Goal: Task Accomplishment & Management: Complete application form

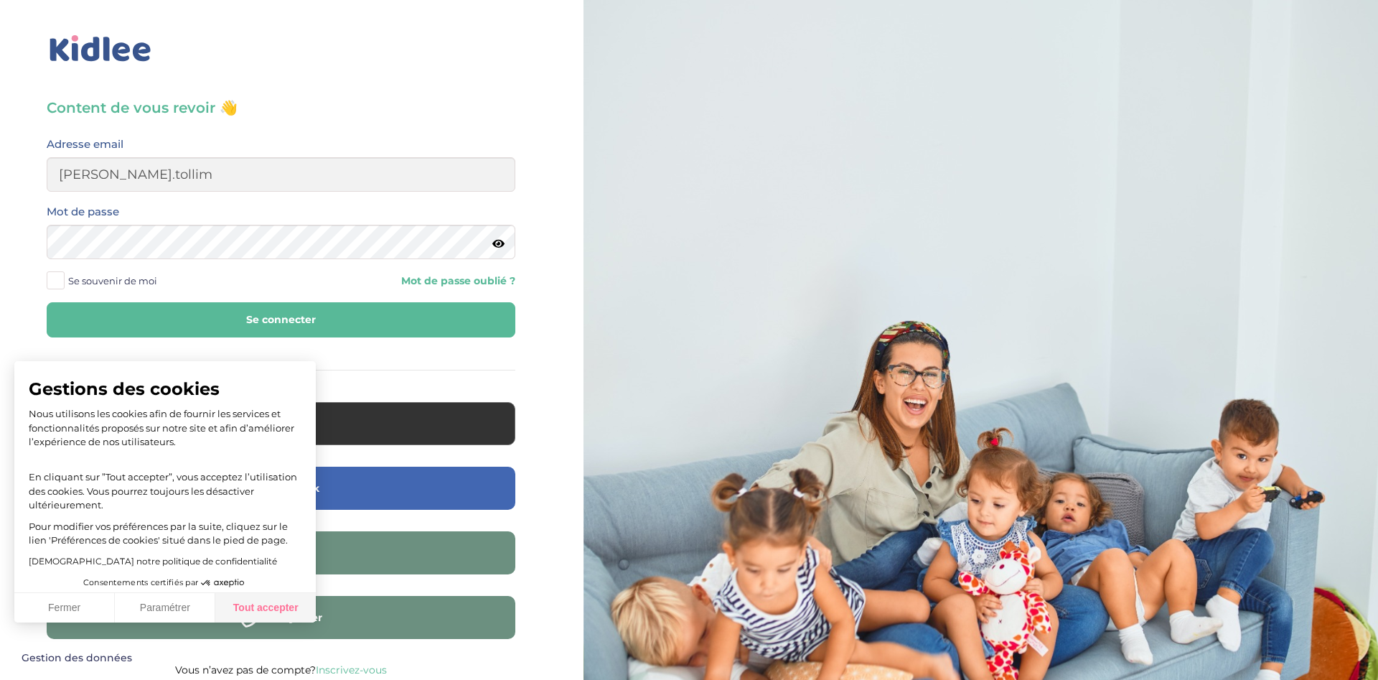
click at [281, 597] on button "Tout accepter" at bounding box center [265, 608] width 100 height 30
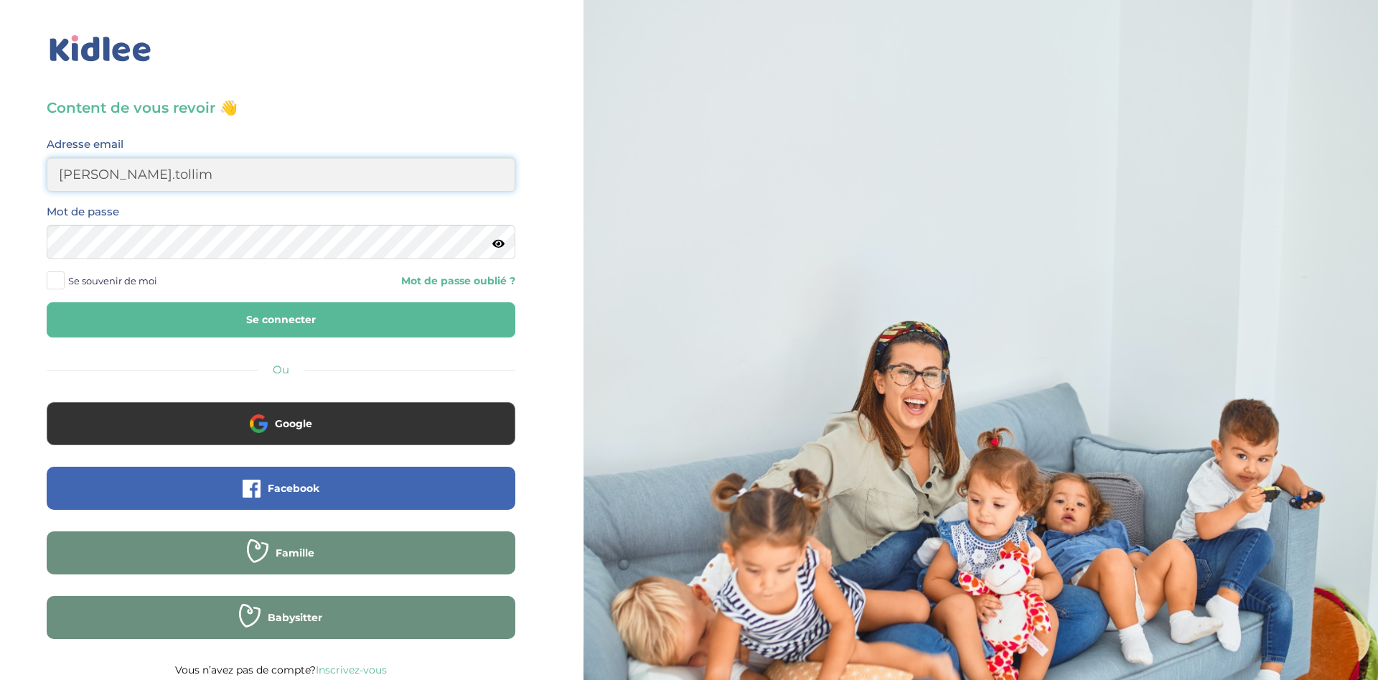
click at [203, 182] on input "michele.tollim" at bounding box center [281, 174] width 469 height 34
type input "michele.tollim@orange.fr"
click at [239, 328] on button "Se connecter" at bounding box center [281, 319] width 469 height 35
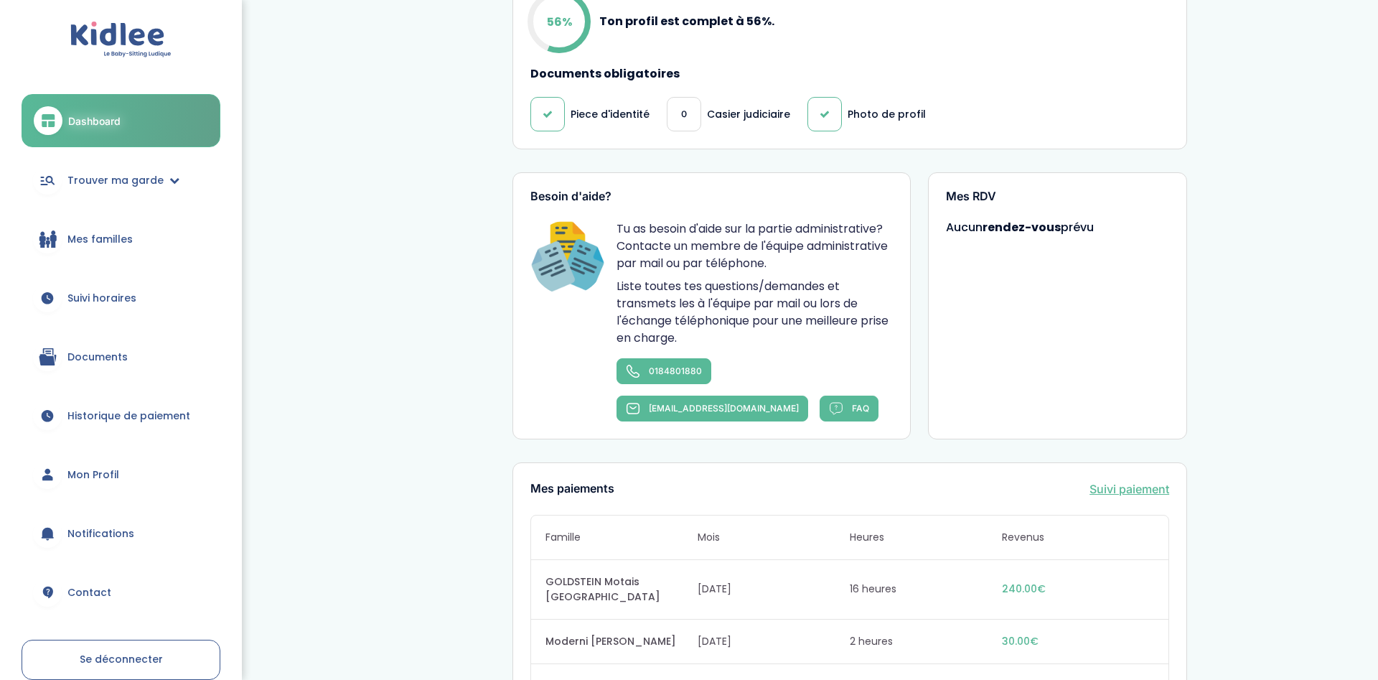
scroll to position [732, 0]
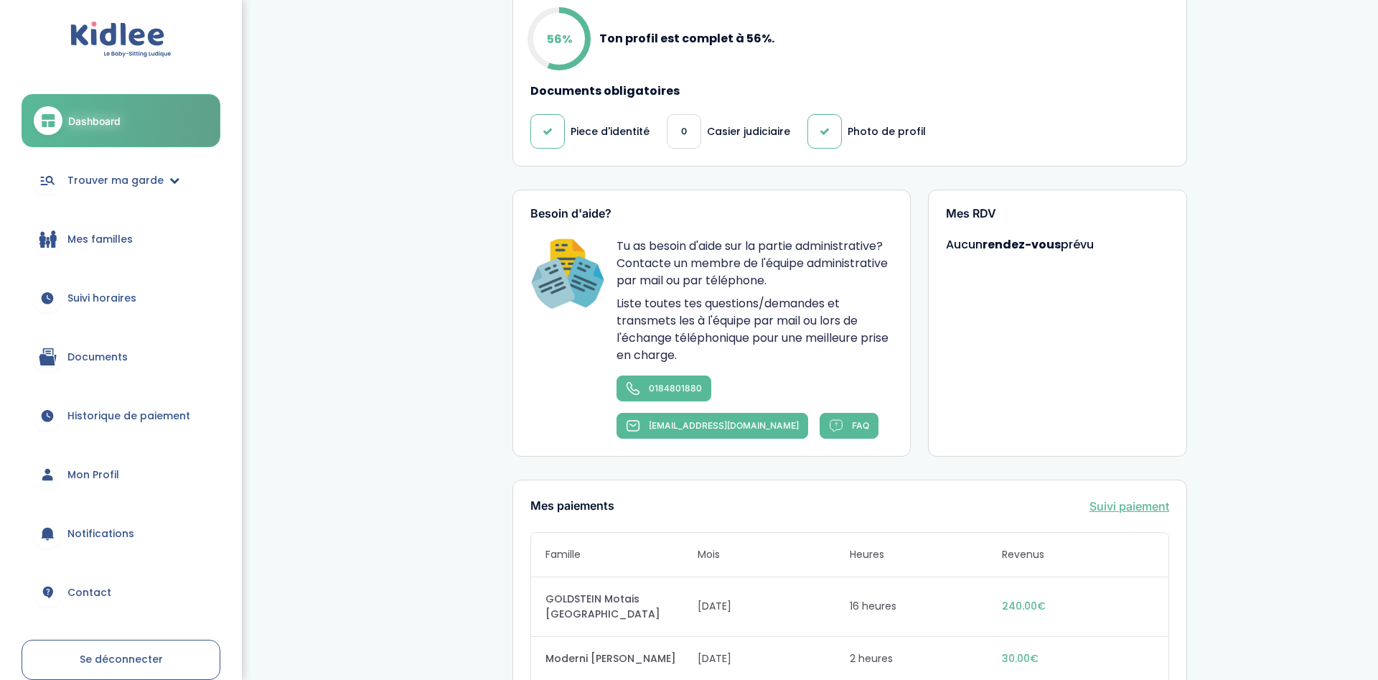
click at [133, 191] on link "Trouver ma garde" at bounding box center [121, 180] width 199 height 52
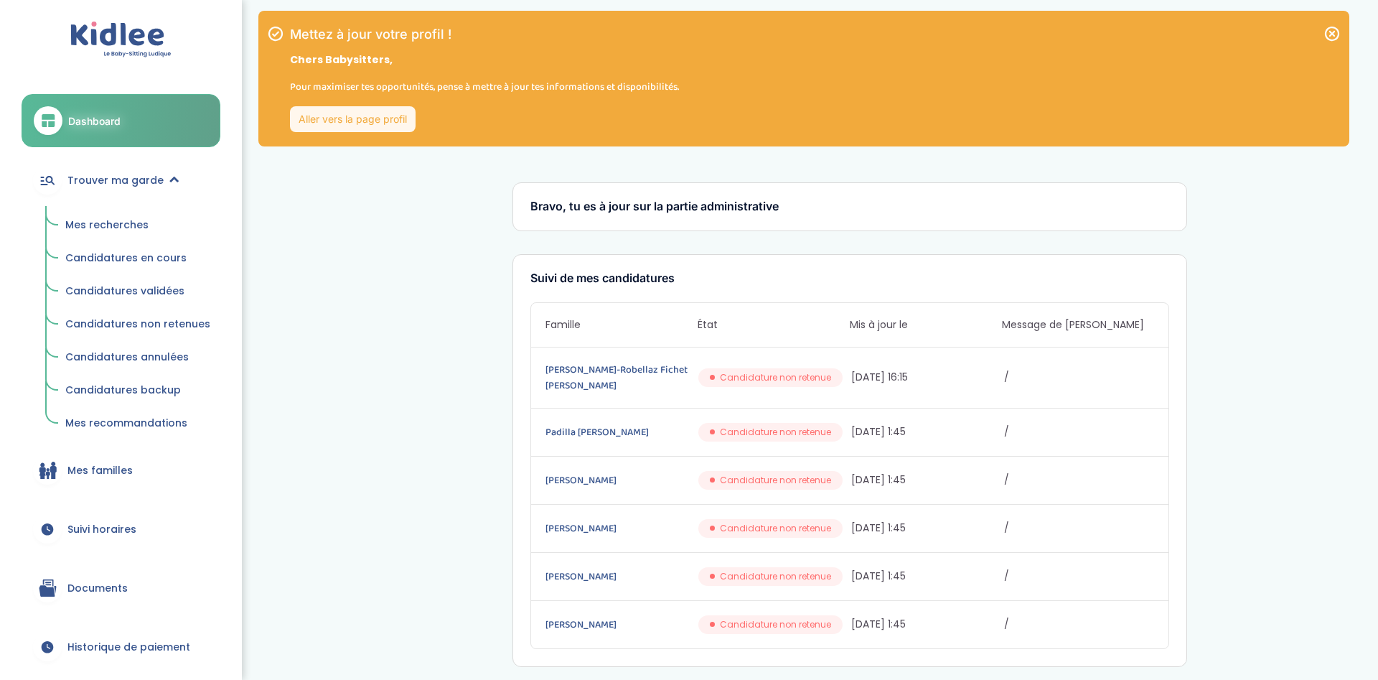
click at [110, 226] on span "Mes recherches" at bounding box center [106, 224] width 83 height 14
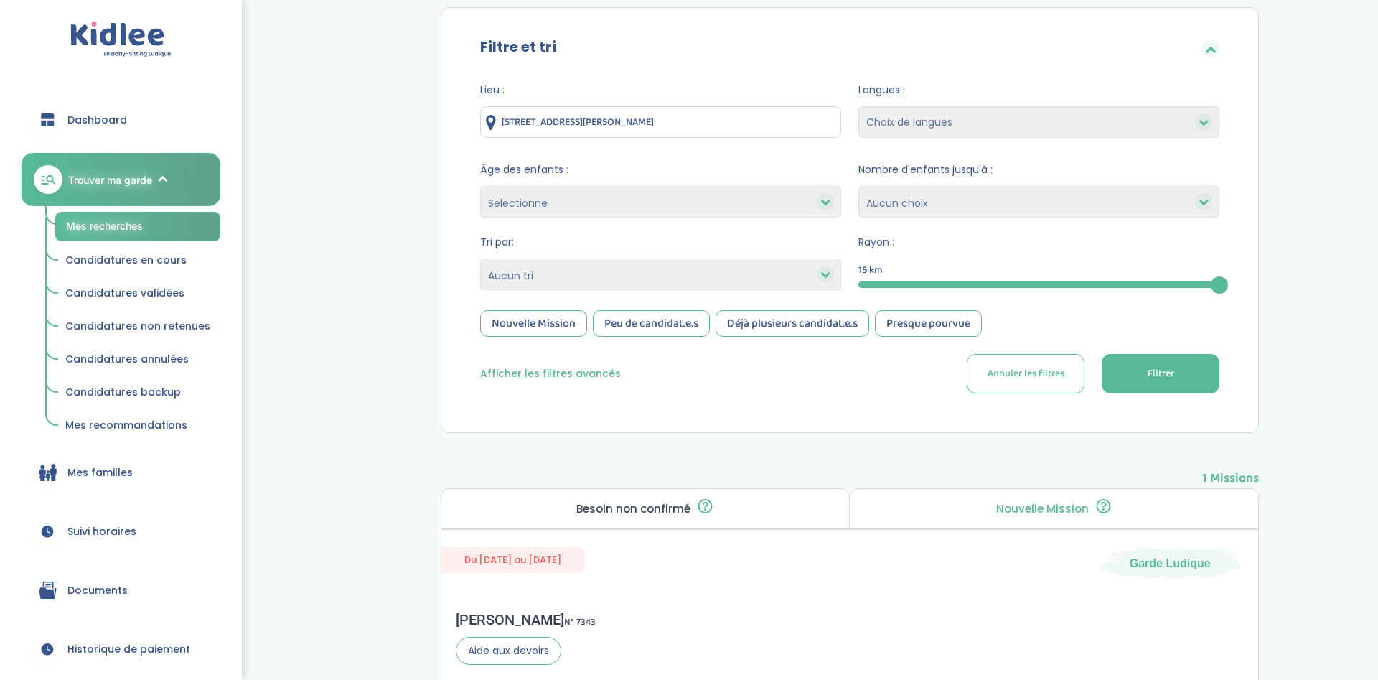
scroll to position [219, 0]
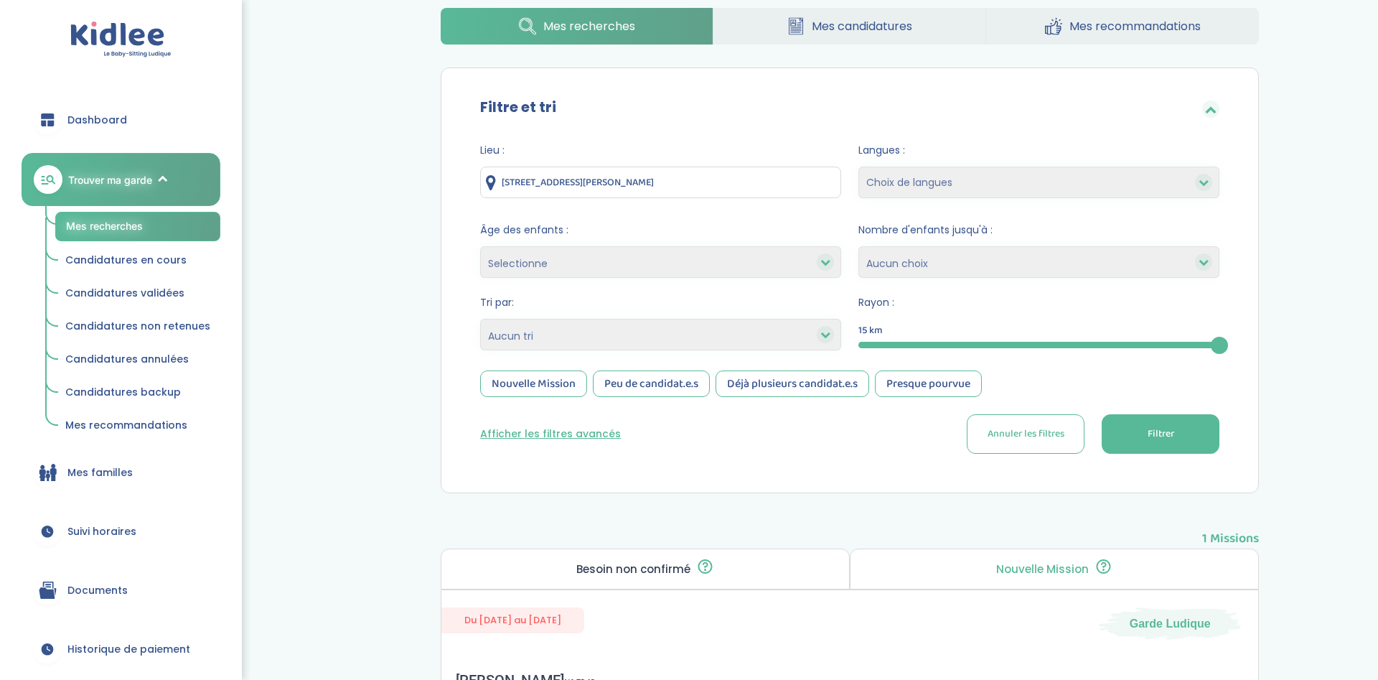
drag, startPoint x: 678, startPoint y: 178, endPoint x: 403, endPoint y: 211, distance: 276.8
click at [480, 198] on input "2 Place de la Paquière, Nézel, France" at bounding box center [660, 182] width 361 height 32
click at [683, 124] on div "Filtre et tri" at bounding box center [850, 108] width 782 height 47
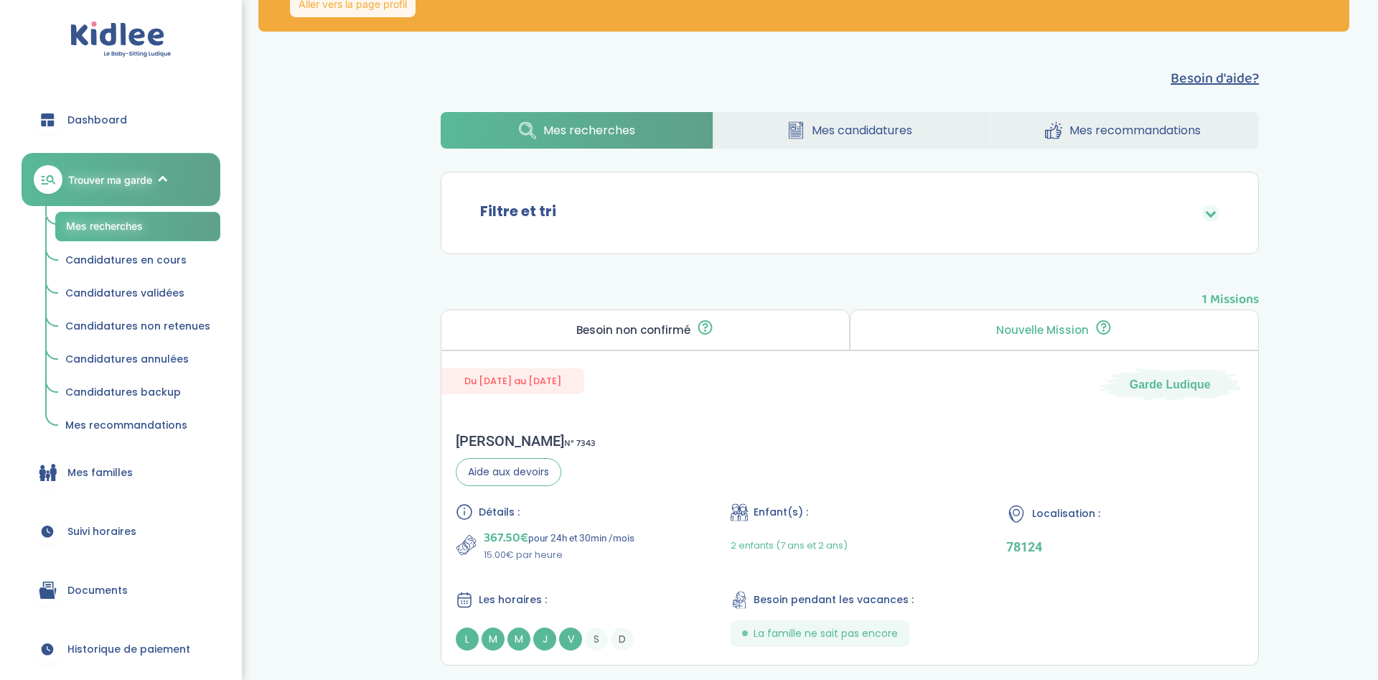
scroll to position [22, 0]
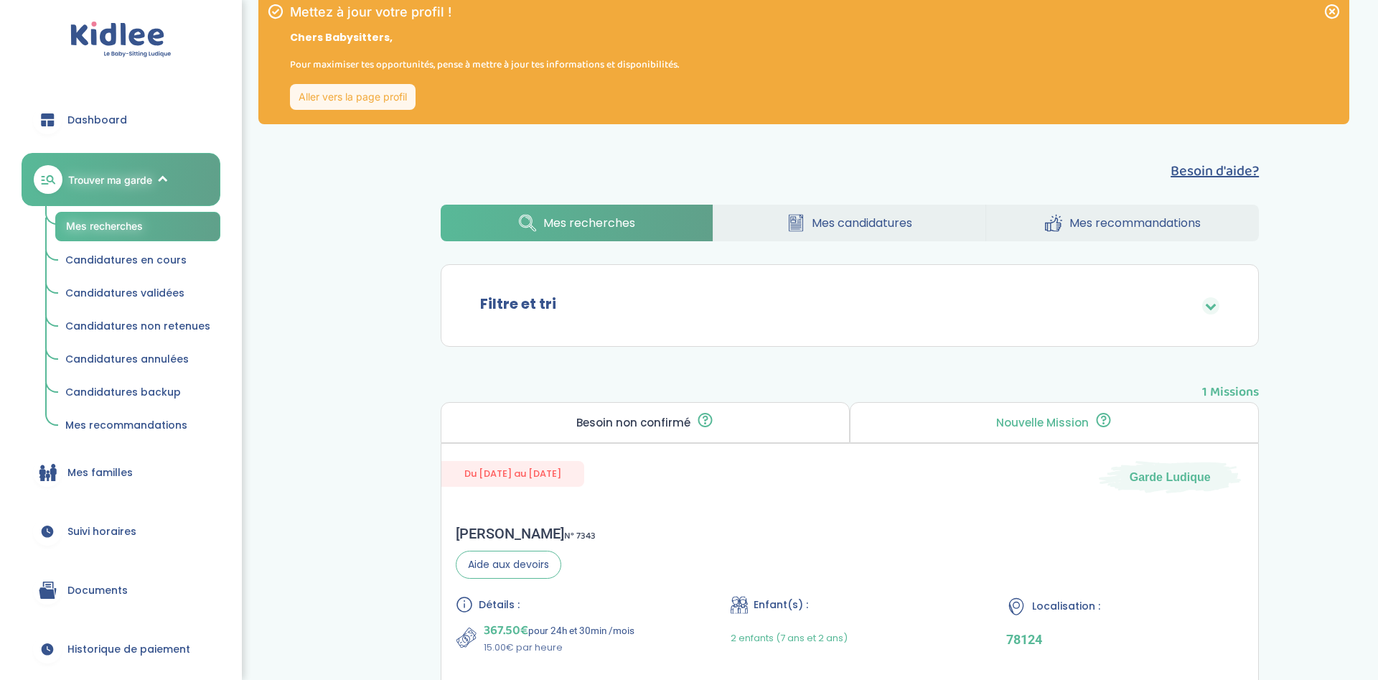
click at [1214, 303] on icon at bounding box center [1210, 305] width 11 height 11
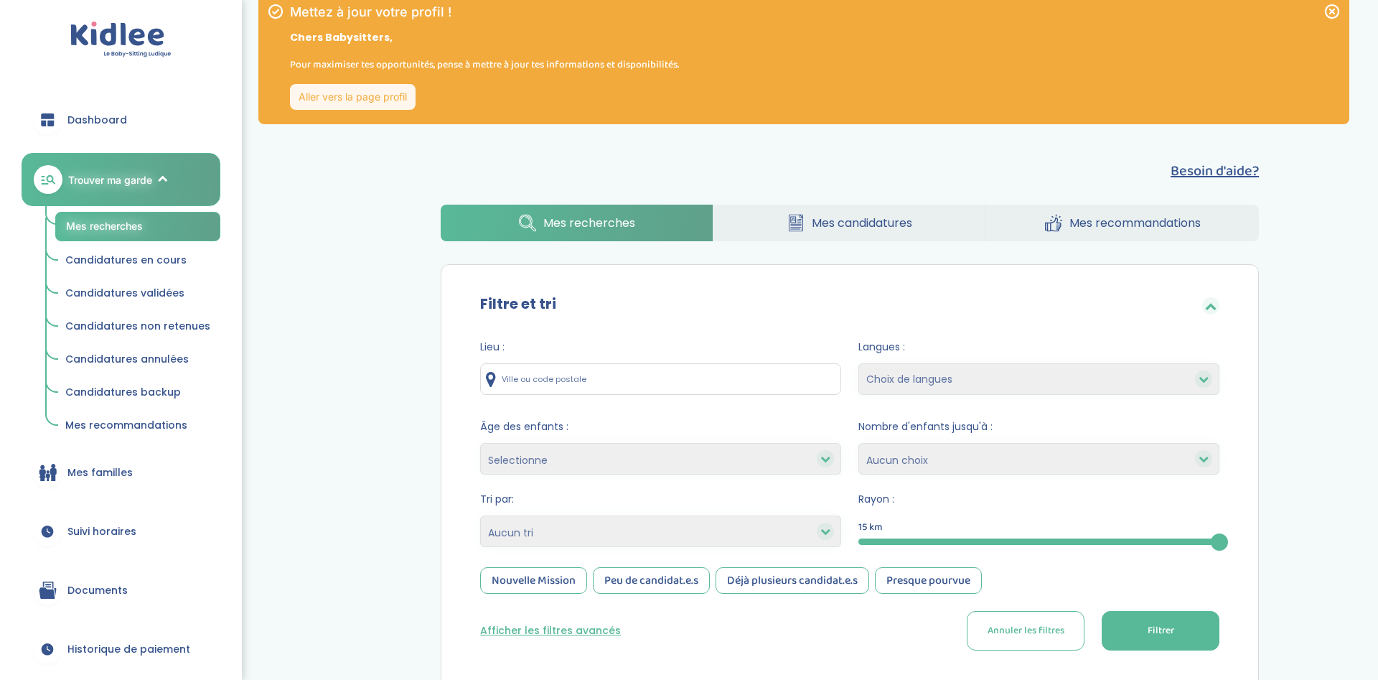
click at [1125, 627] on button "Filtrer" at bounding box center [1161, 630] width 118 height 39
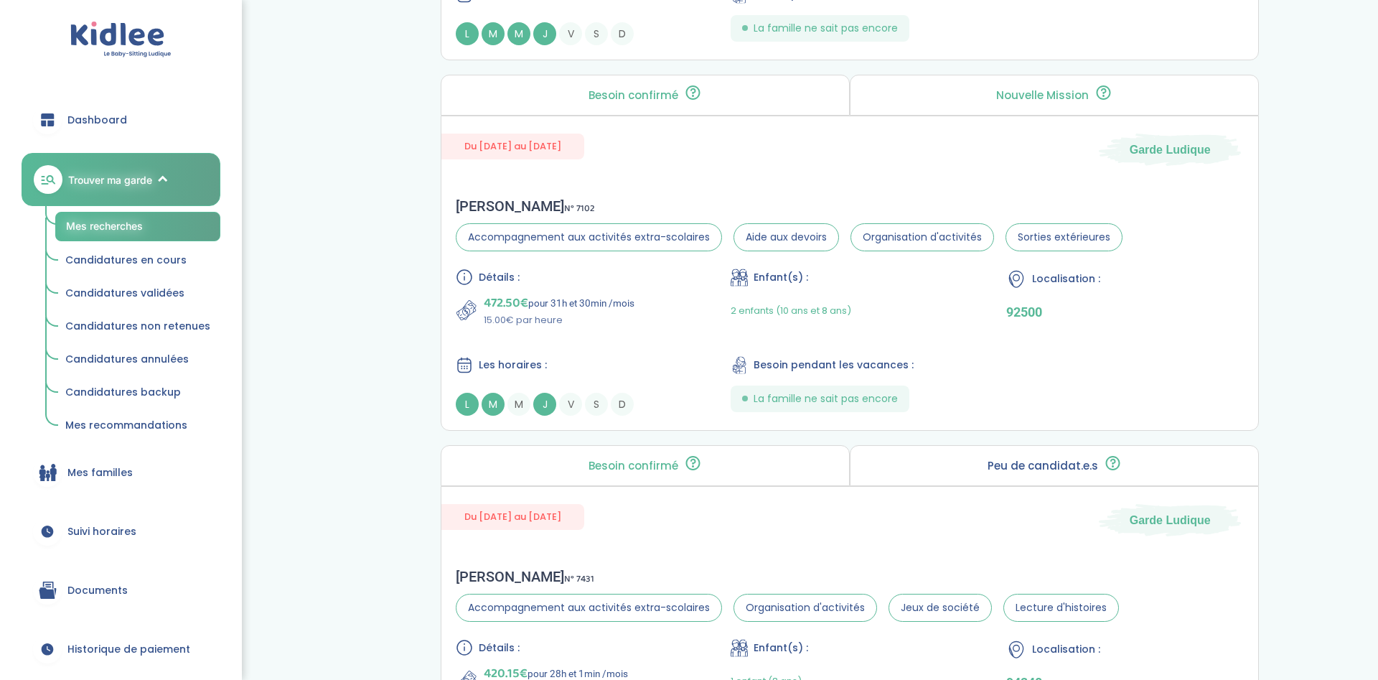
scroll to position [3972, 0]
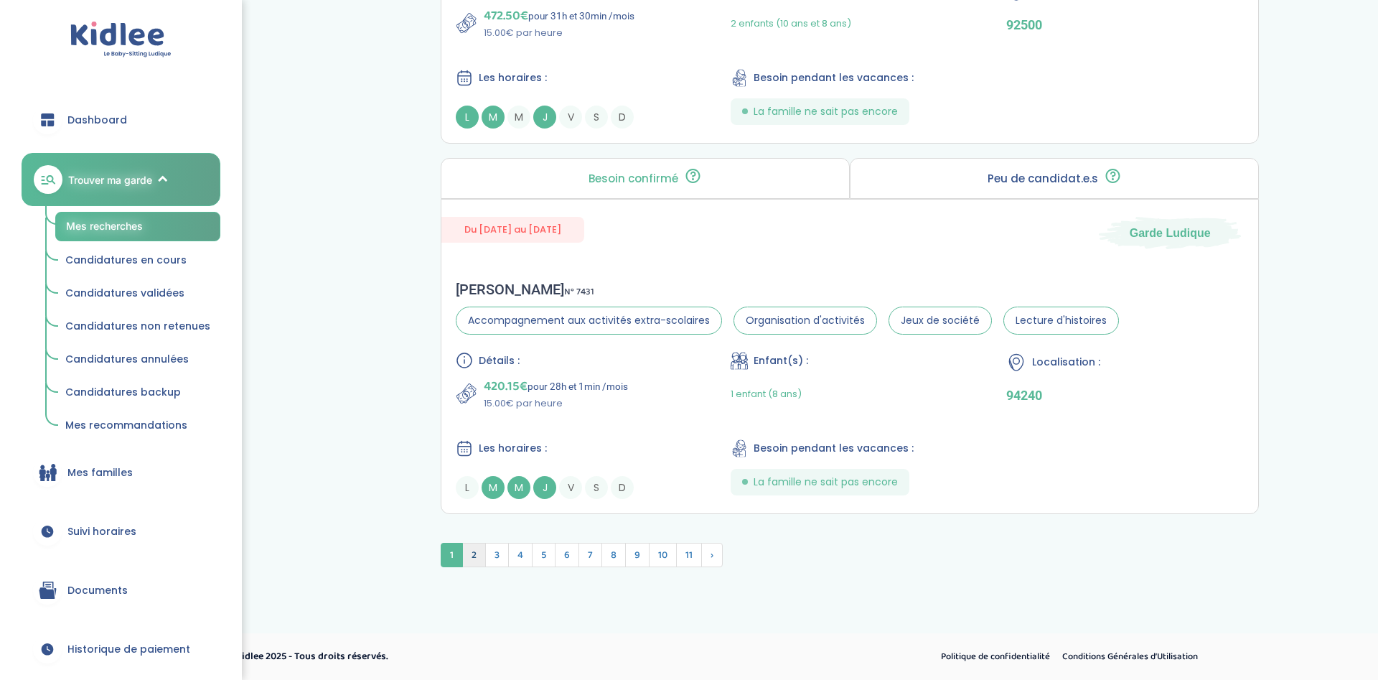
click at [468, 561] on span "2" at bounding box center [474, 555] width 24 height 24
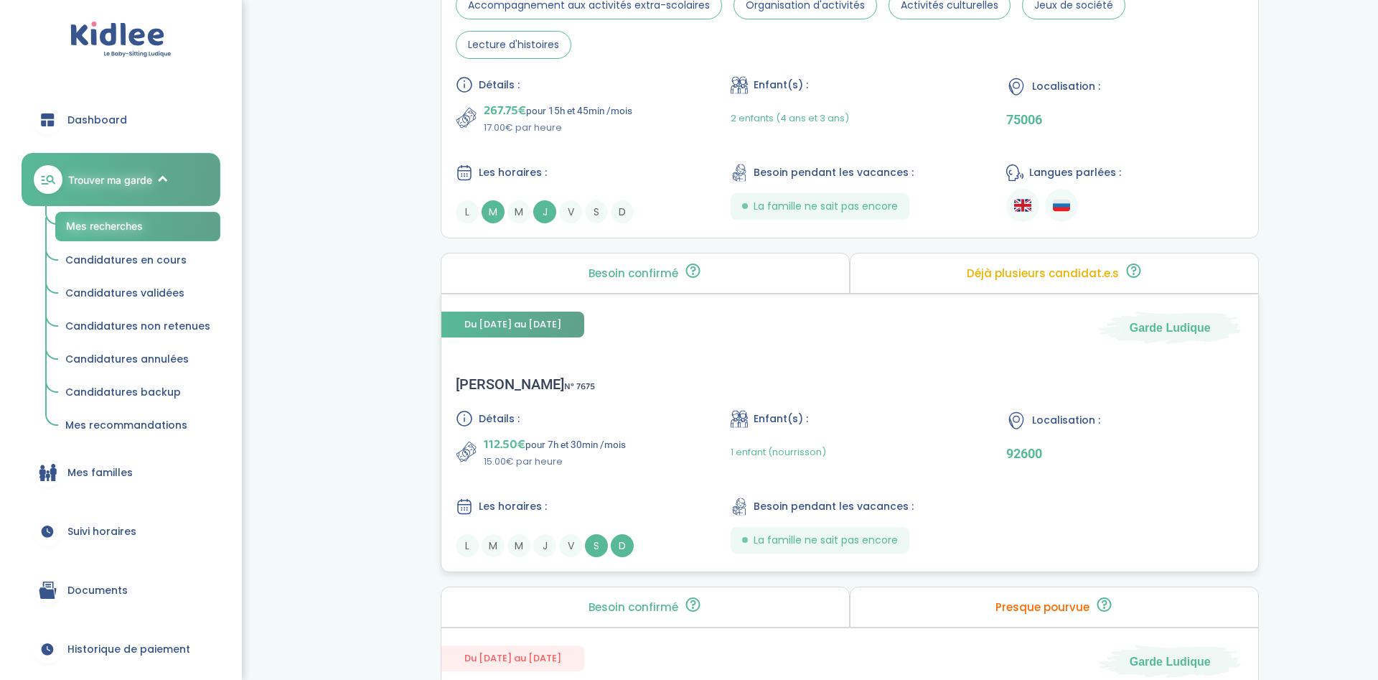
scroll to position [2906, 0]
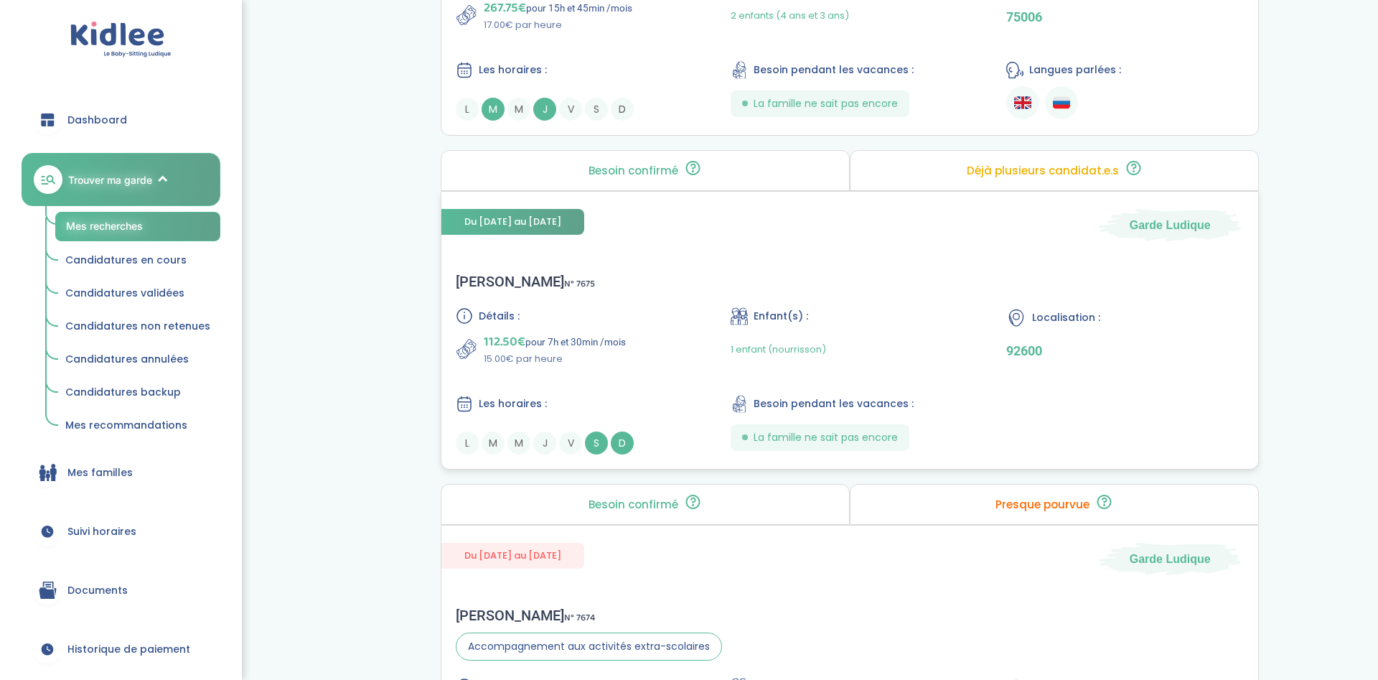
click at [903, 332] on div "1 enfant (nourrisson)" at bounding box center [850, 349] width 238 height 34
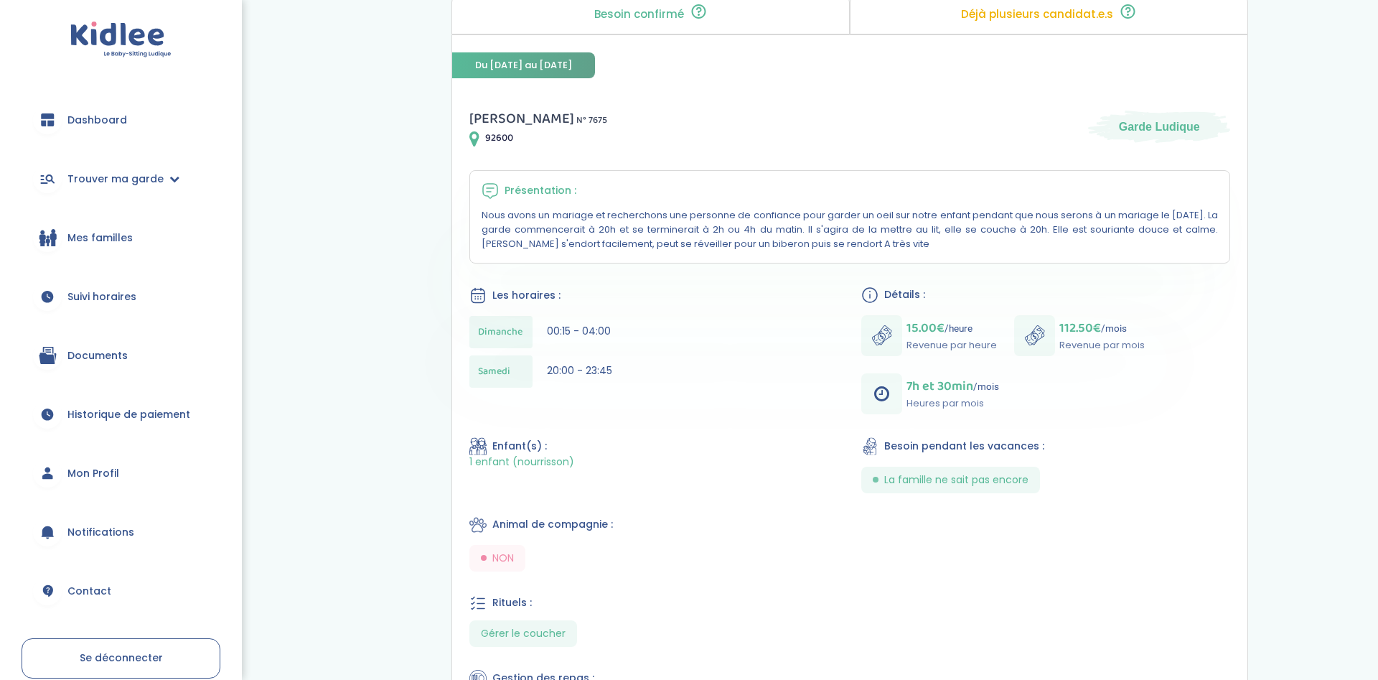
scroll to position [293, 0]
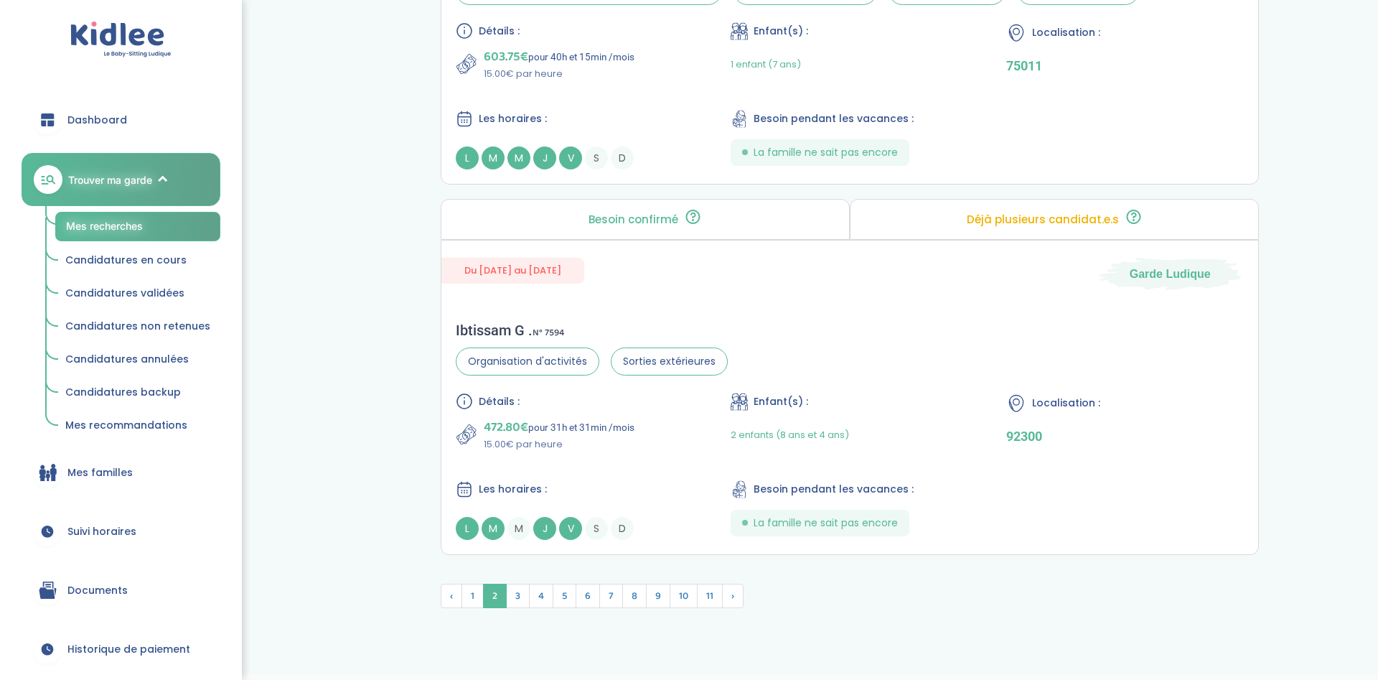
scroll to position [3935, 0]
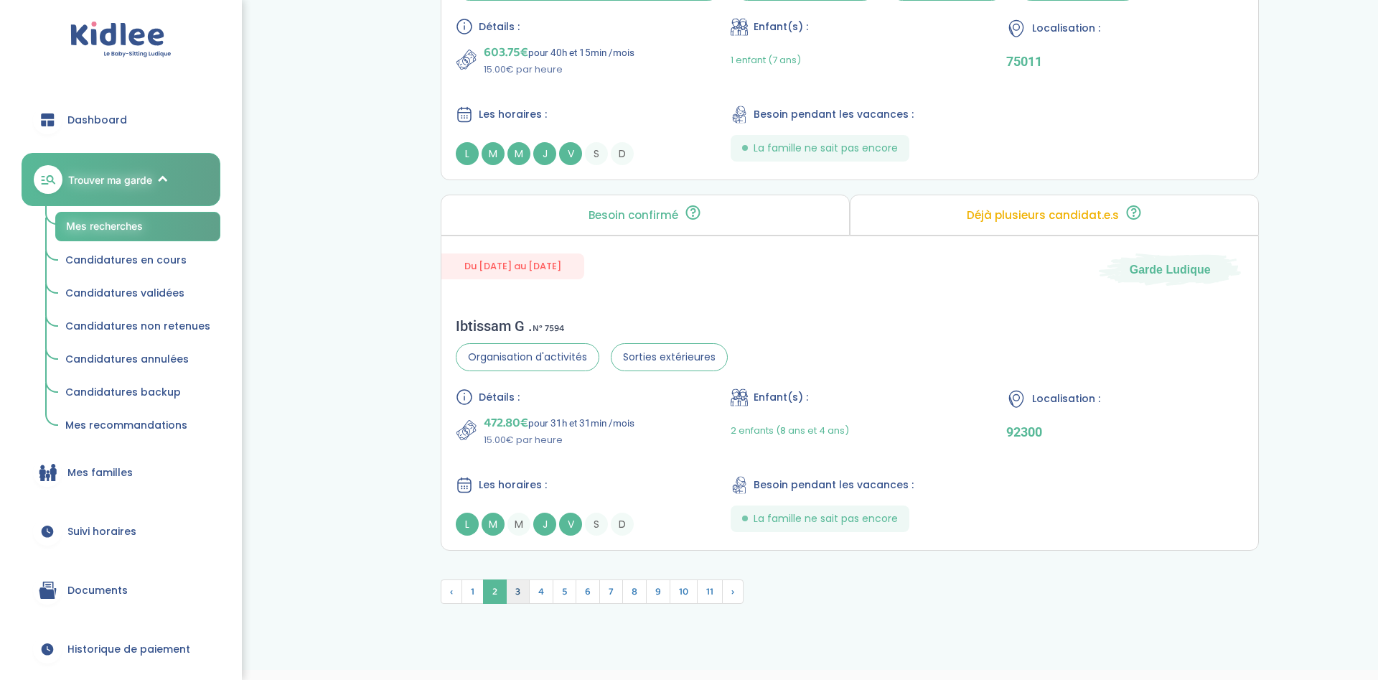
click at [515, 579] on span "3" at bounding box center [518, 591] width 24 height 24
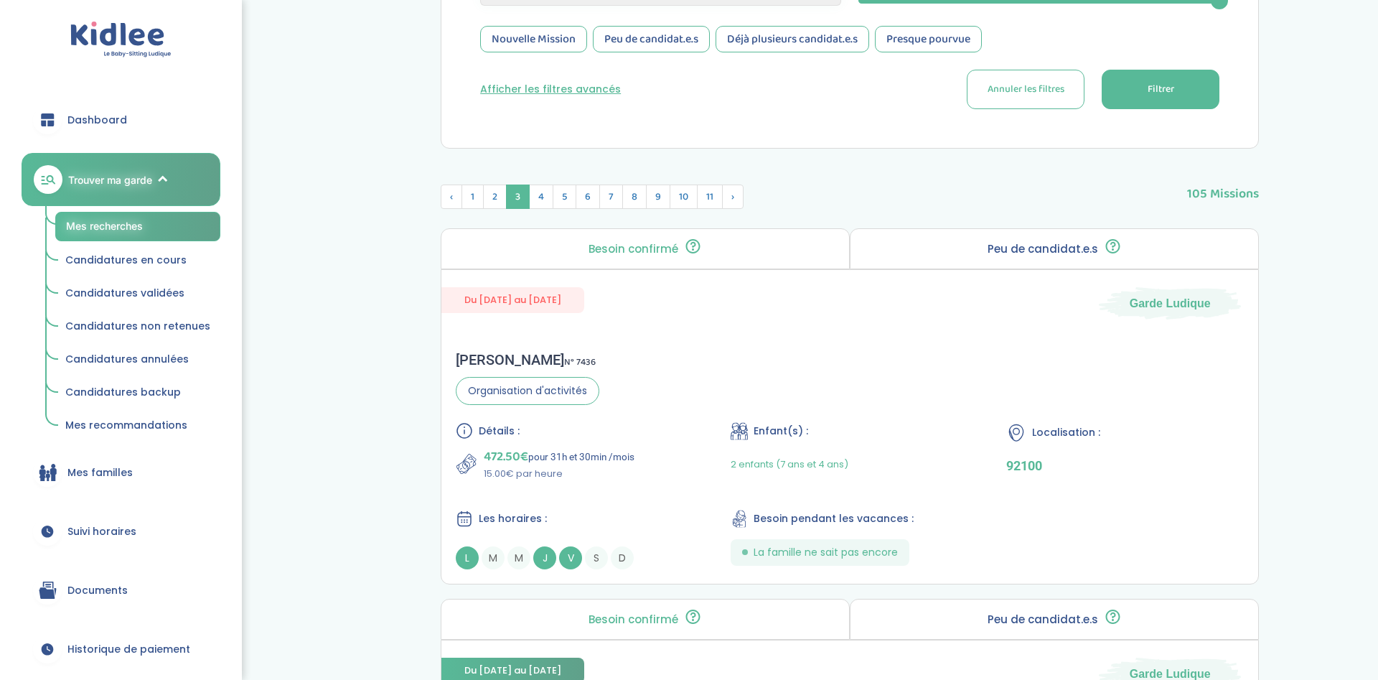
scroll to position [344, 0]
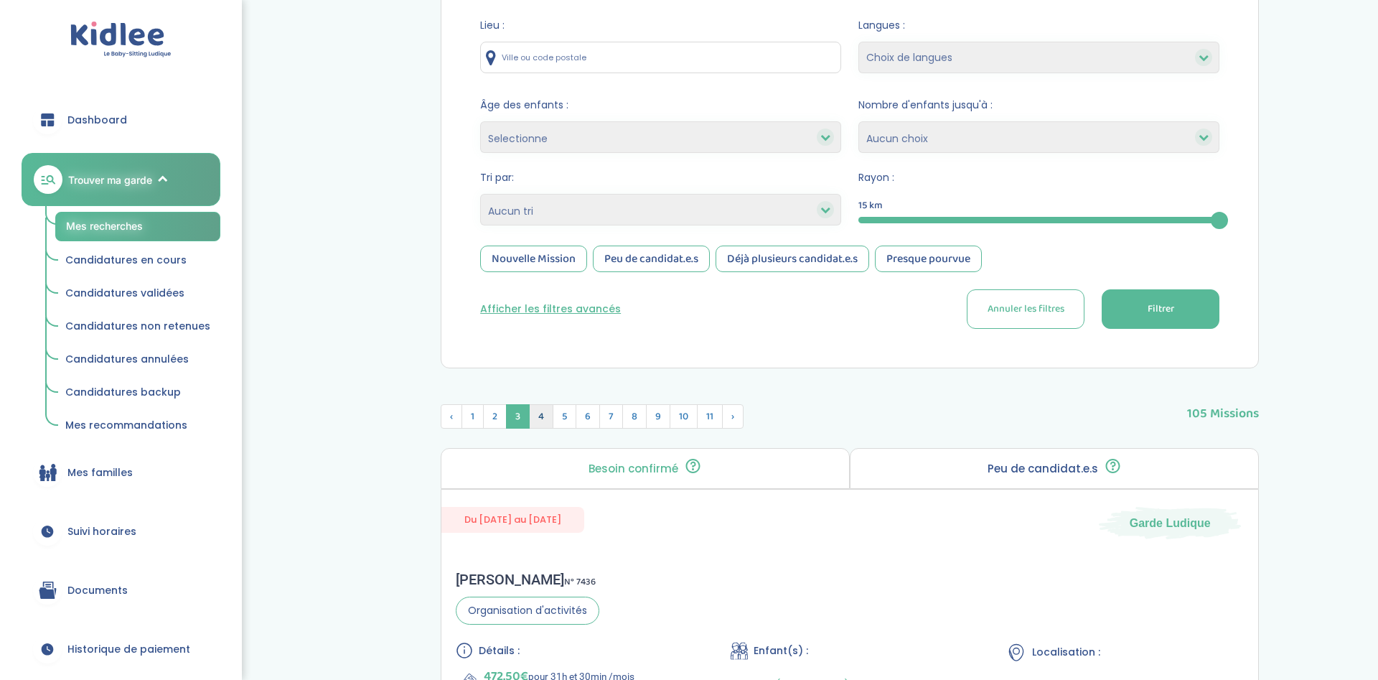
click at [543, 421] on span "4" at bounding box center [541, 416] width 24 height 24
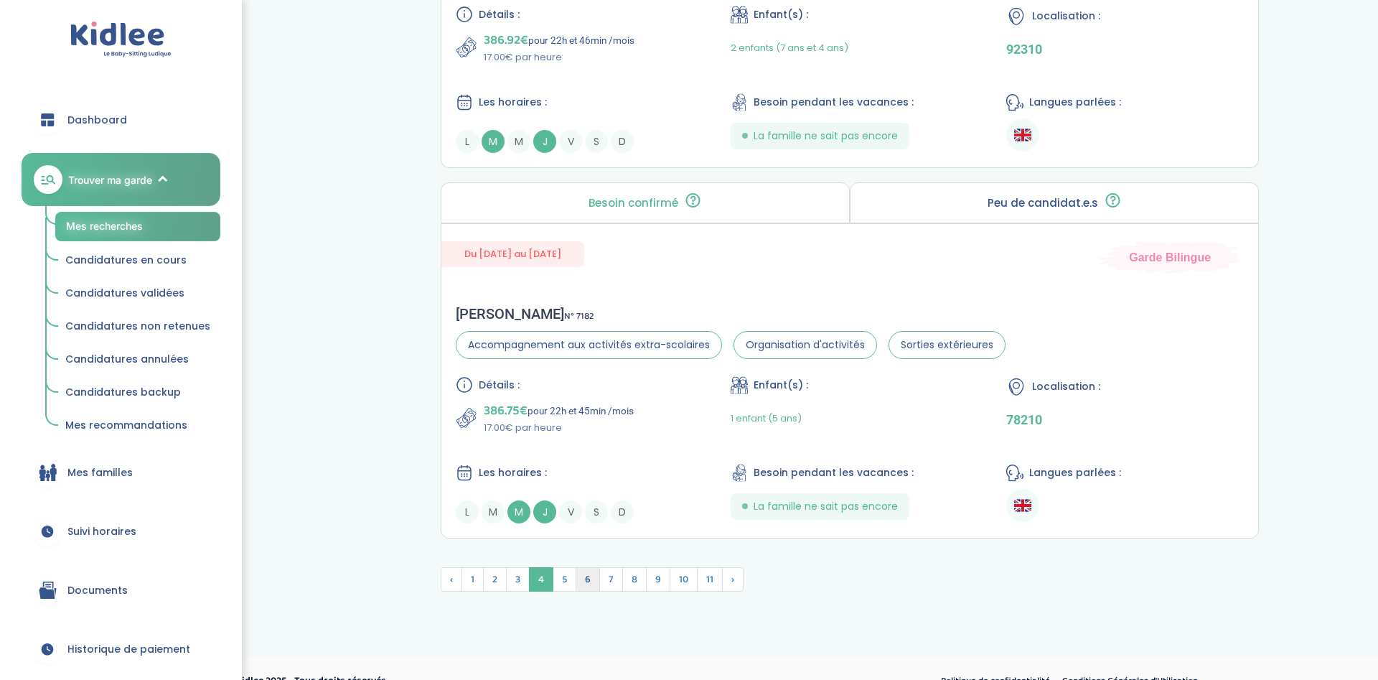
scroll to position [3896, 0]
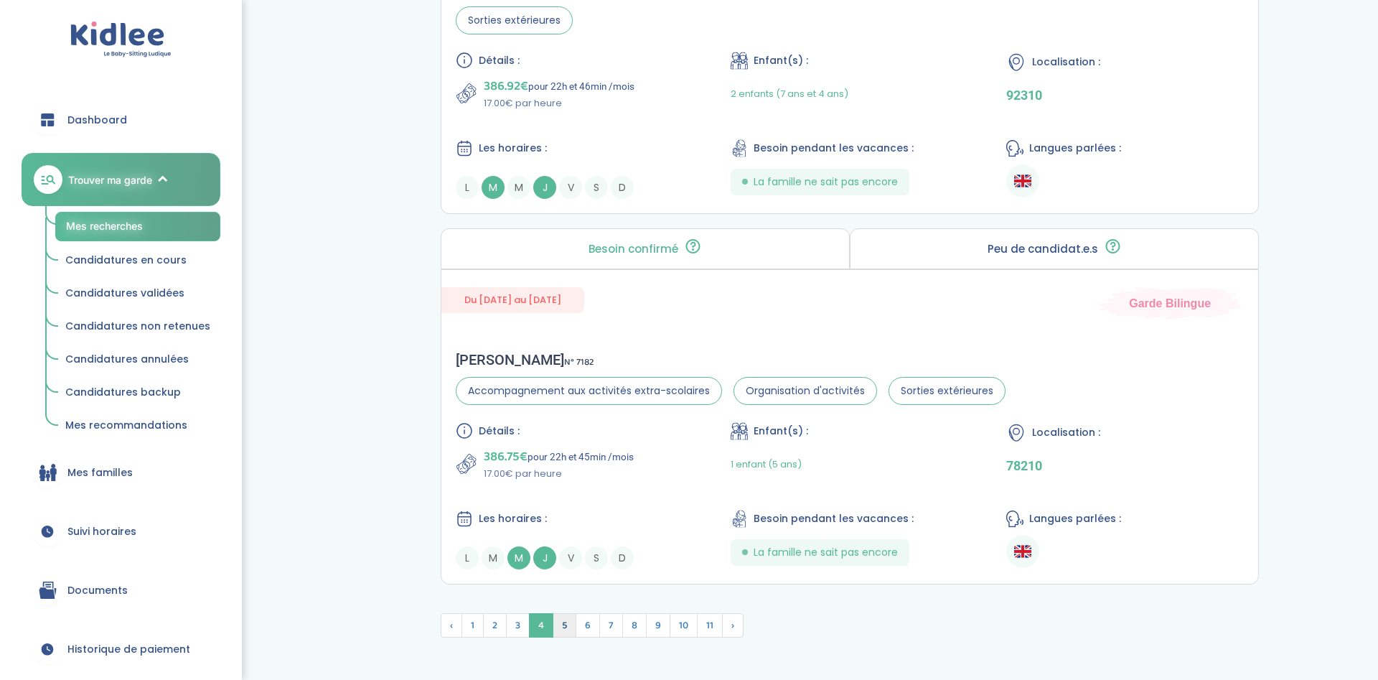
click at [563, 627] on span "5" at bounding box center [565, 625] width 24 height 24
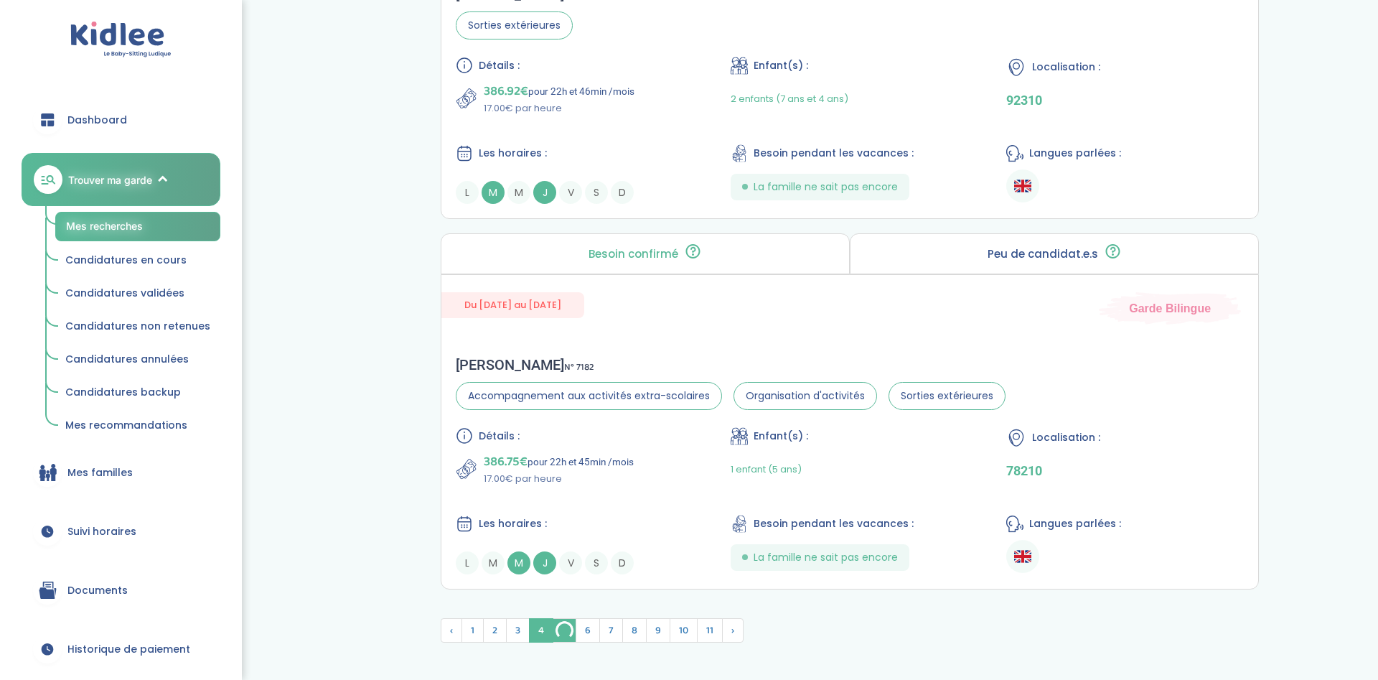
click at [568, 639] on img at bounding box center [564, 630] width 22 height 23
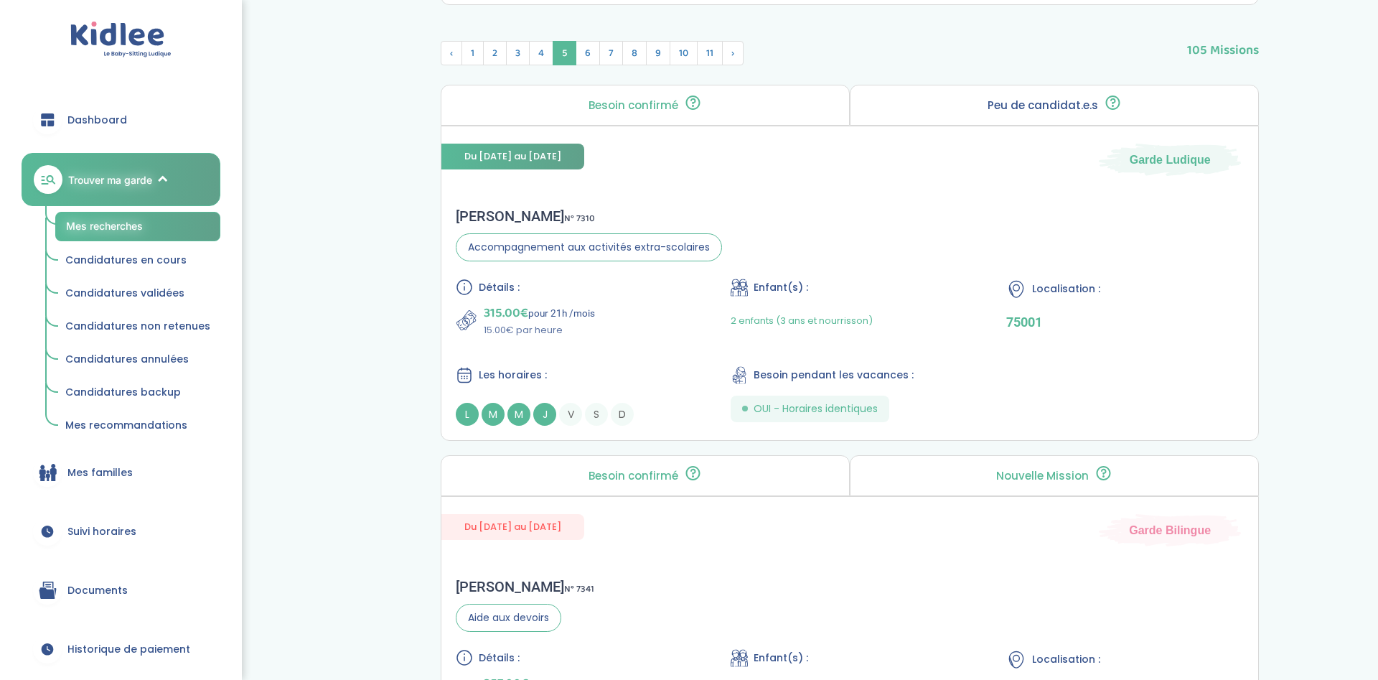
scroll to position [341, 0]
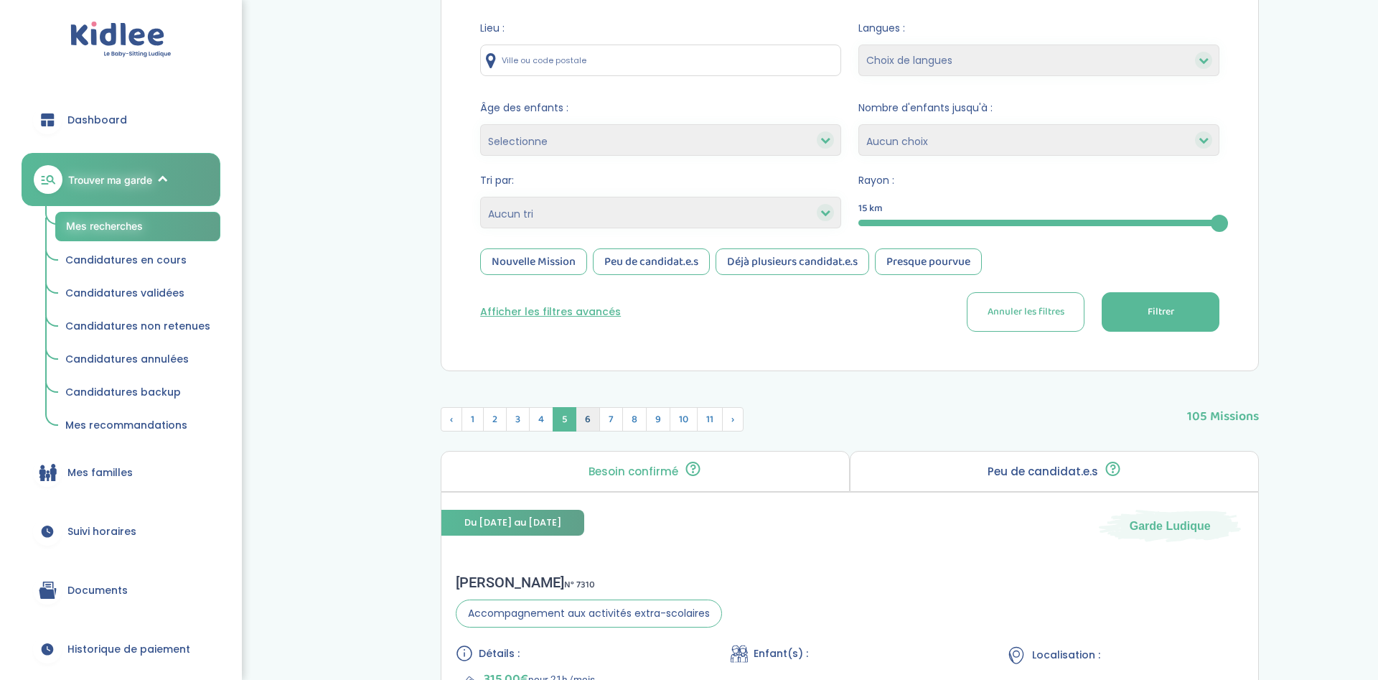
click at [588, 421] on span "6" at bounding box center [588, 419] width 24 height 24
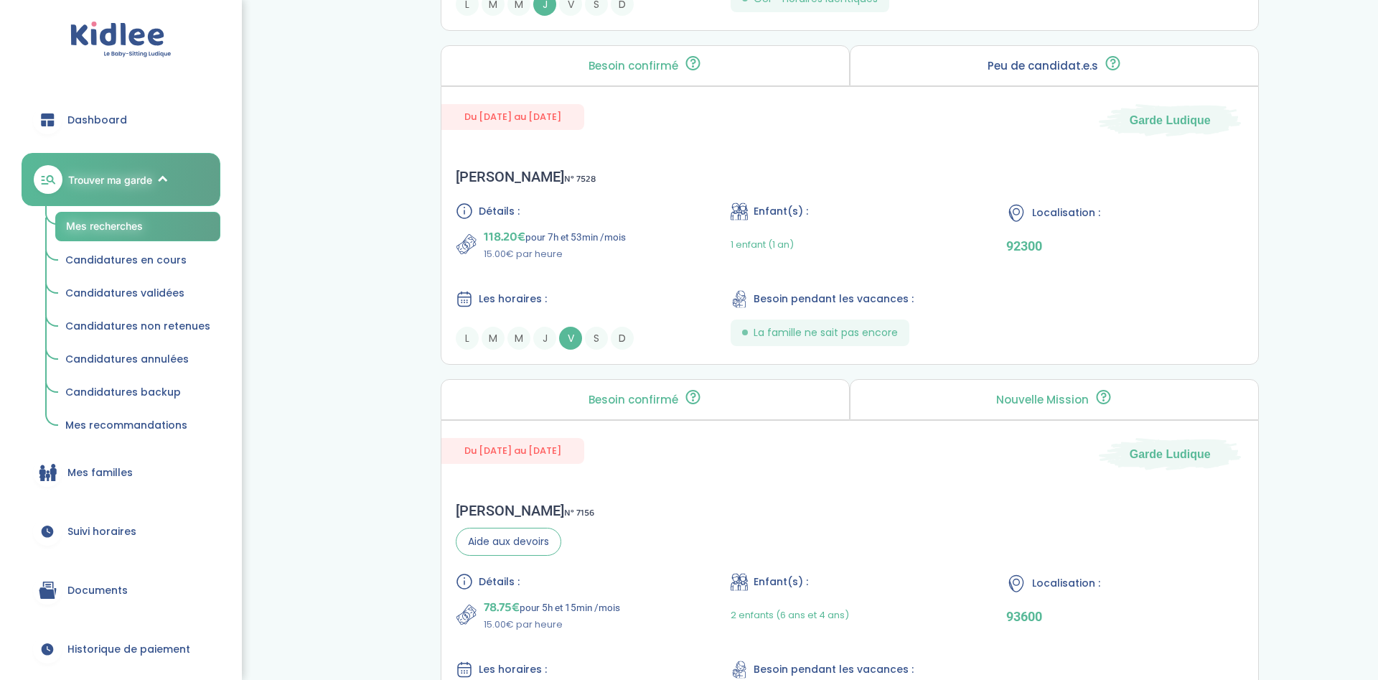
scroll to position [3679, 0]
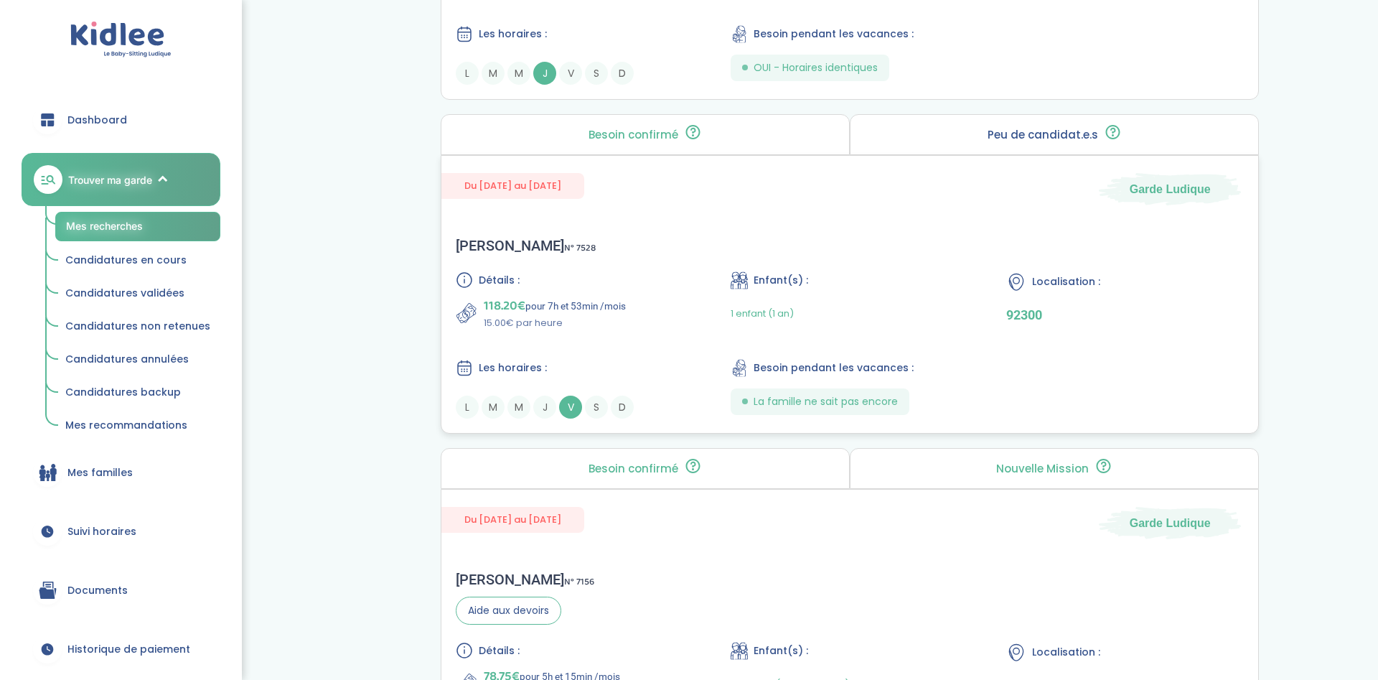
click at [680, 298] on div "Détails : 118.20€ pour 7h et 53min /mois 15.00€ par heure" at bounding box center [575, 300] width 238 height 59
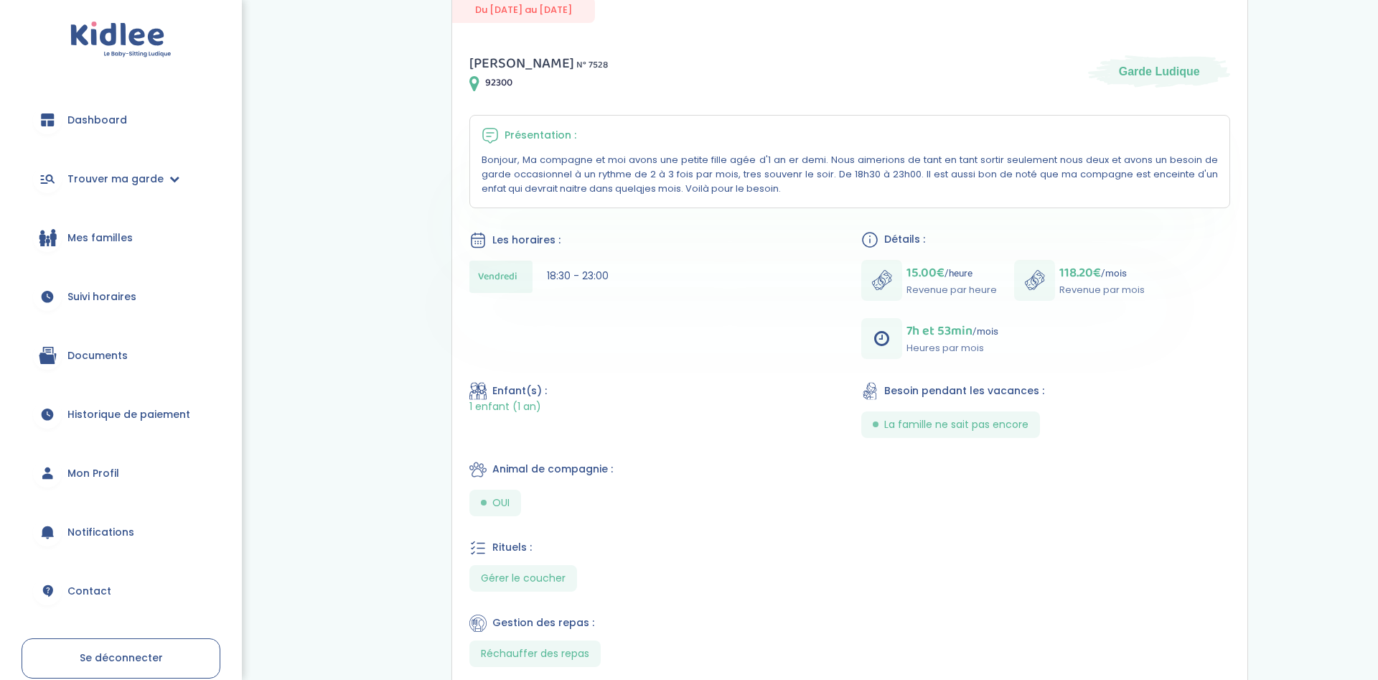
scroll to position [366, 0]
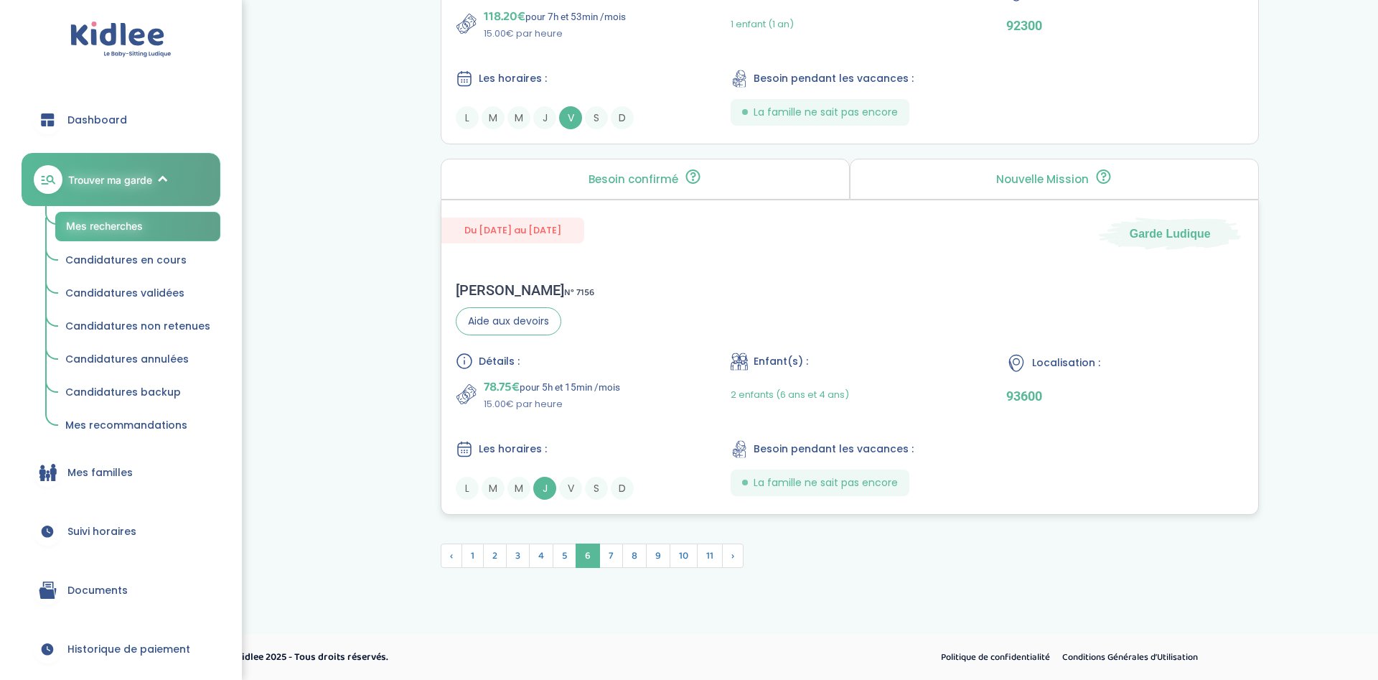
scroll to position [3972, 0]
click at [612, 562] on span "7" at bounding box center [611, 555] width 24 height 24
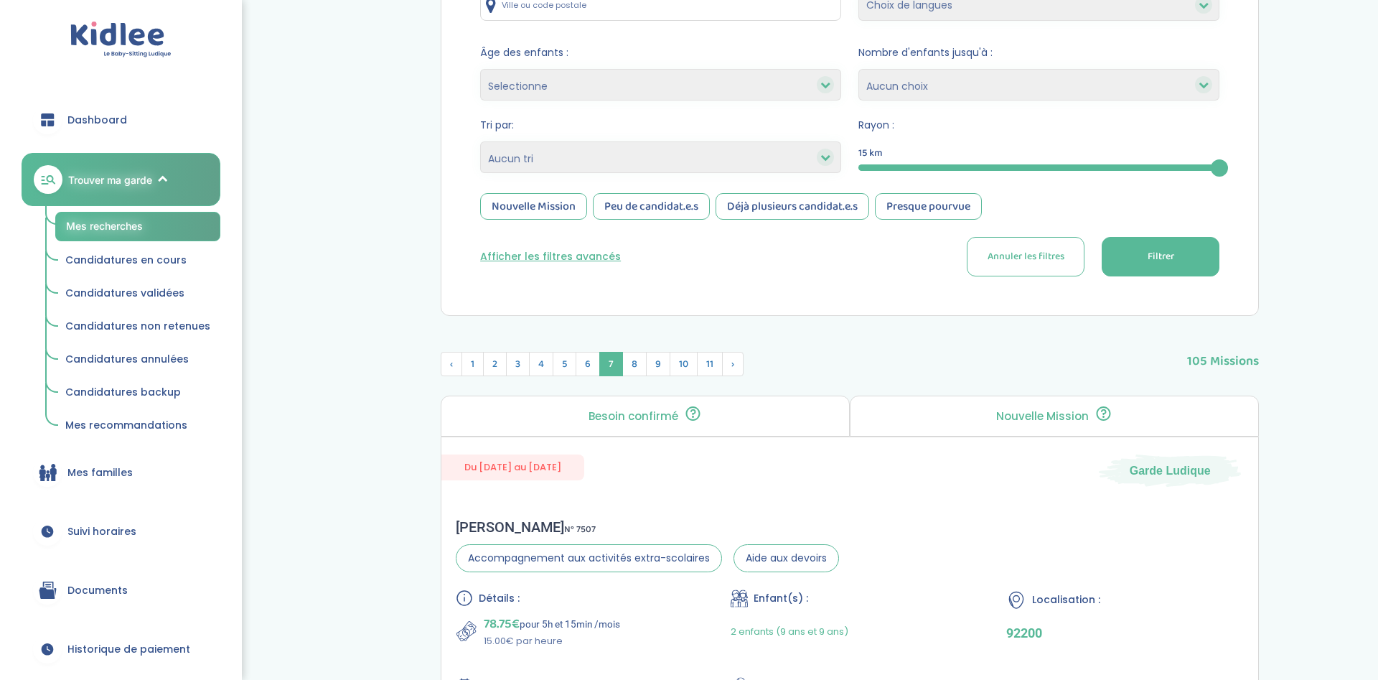
scroll to position [377, 0]
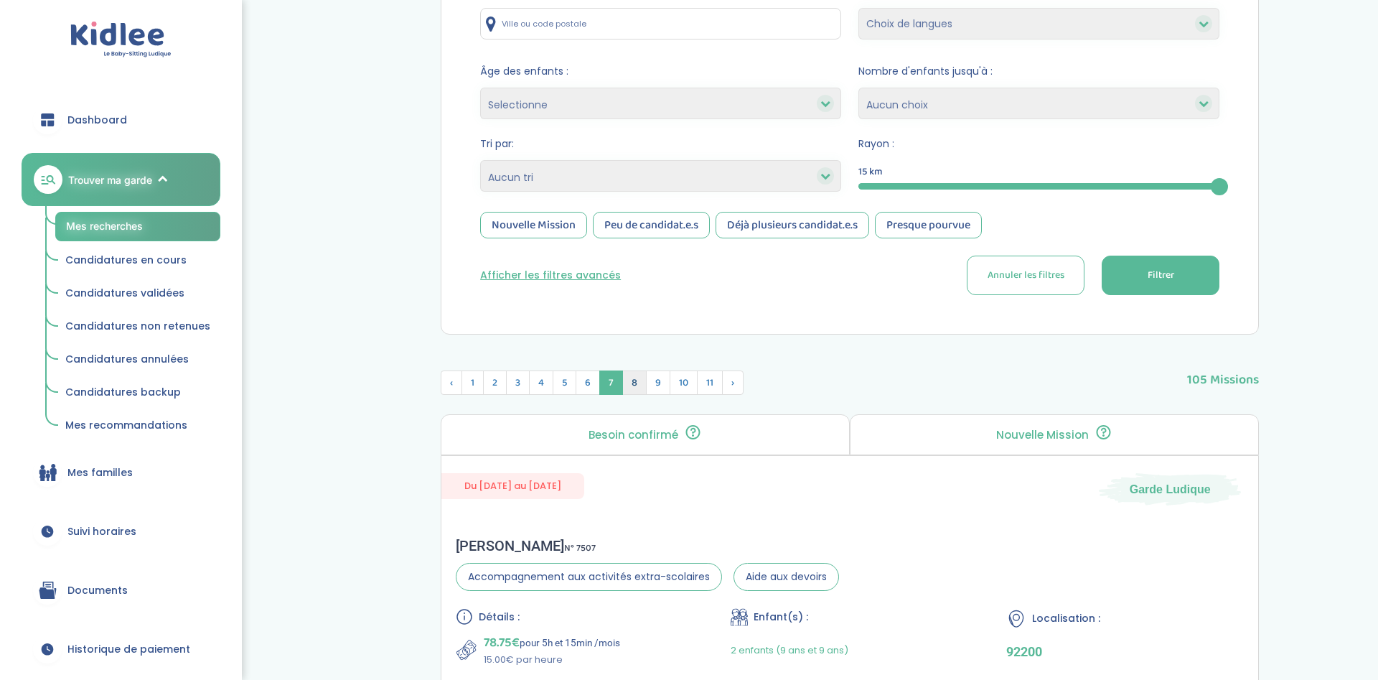
click at [634, 381] on span "8" at bounding box center [634, 382] width 24 height 24
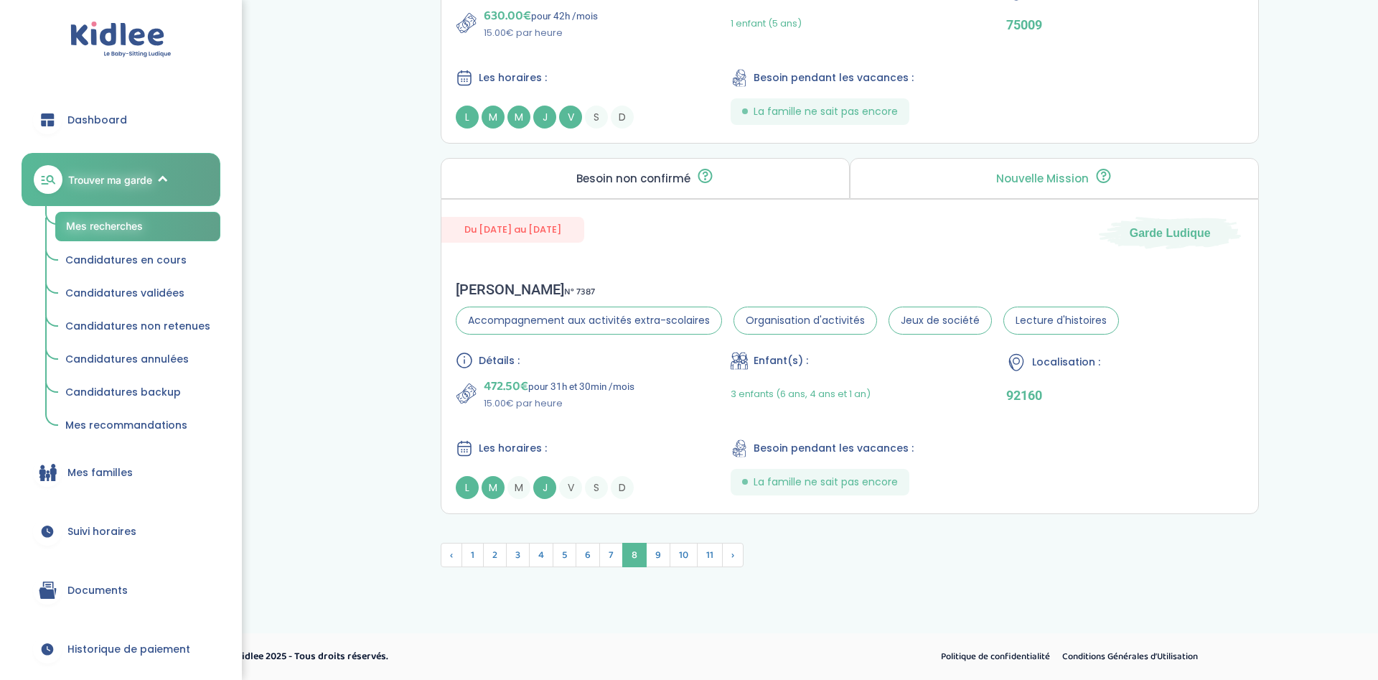
scroll to position [3972, 0]
click at [655, 549] on span "9" at bounding box center [658, 555] width 24 height 24
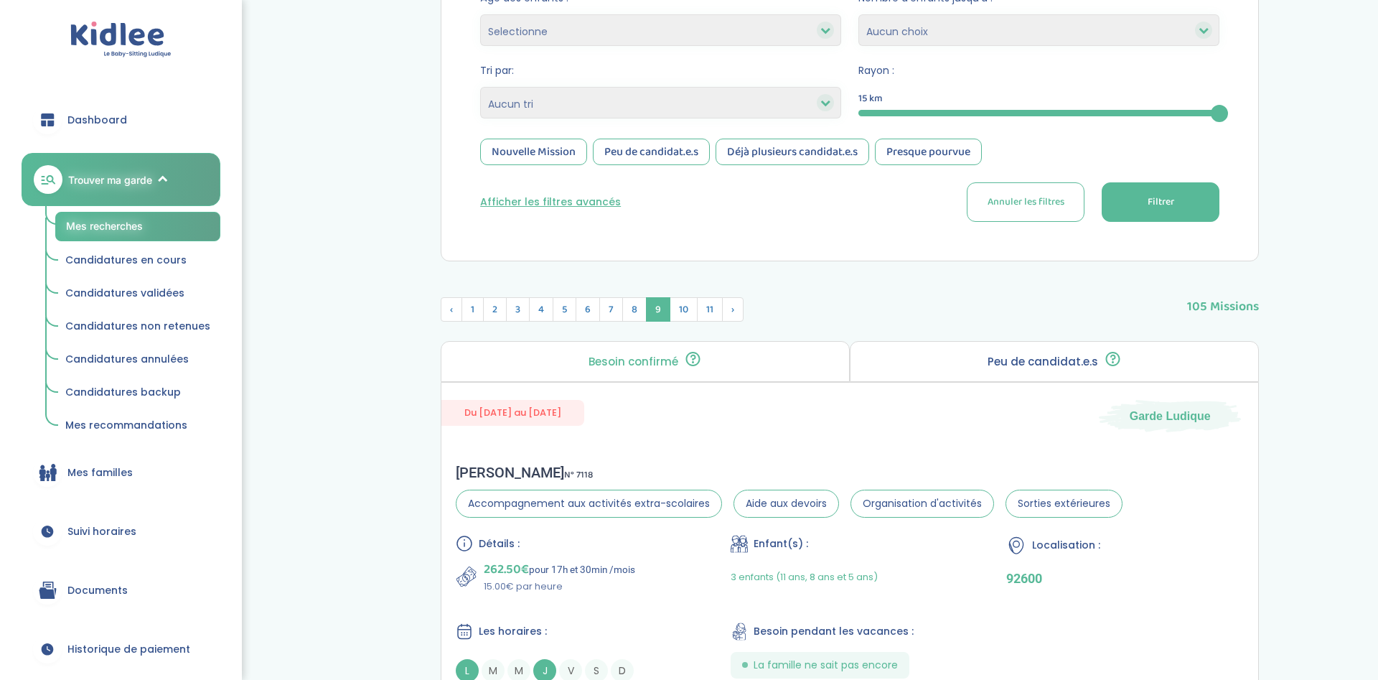
scroll to position [158, 0]
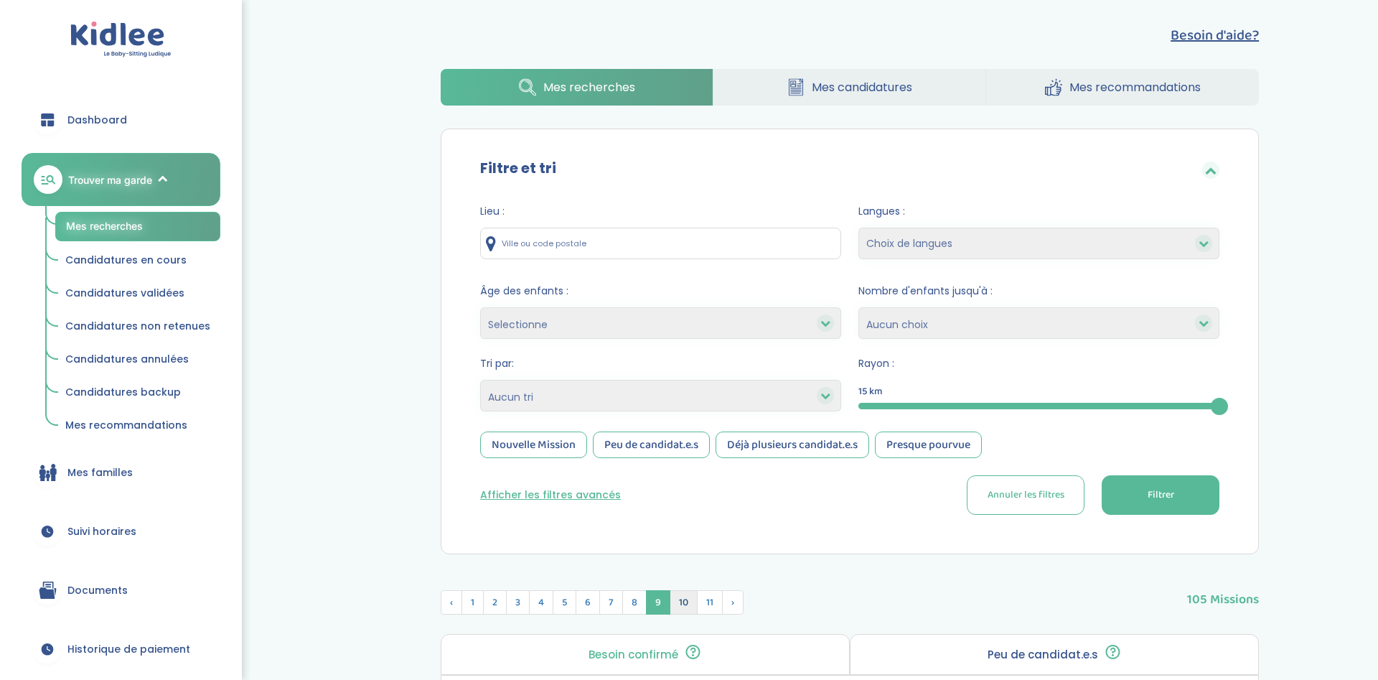
click at [683, 606] on span "10" at bounding box center [684, 602] width 28 height 24
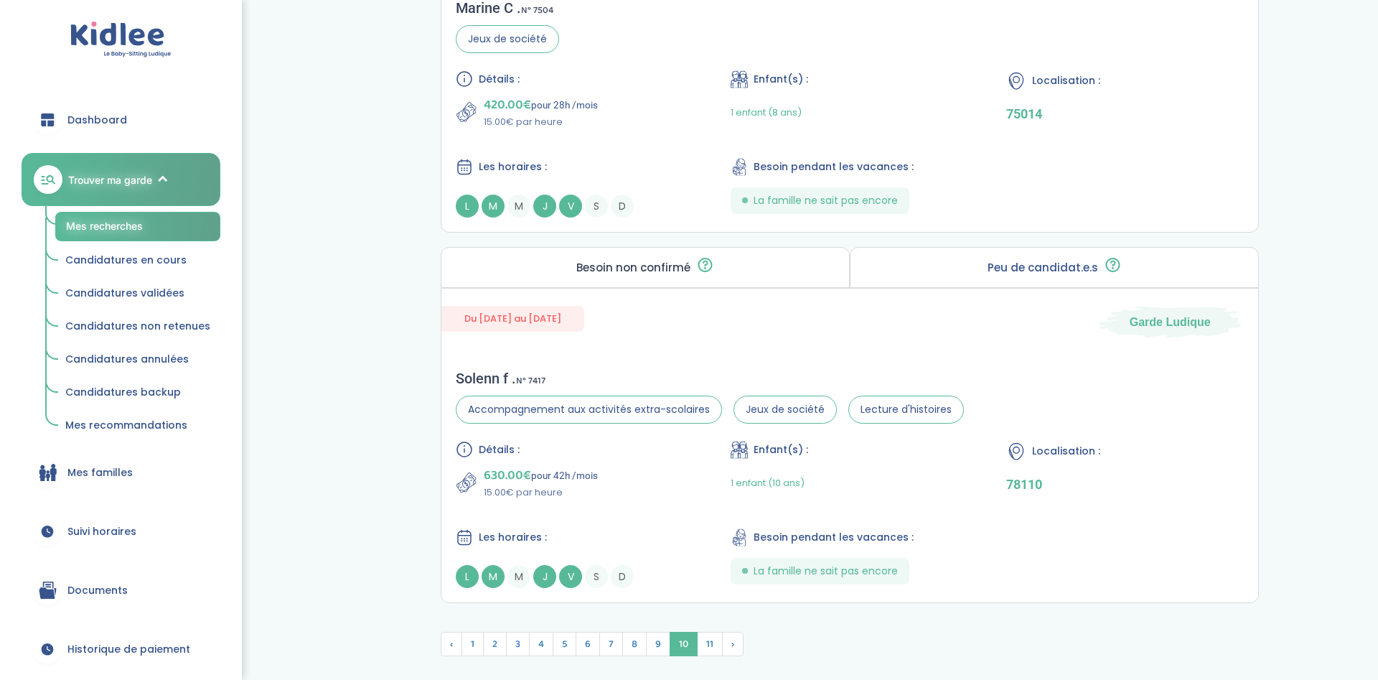
scroll to position [3933, 0]
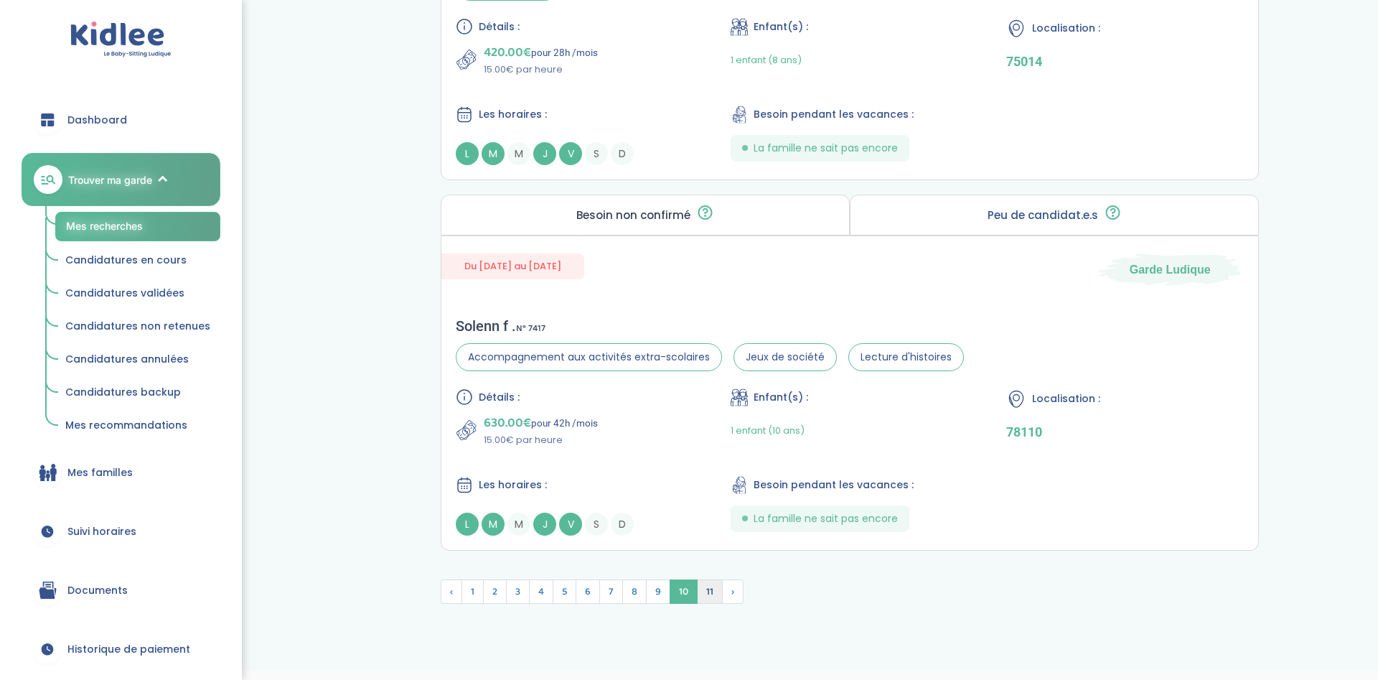
click at [707, 579] on span "11" at bounding box center [710, 591] width 26 height 24
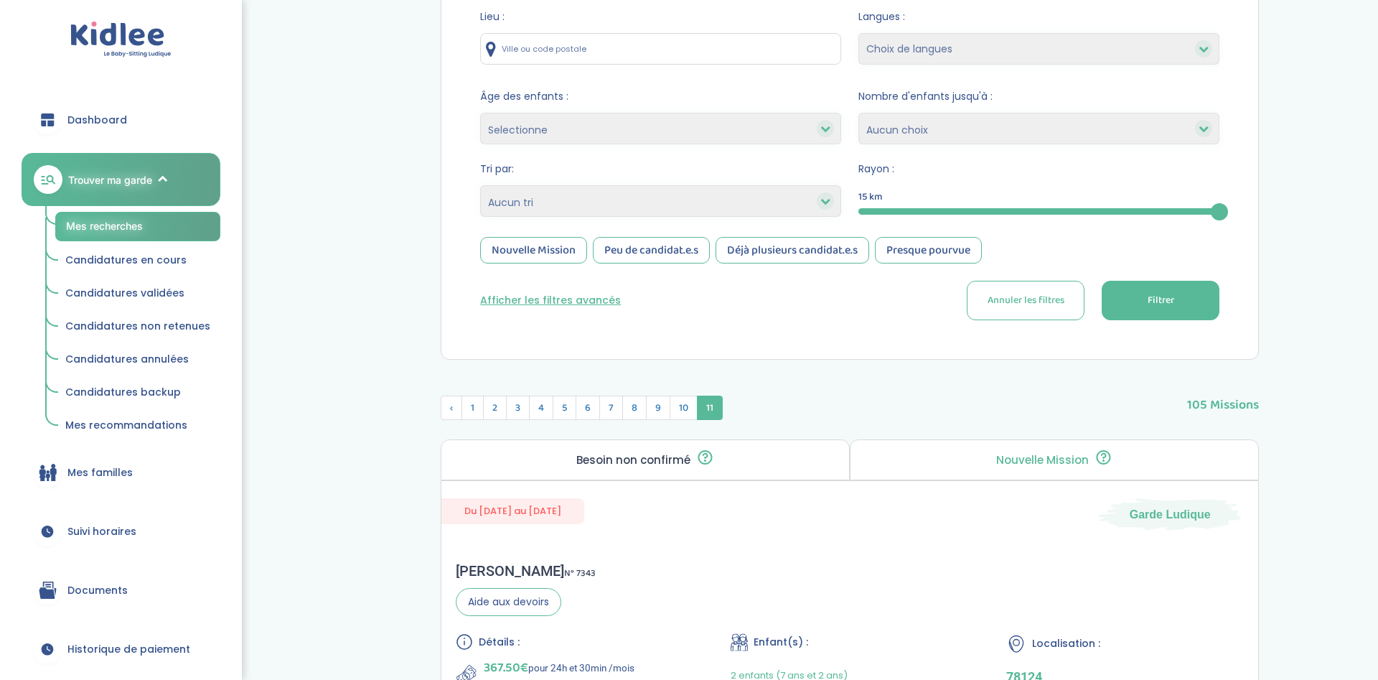
scroll to position [281, 0]
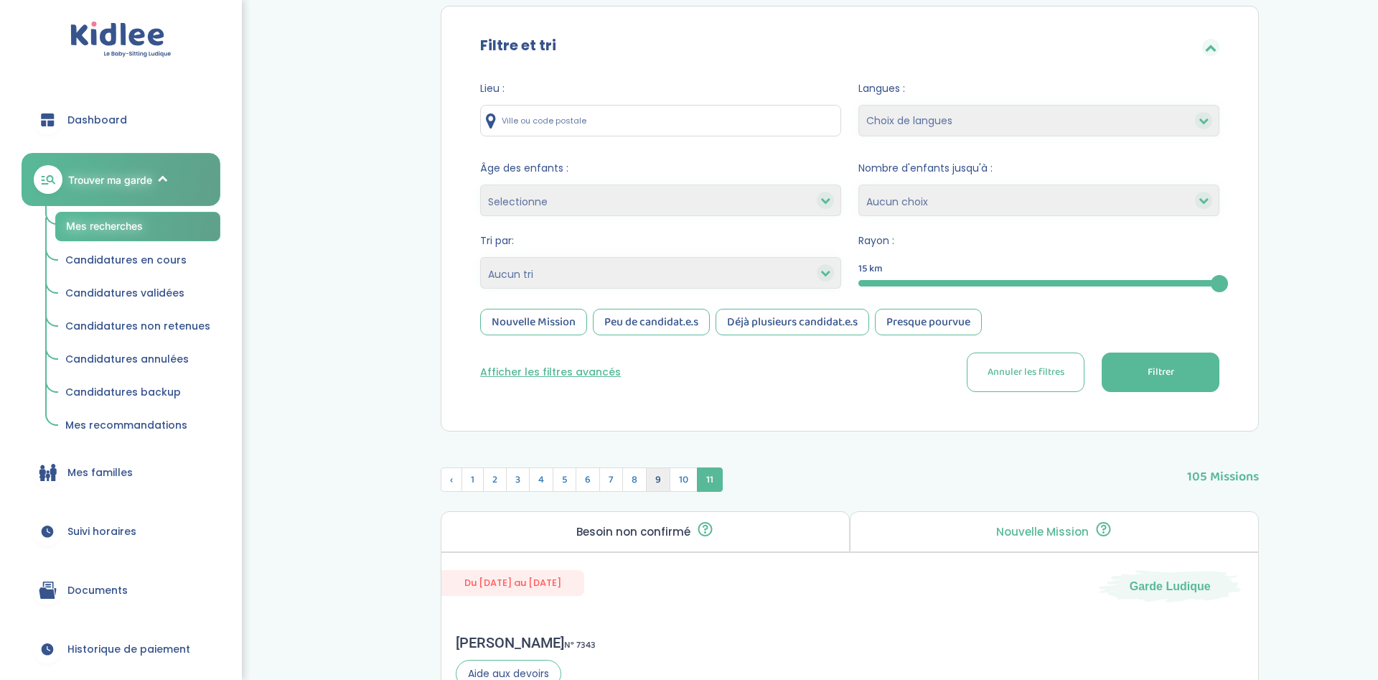
click at [661, 479] on span "9" at bounding box center [658, 479] width 24 height 24
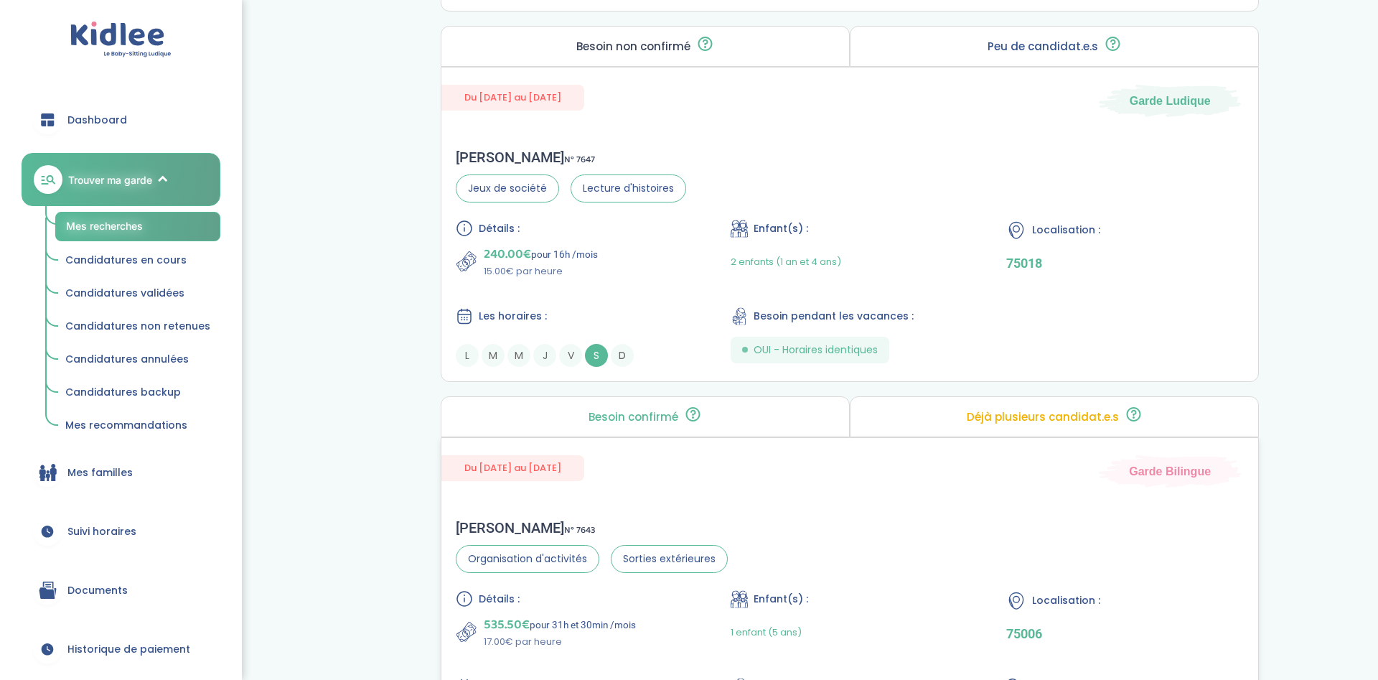
scroll to position [1305, 0]
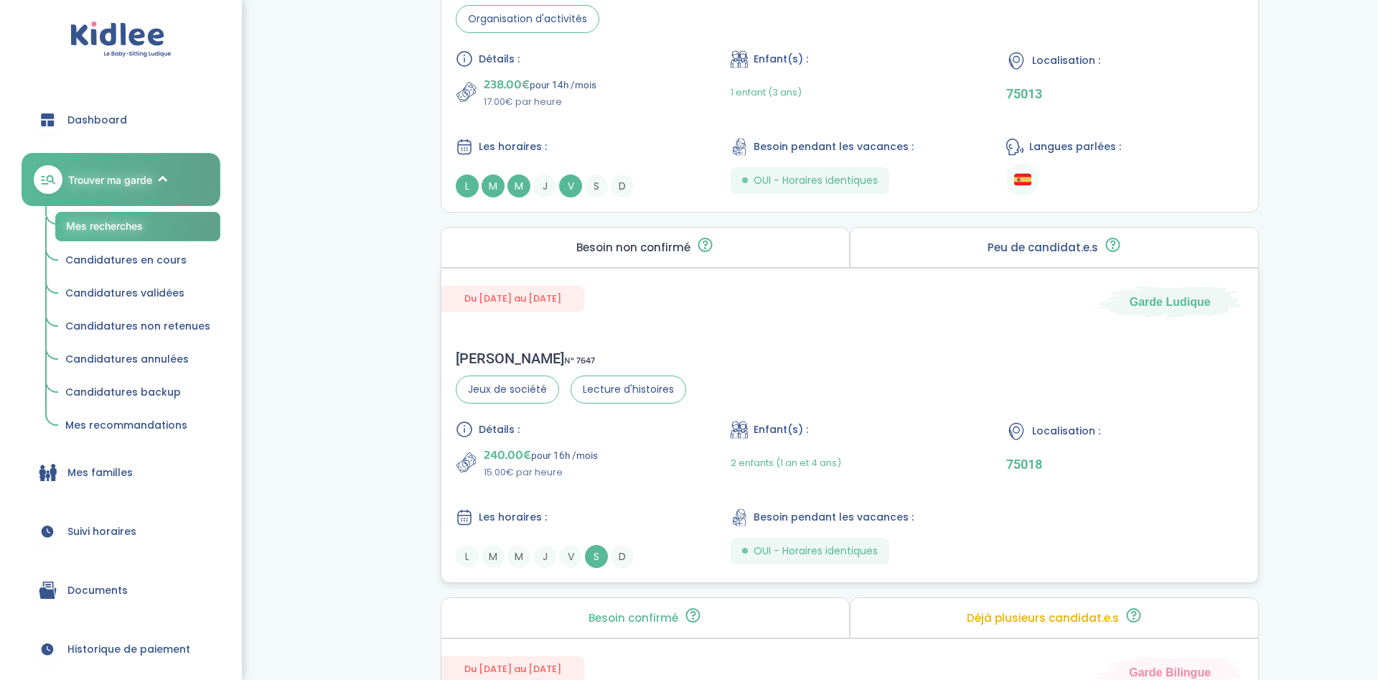
click at [868, 400] on div "Pauline S . N° 7647 Jeux de société Lecture d'histoires Détails : 240.00€ pour …" at bounding box center [849, 458] width 817 height 247
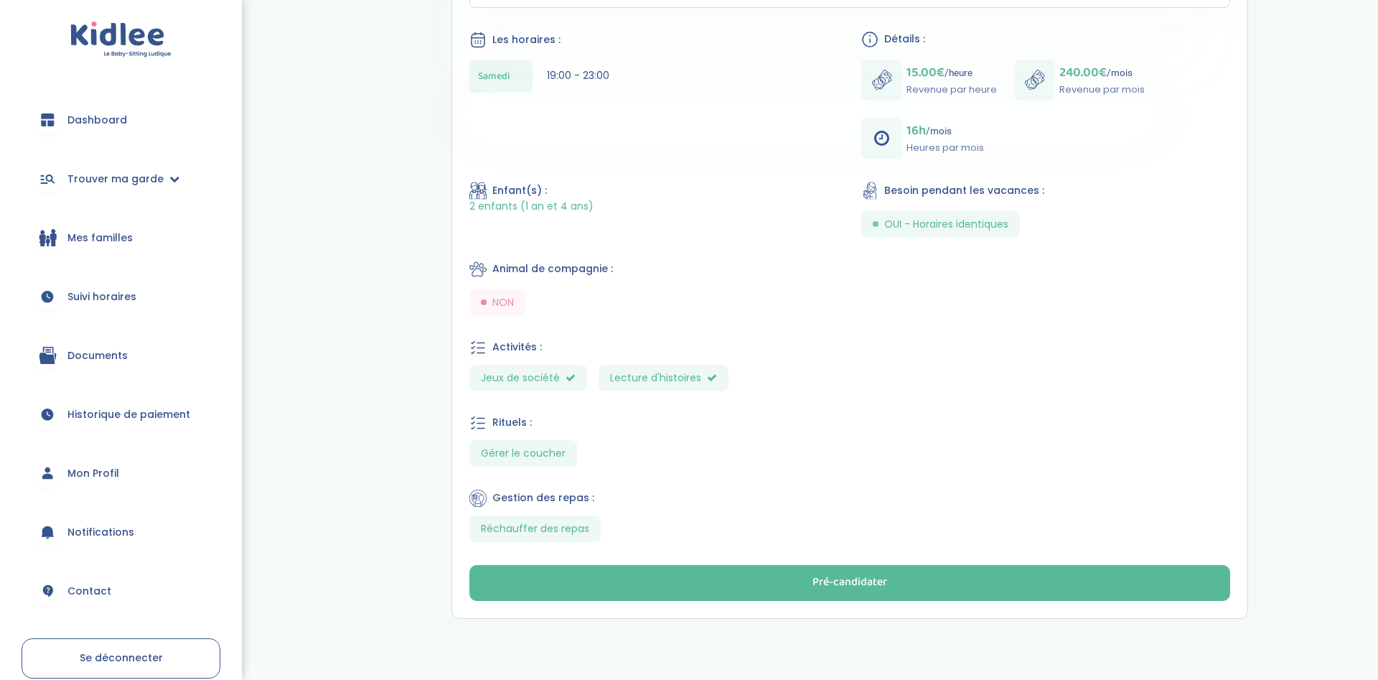
scroll to position [581, 0]
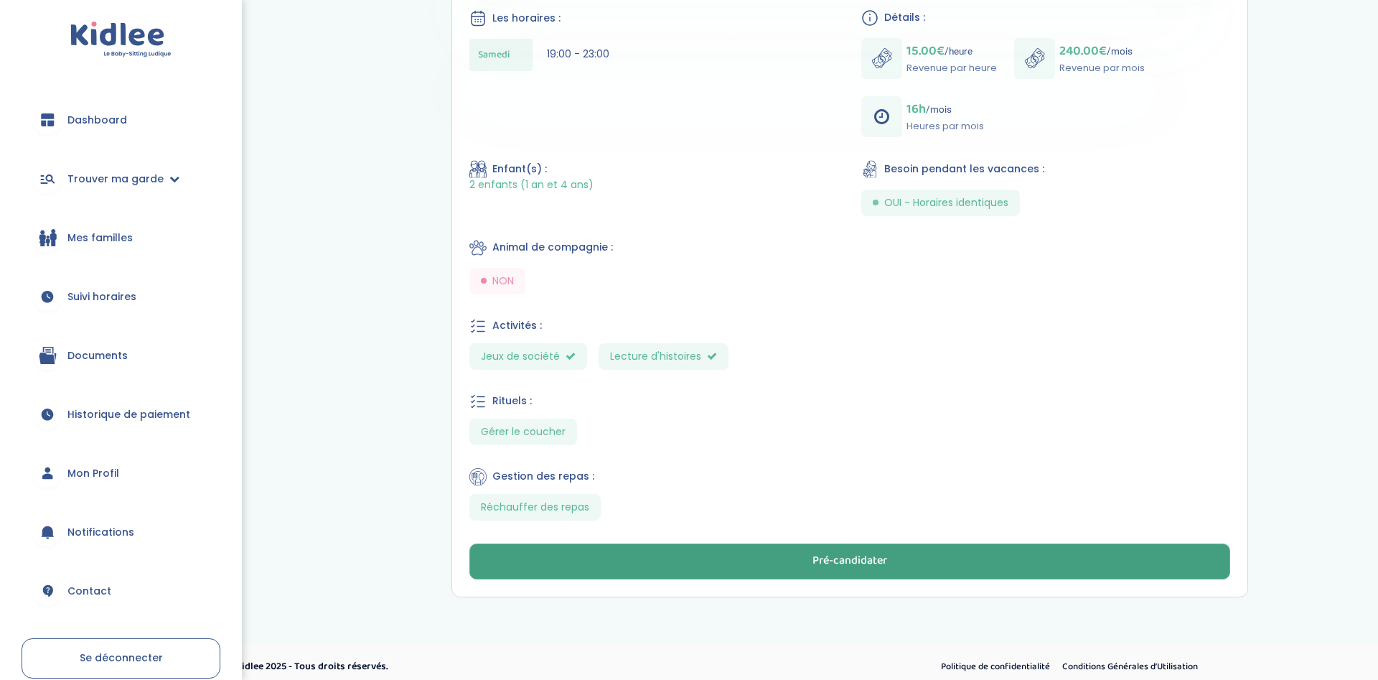
click at [677, 551] on button "Pré-candidater" at bounding box center [849, 561] width 761 height 36
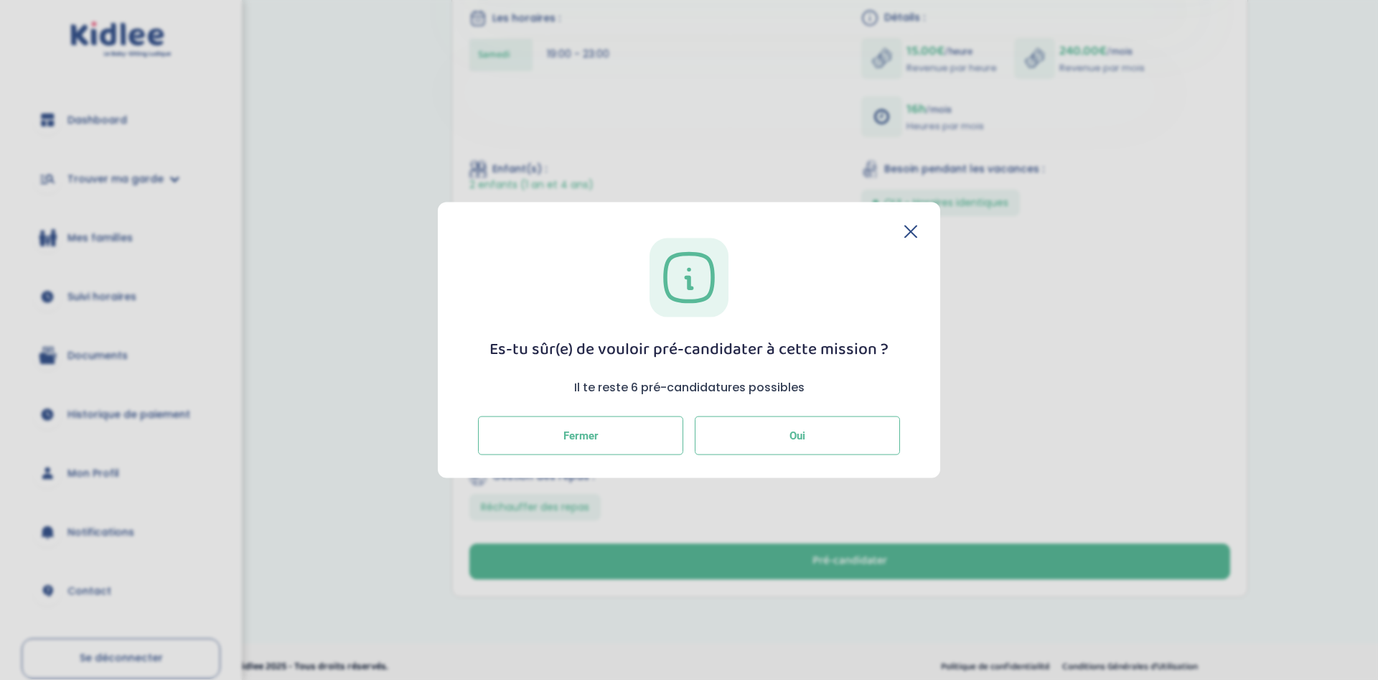
click at [774, 441] on button "Oui" at bounding box center [797, 435] width 205 height 39
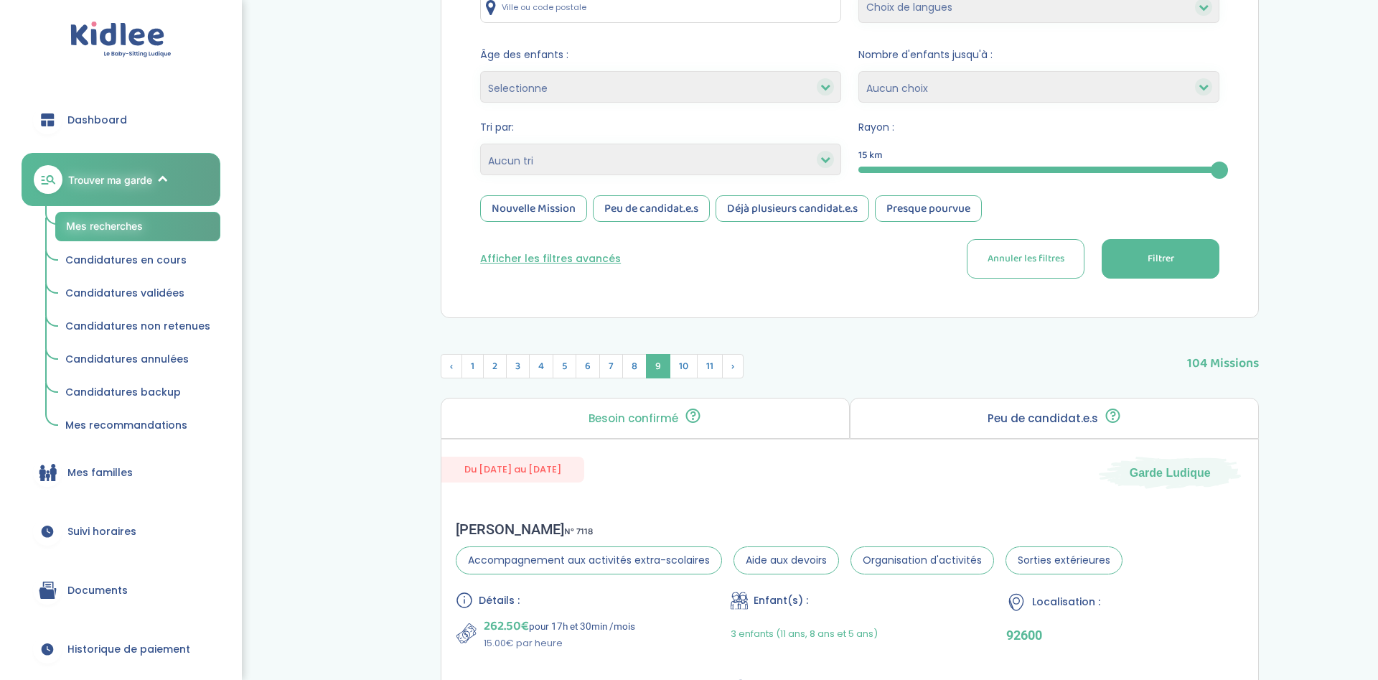
scroll to position [439, 0]
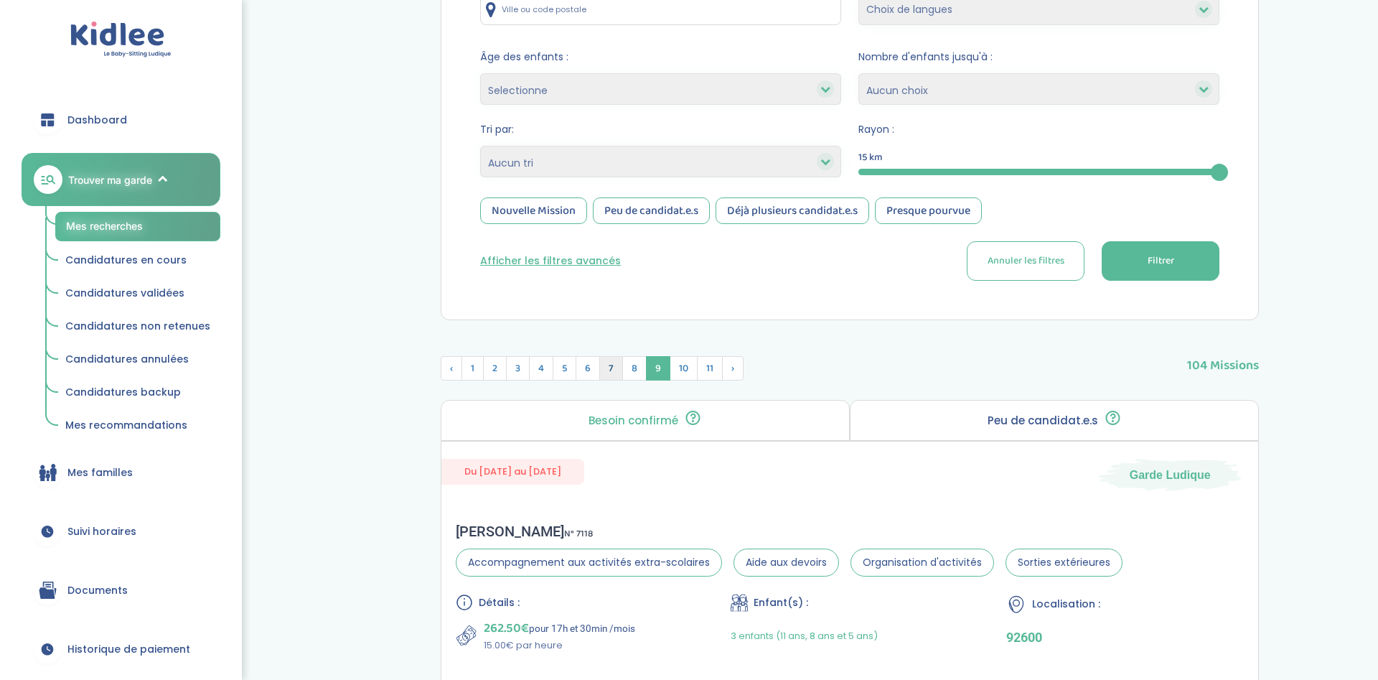
click at [621, 370] on span "7" at bounding box center [611, 368] width 24 height 24
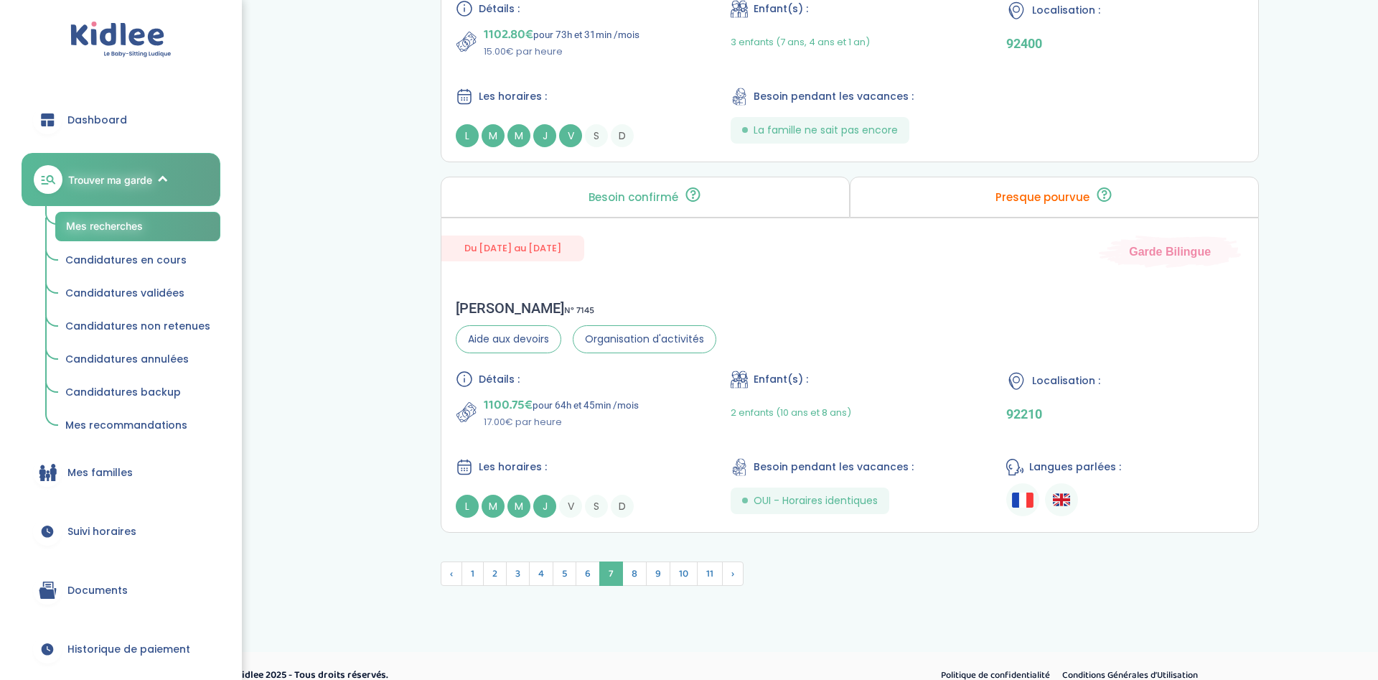
scroll to position [4017, 0]
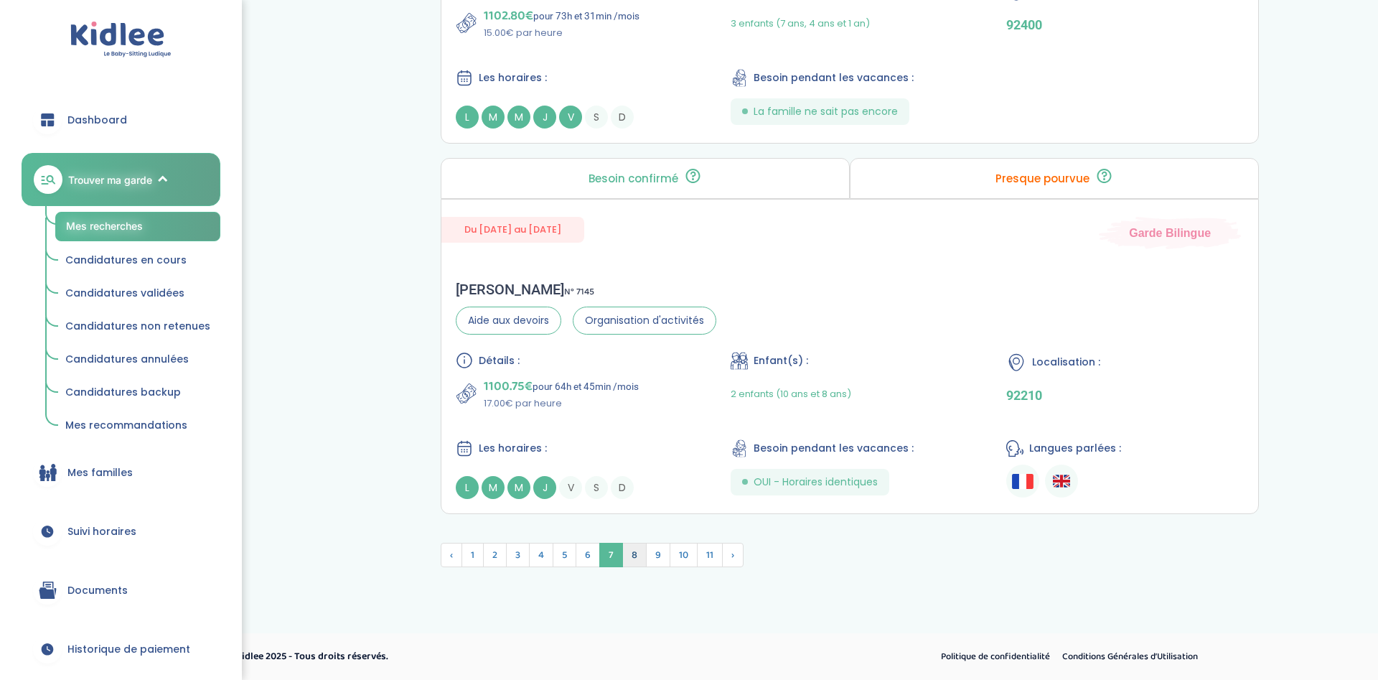
click at [631, 558] on span "8" at bounding box center [634, 555] width 24 height 24
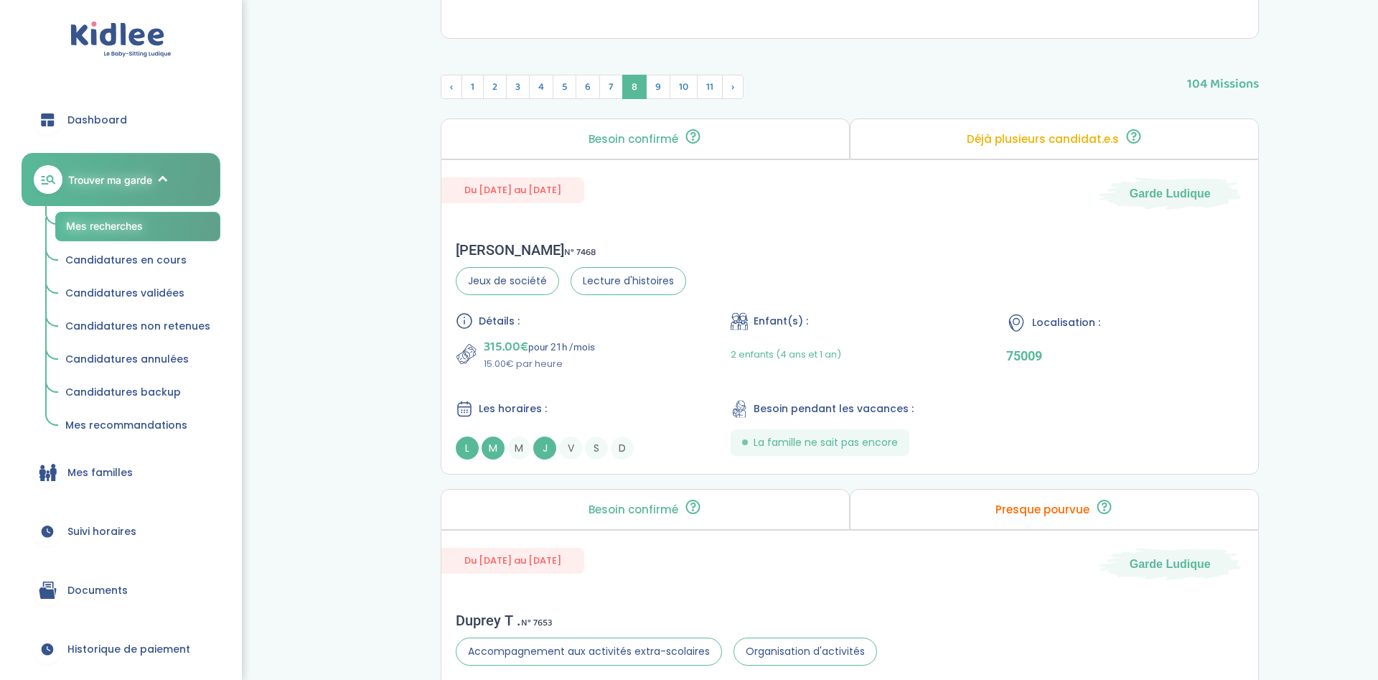
scroll to position [281, 0]
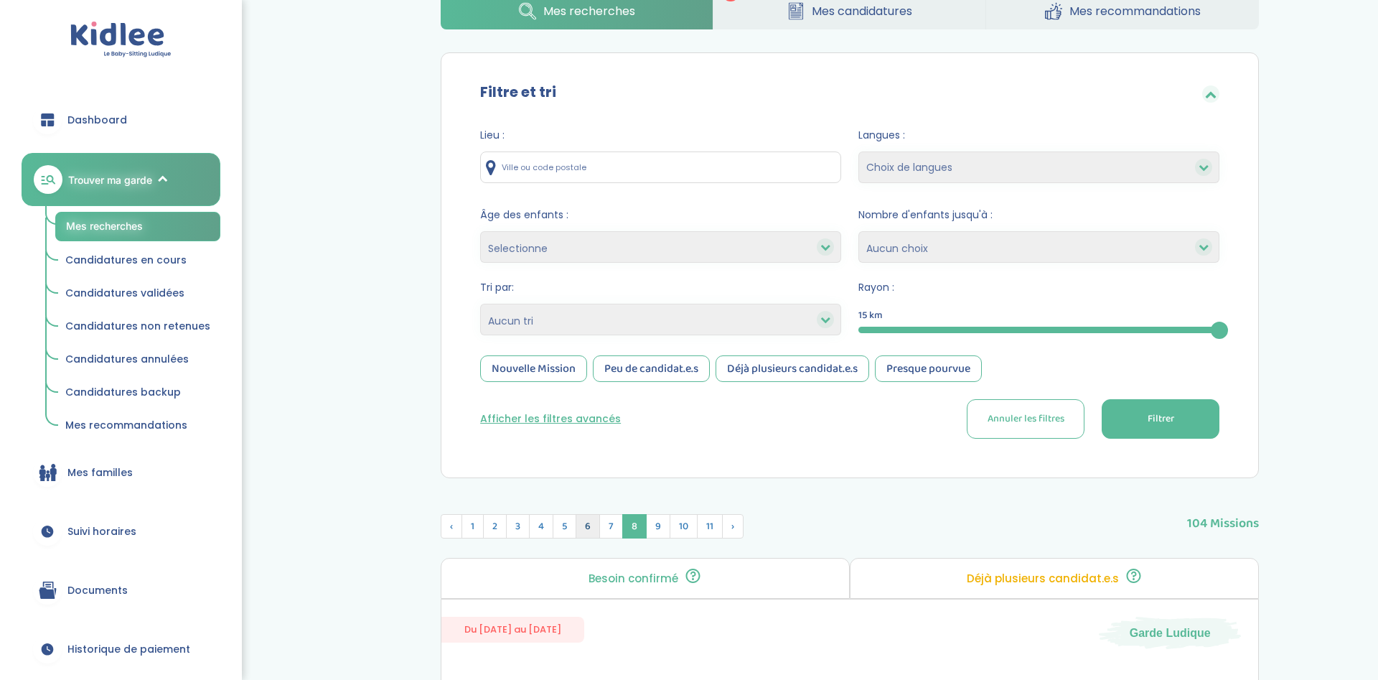
click at [596, 521] on span "6" at bounding box center [588, 526] width 24 height 24
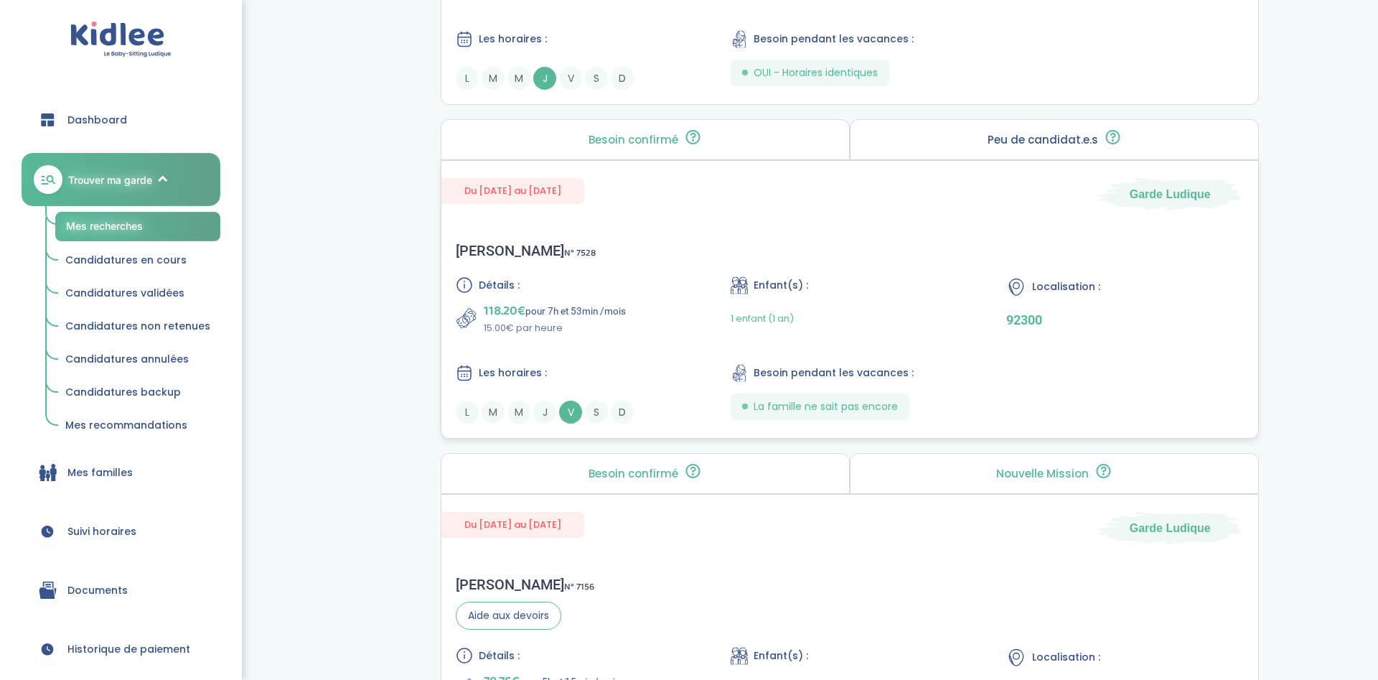
scroll to position [3795, 0]
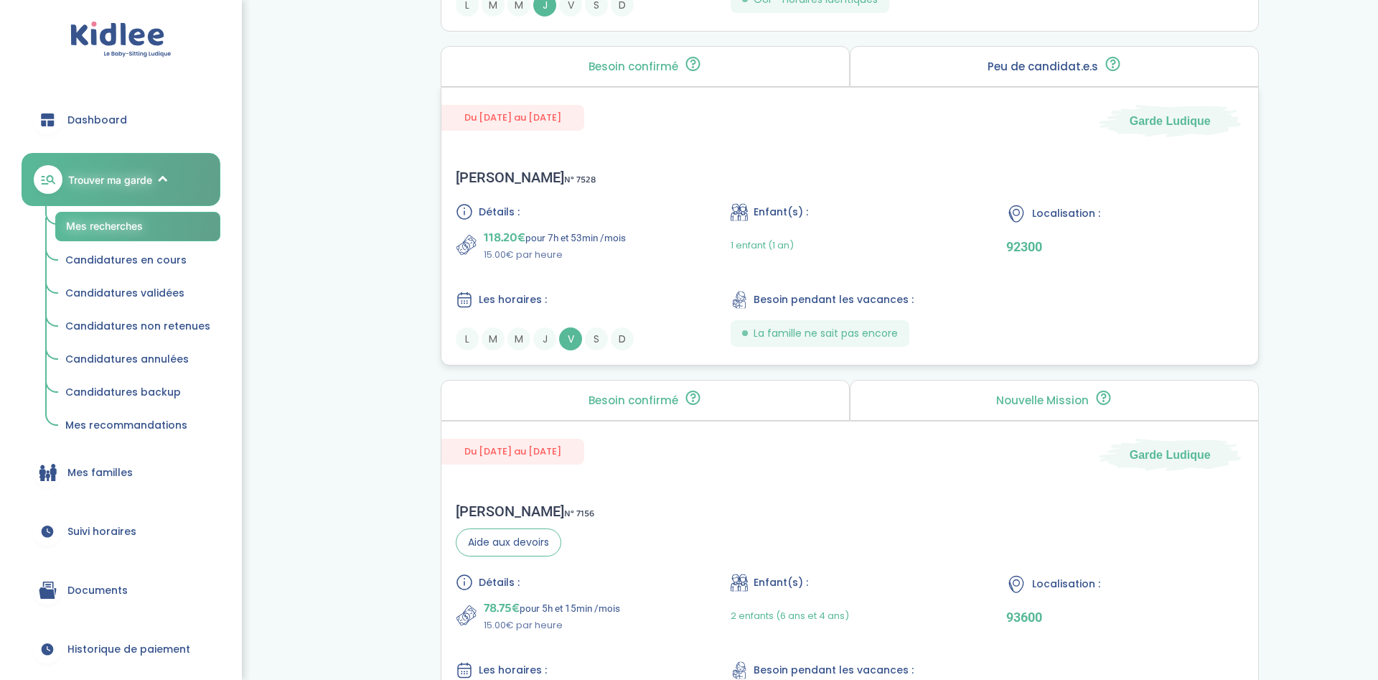
click at [826, 236] on div "1 enfant (1 an)" at bounding box center [850, 245] width 238 height 34
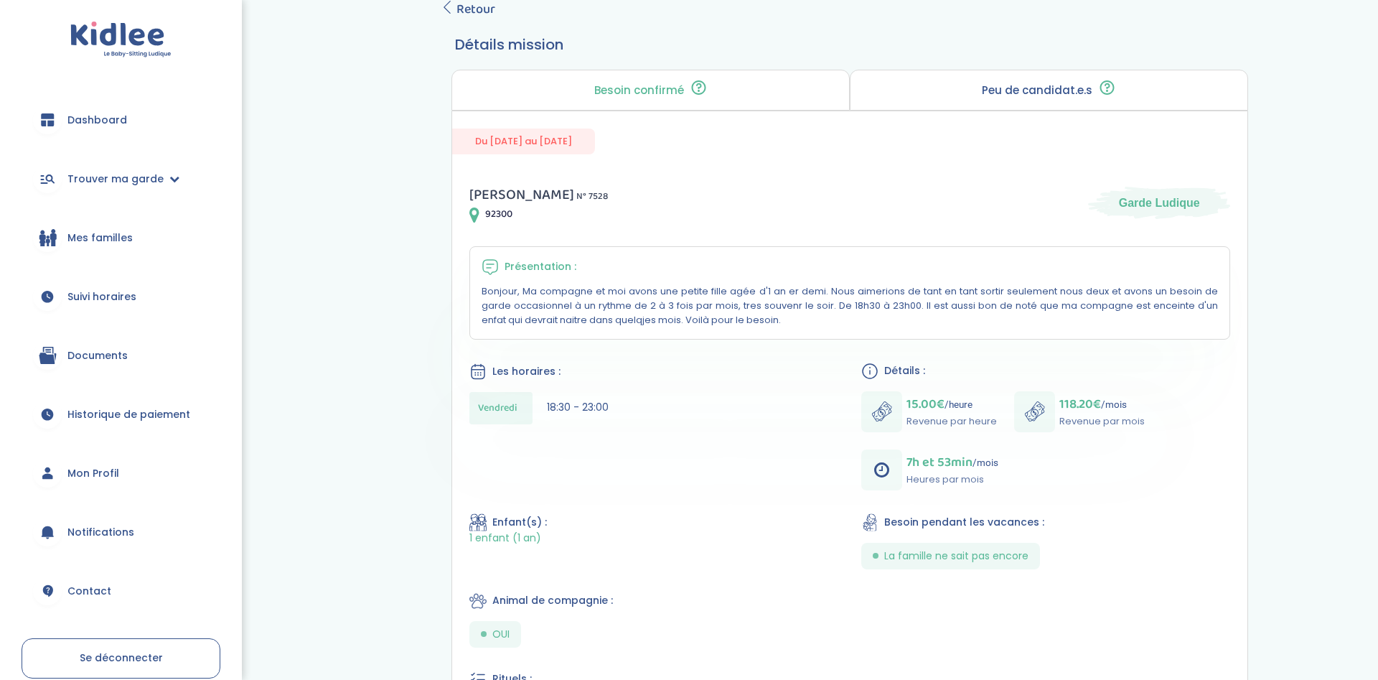
scroll to position [535, 0]
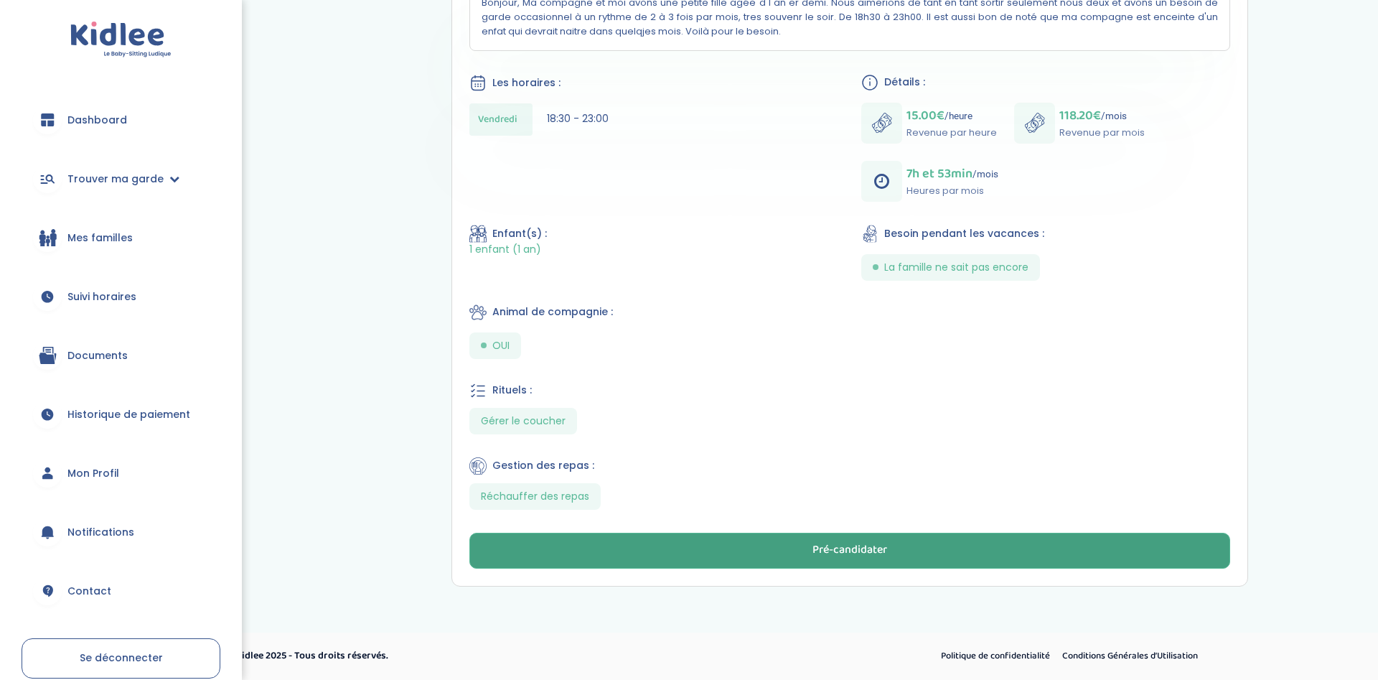
click at [955, 540] on button "Pré-candidater" at bounding box center [849, 550] width 761 height 36
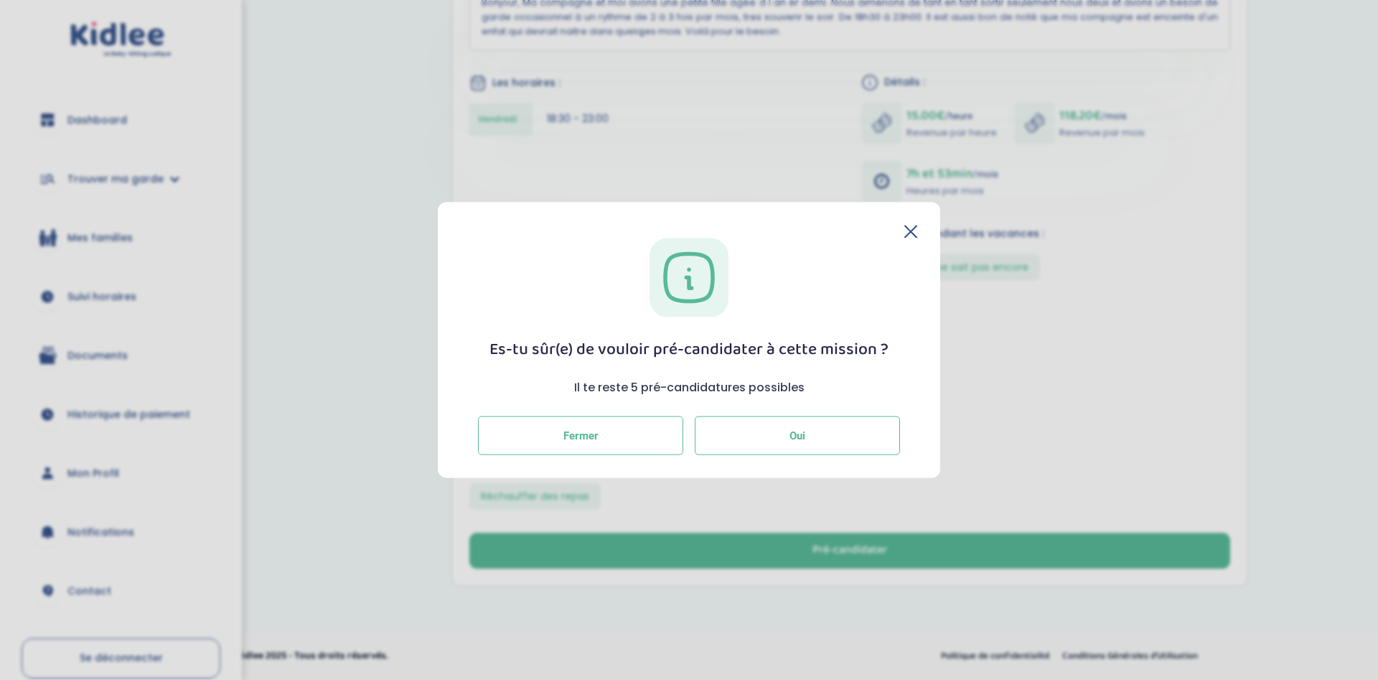
click at [742, 432] on button "Oui" at bounding box center [797, 435] width 205 height 39
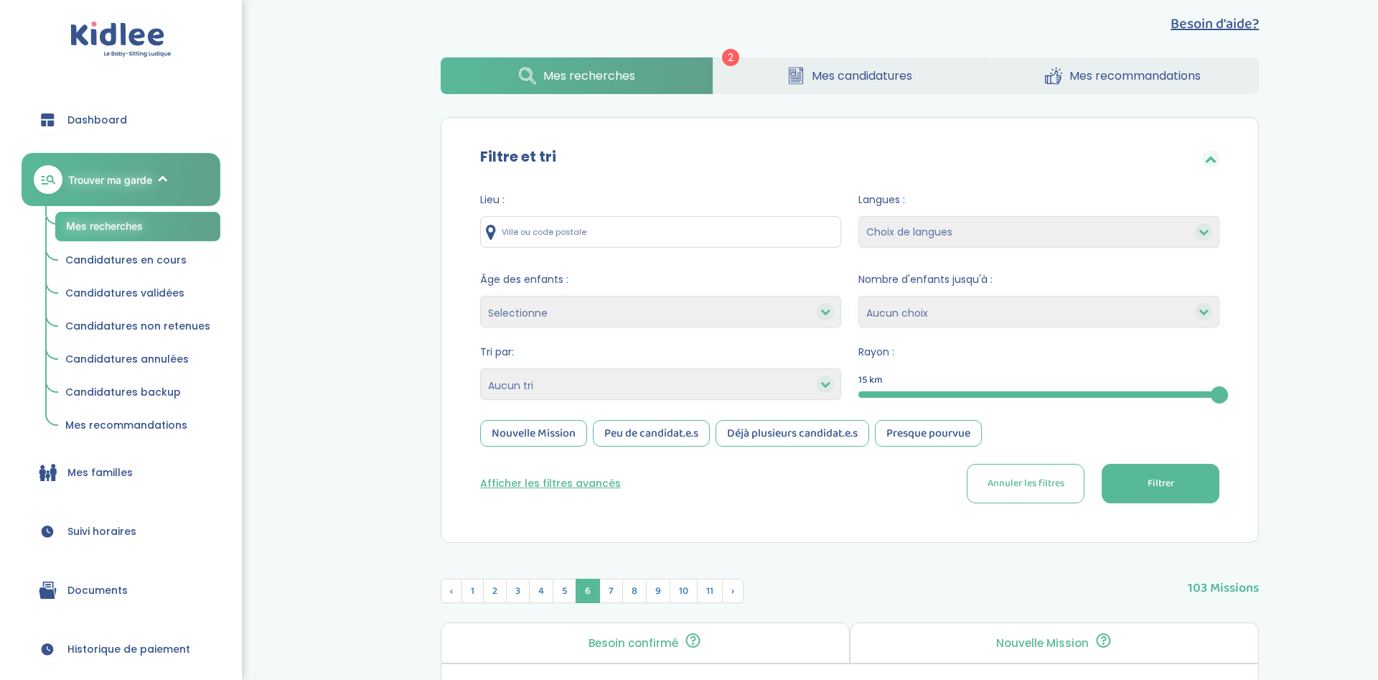
scroll to position [220, 0]
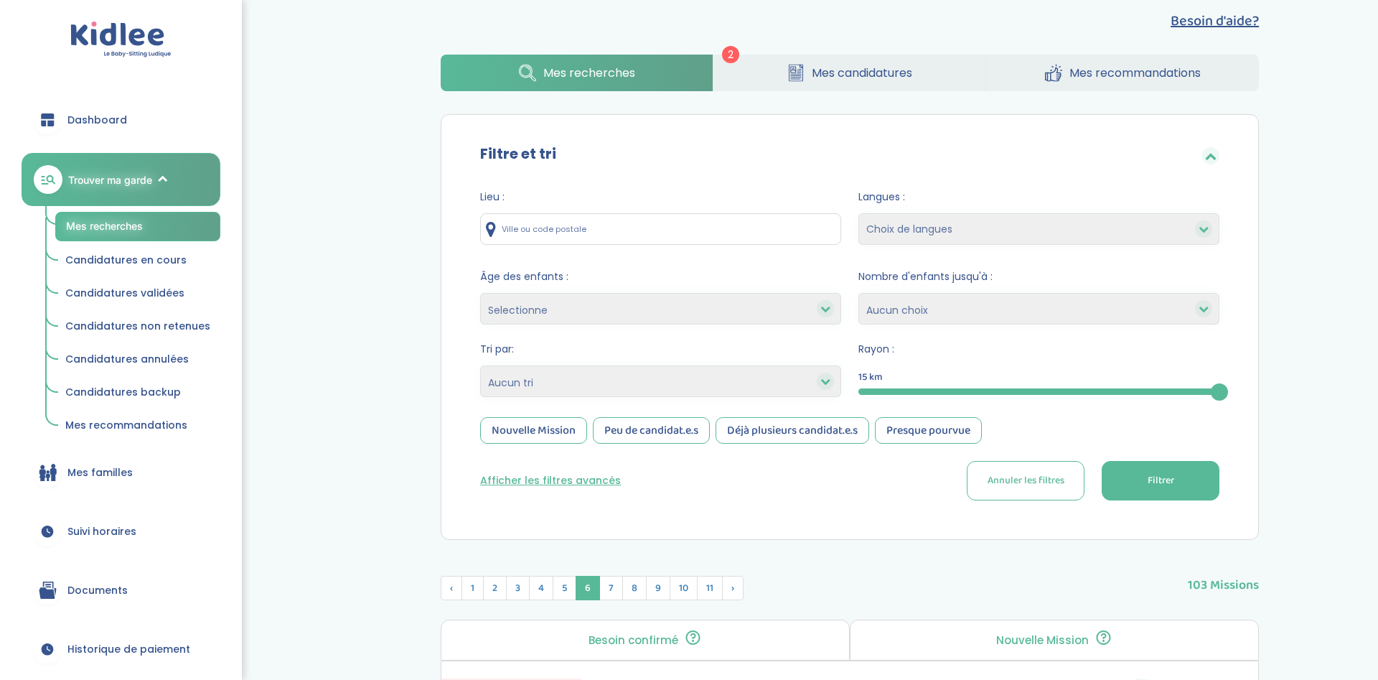
click at [588, 227] on input "text" at bounding box center [660, 229] width 361 height 32
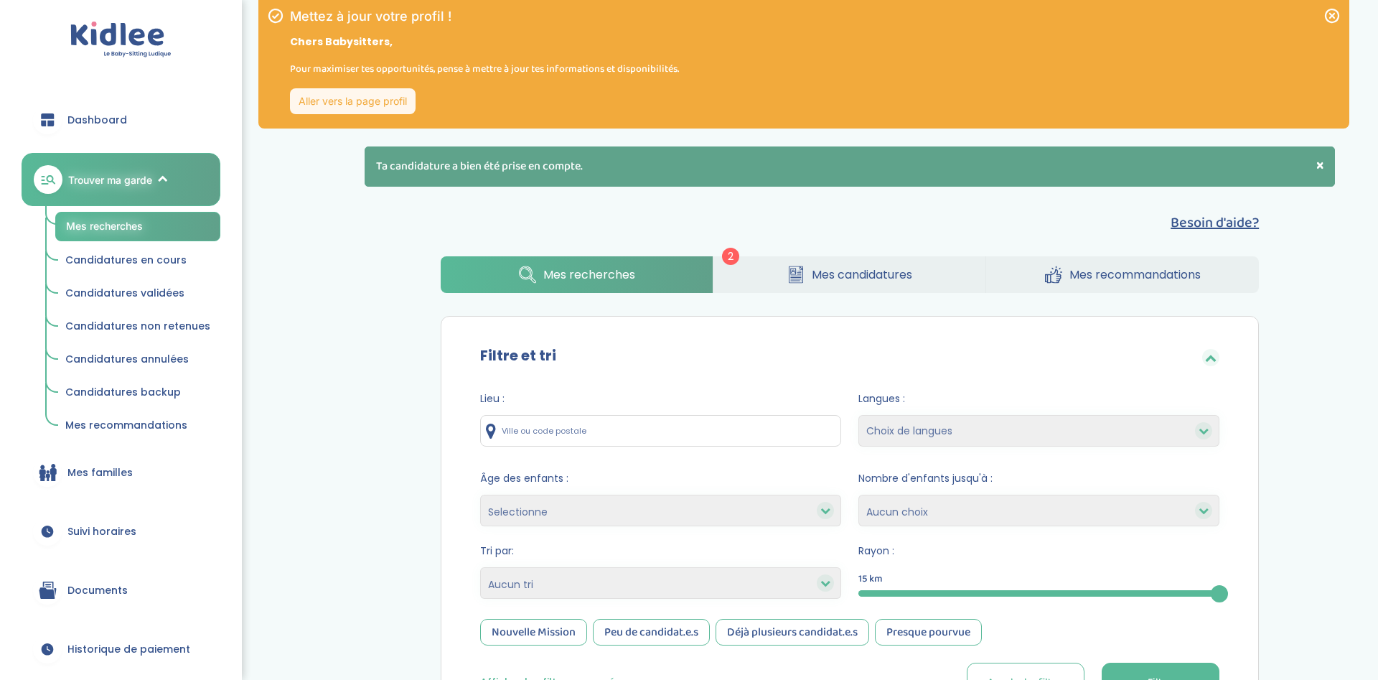
scroll to position [0, 0]
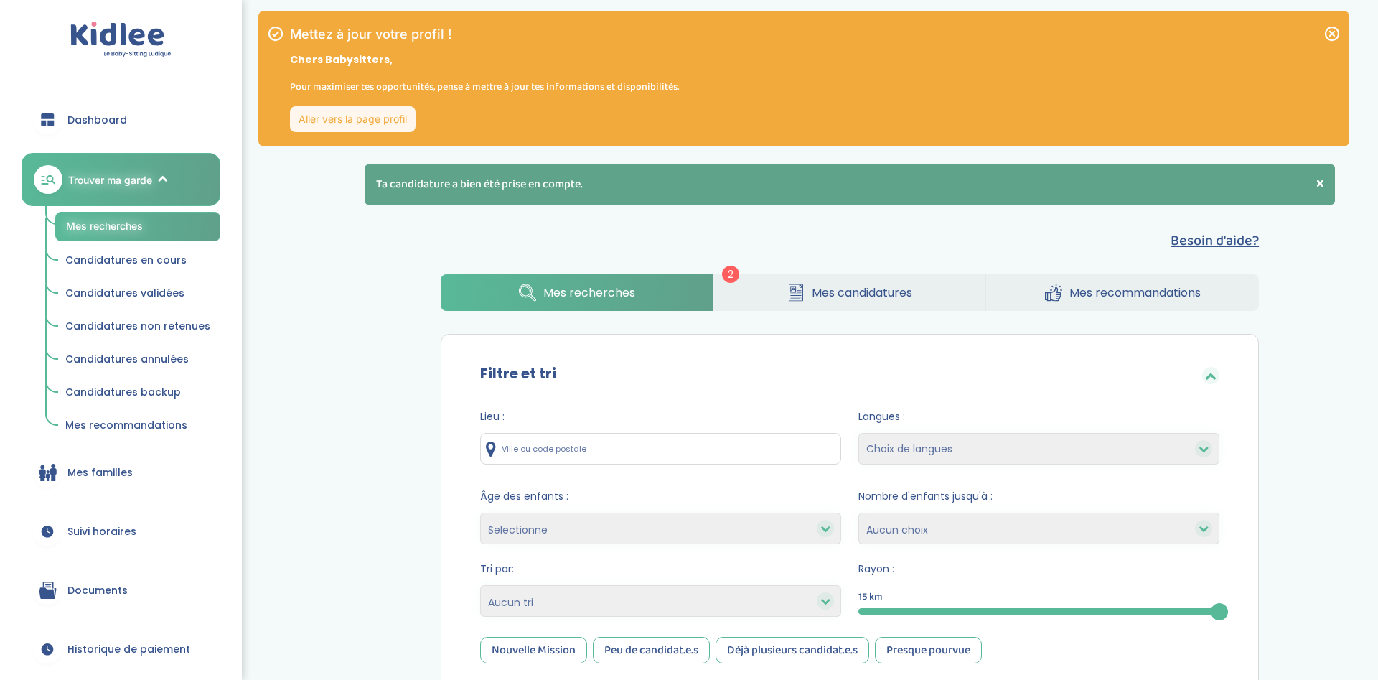
click at [146, 263] on span "Candidatures en cours" at bounding box center [125, 260] width 121 height 14
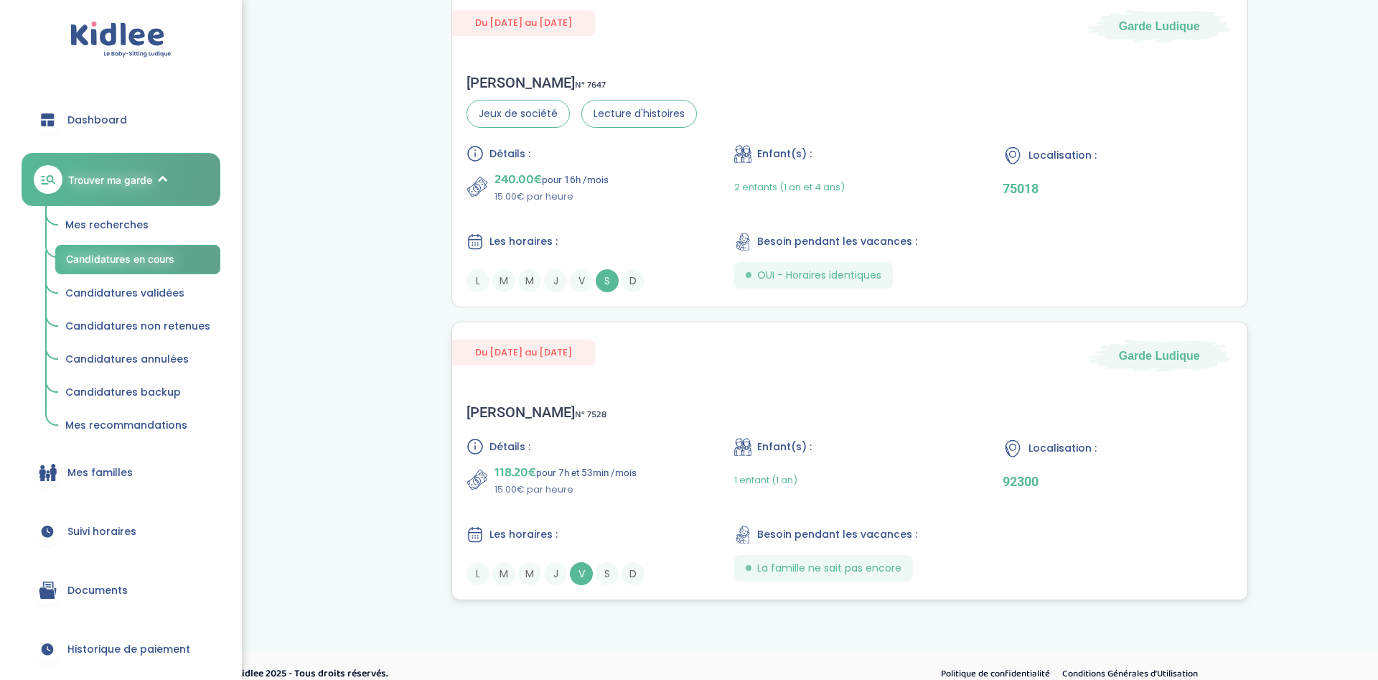
scroll to position [504, 0]
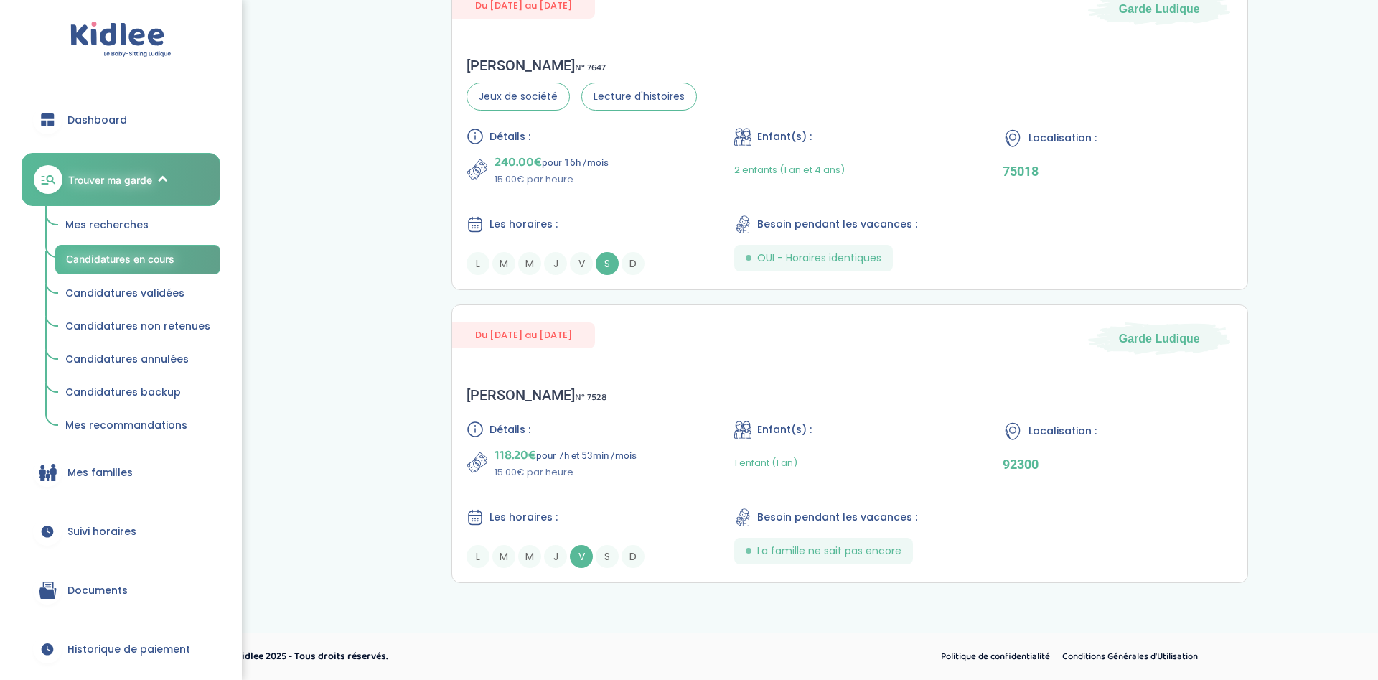
click at [164, 334] on link "Candidatures non retenues" at bounding box center [137, 326] width 165 height 27
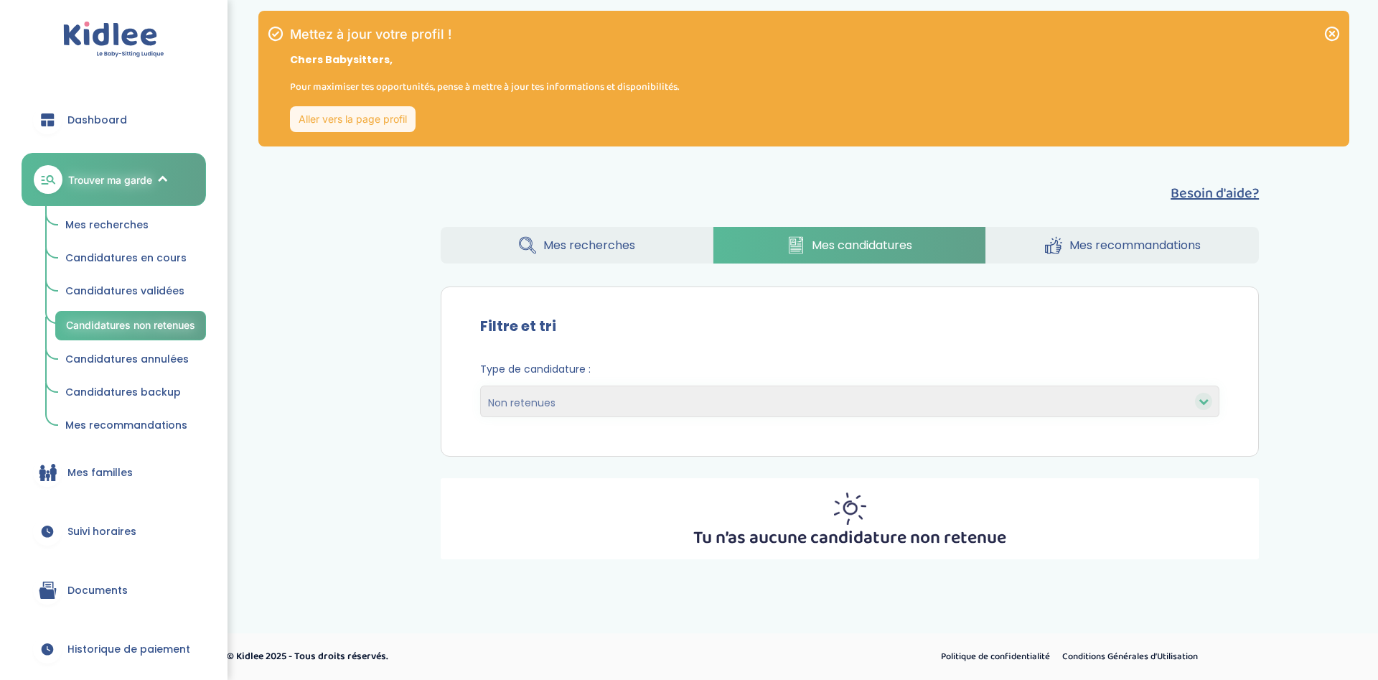
select select "declined"
click at [151, 255] on span "Candidatures en cours" at bounding box center [125, 257] width 121 height 14
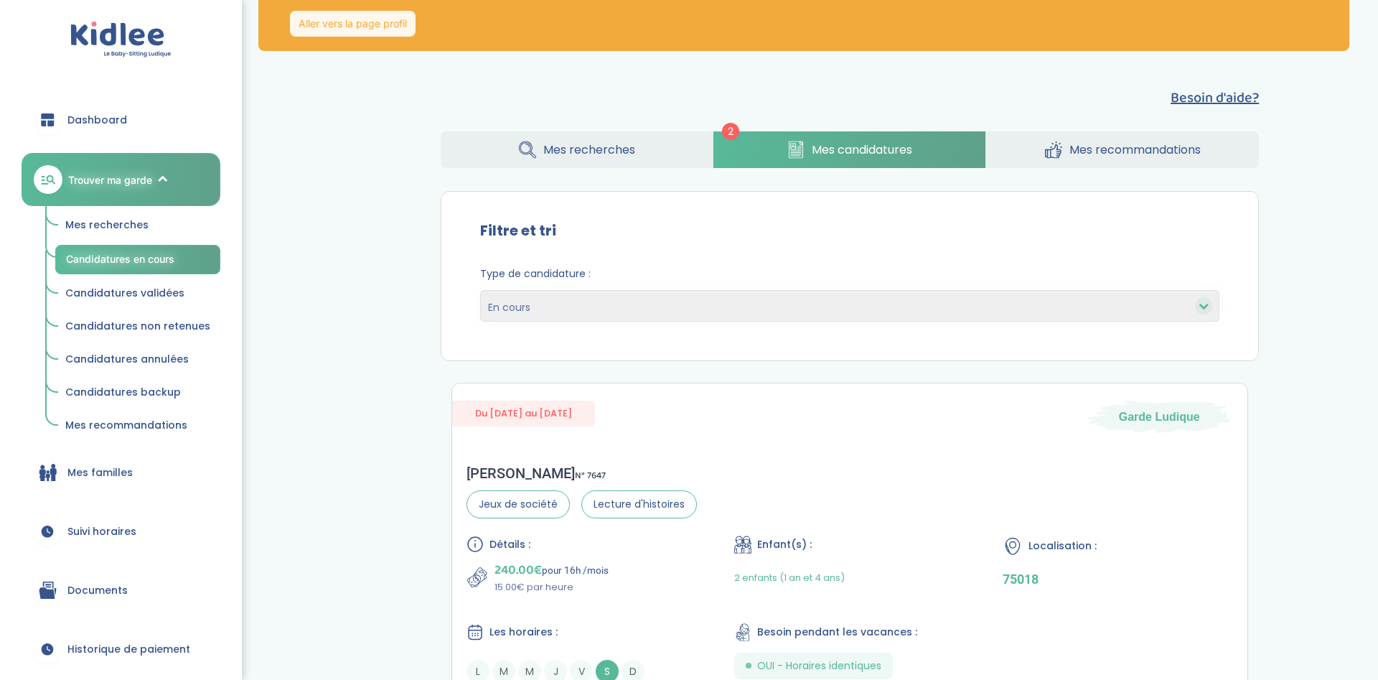
scroll to position [65, 0]
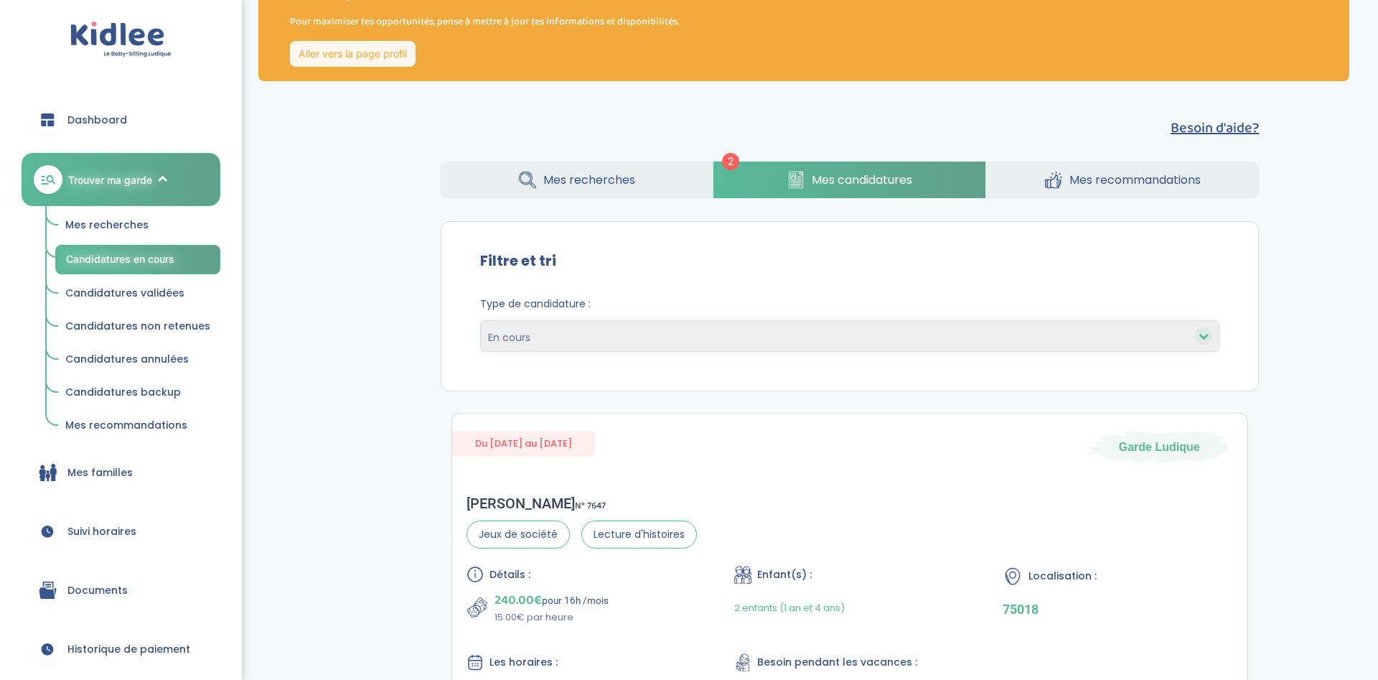
click at [1096, 185] on span "Mes recommandations" at bounding box center [1134, 180] width 131 height 18
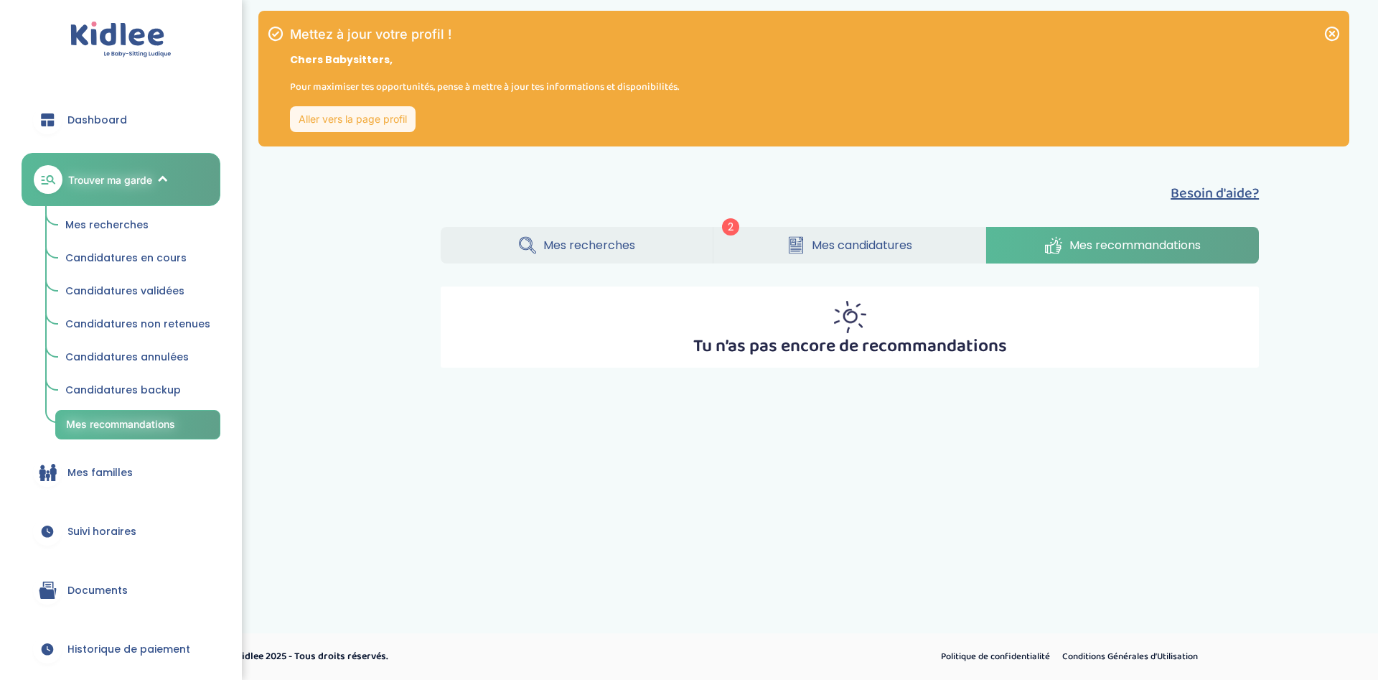
click at [583, 252] on span "Mes recherches" at bounding box center [589, 245] width 92 height 18
click at [763, 250] on link "Mes candidatures" at bounding box center [849, 245] width 272 height 37
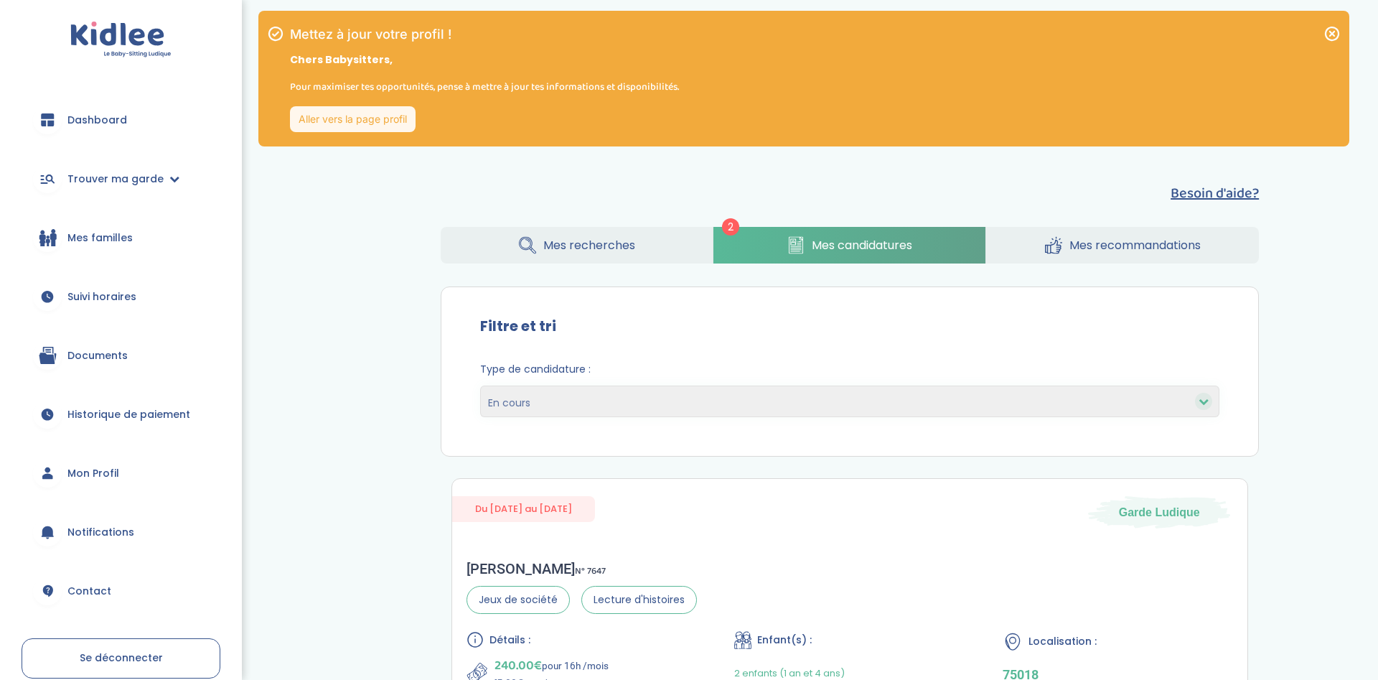
scroll to position [70, 0]
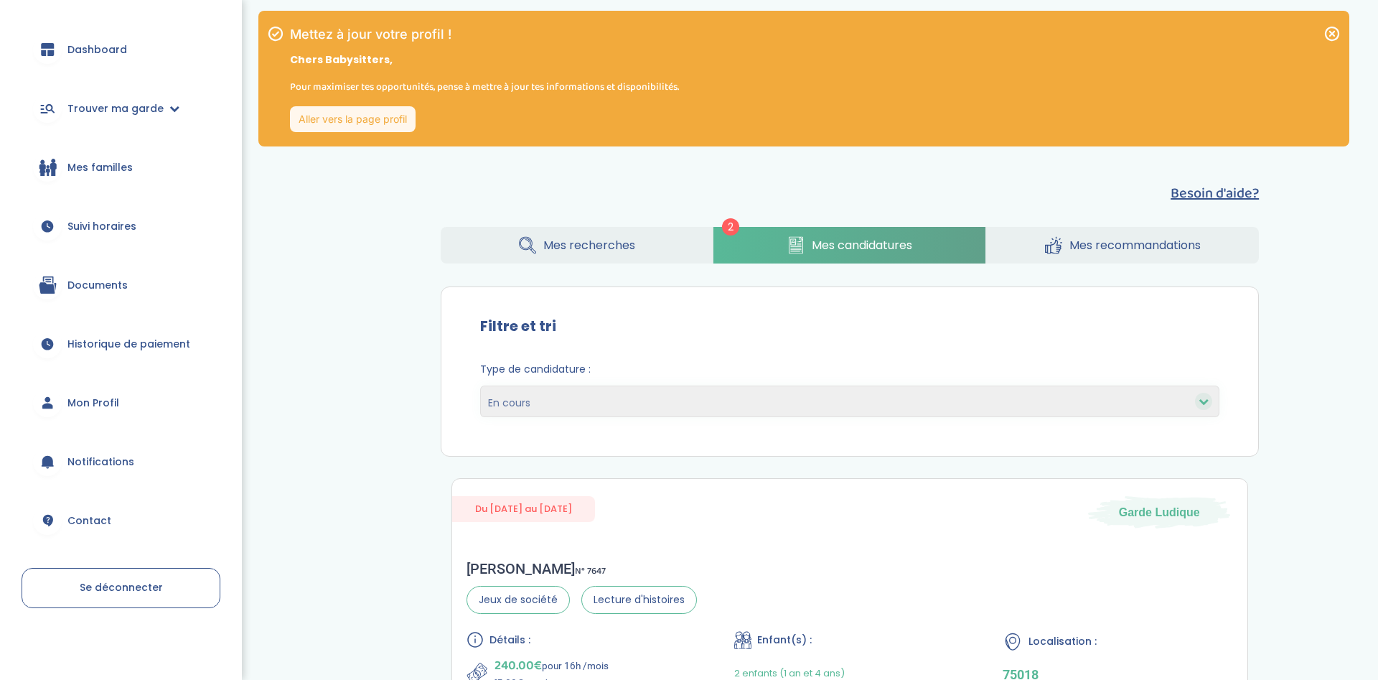
click at [93, 520] on span "Contact" at bounding box center [89, 520] width 44 height 15
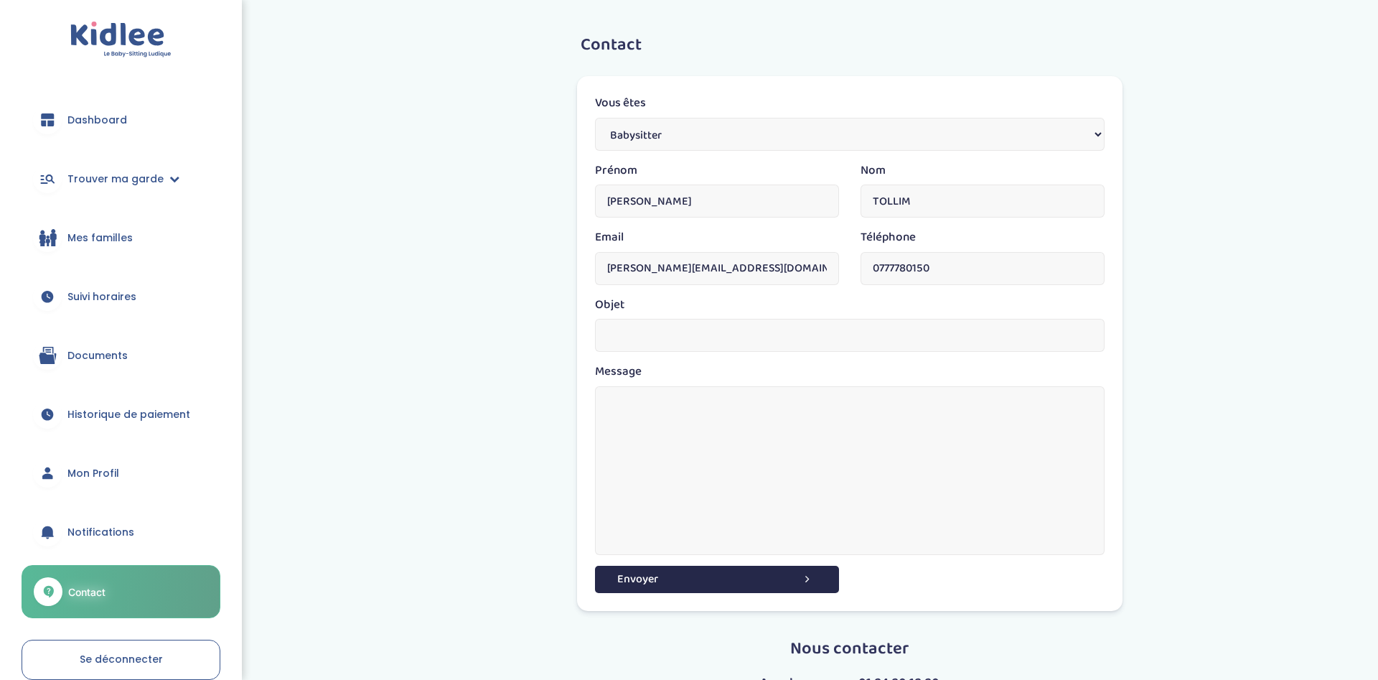
click at [109, 118] on span "Dashboard" at bounding box center [97, 120] width 60 height 15
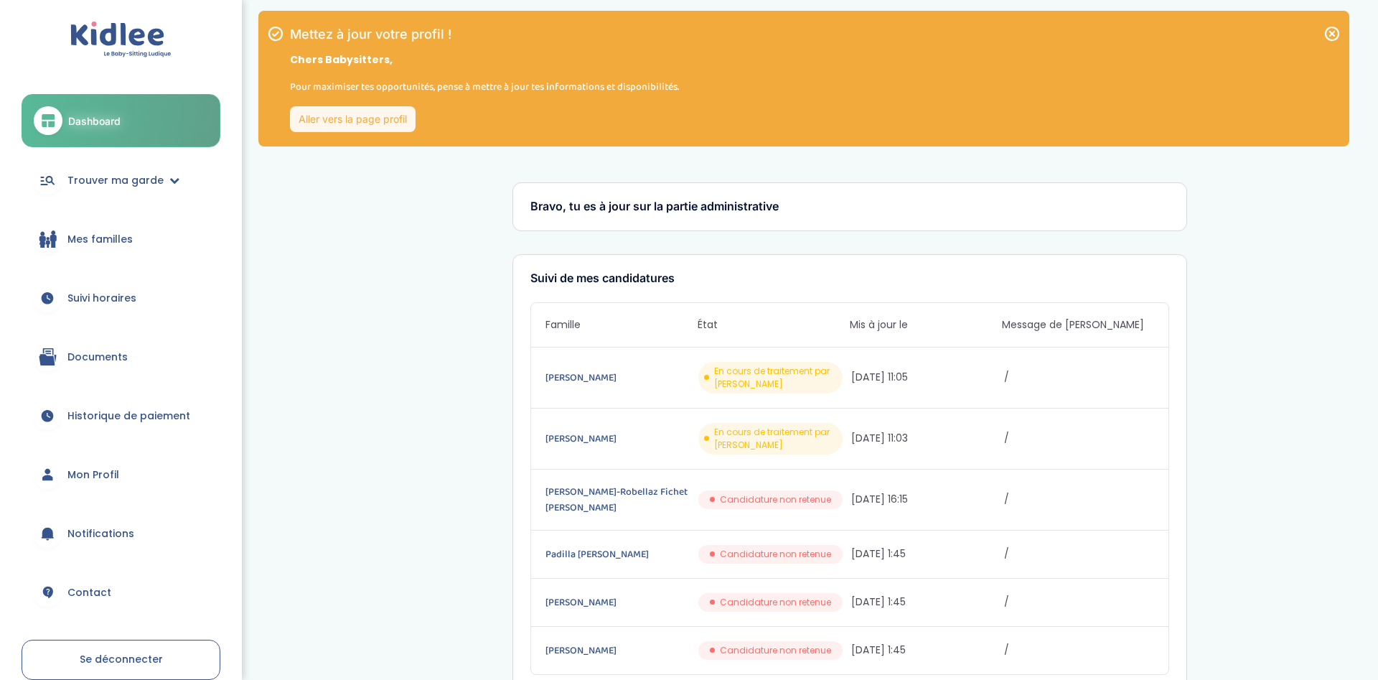
click at [1325, 32] on icon at bounding box center [1331, 33] width 17 height 17
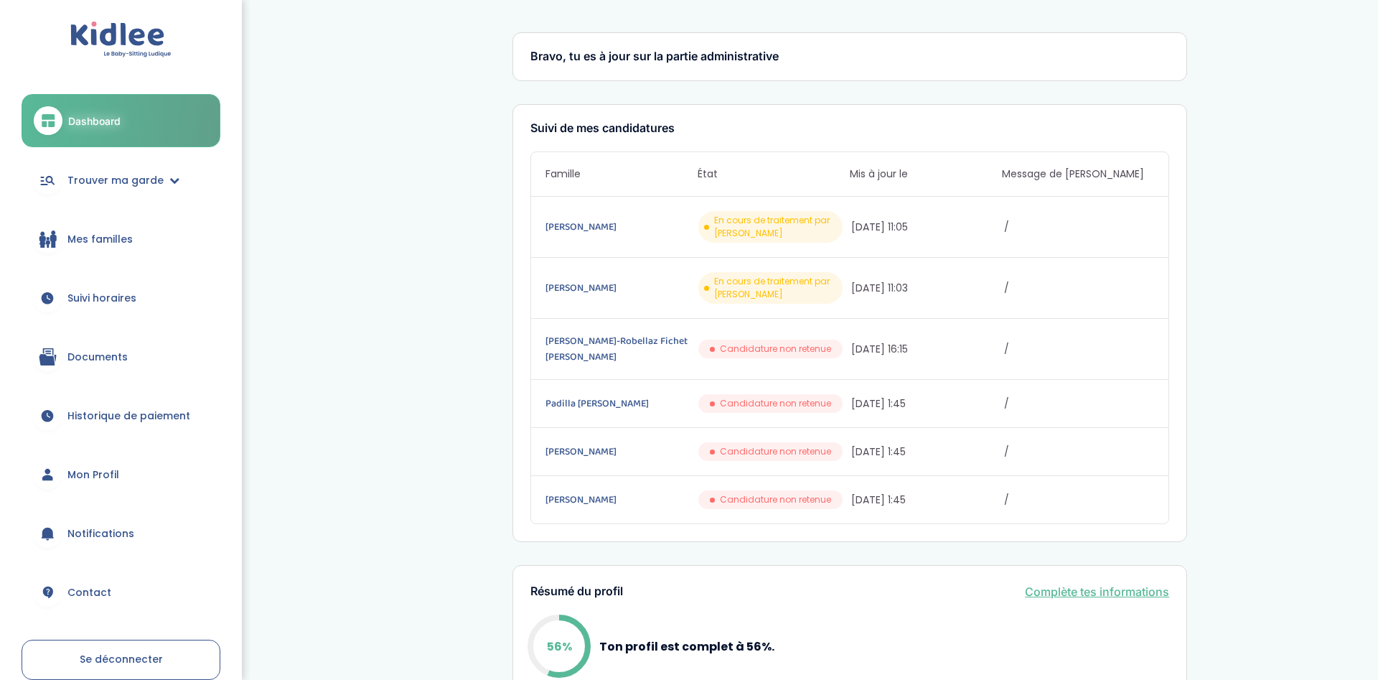
click at [138, 34] on img at bounding box center [120, 40] width 101 height 37
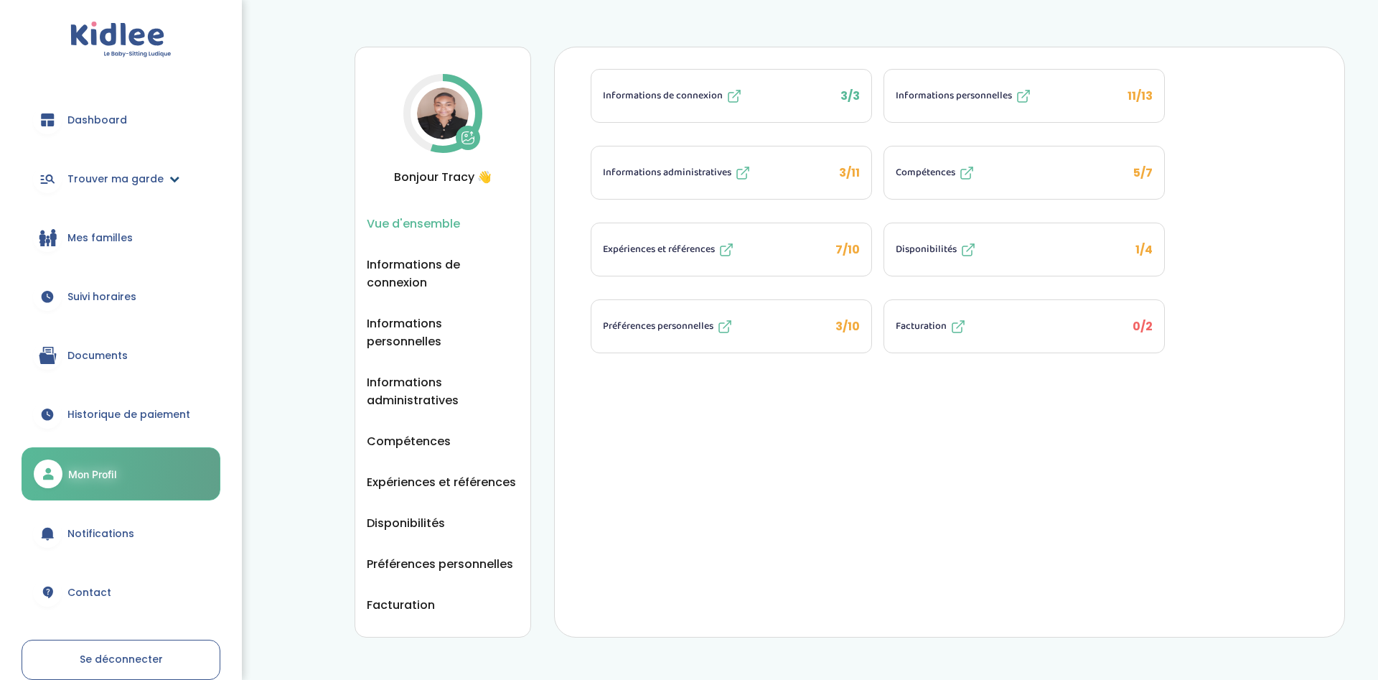
click at [152, 178] on span "Trouver ma garde" at bounding box center [115, 179] width 96 height 15
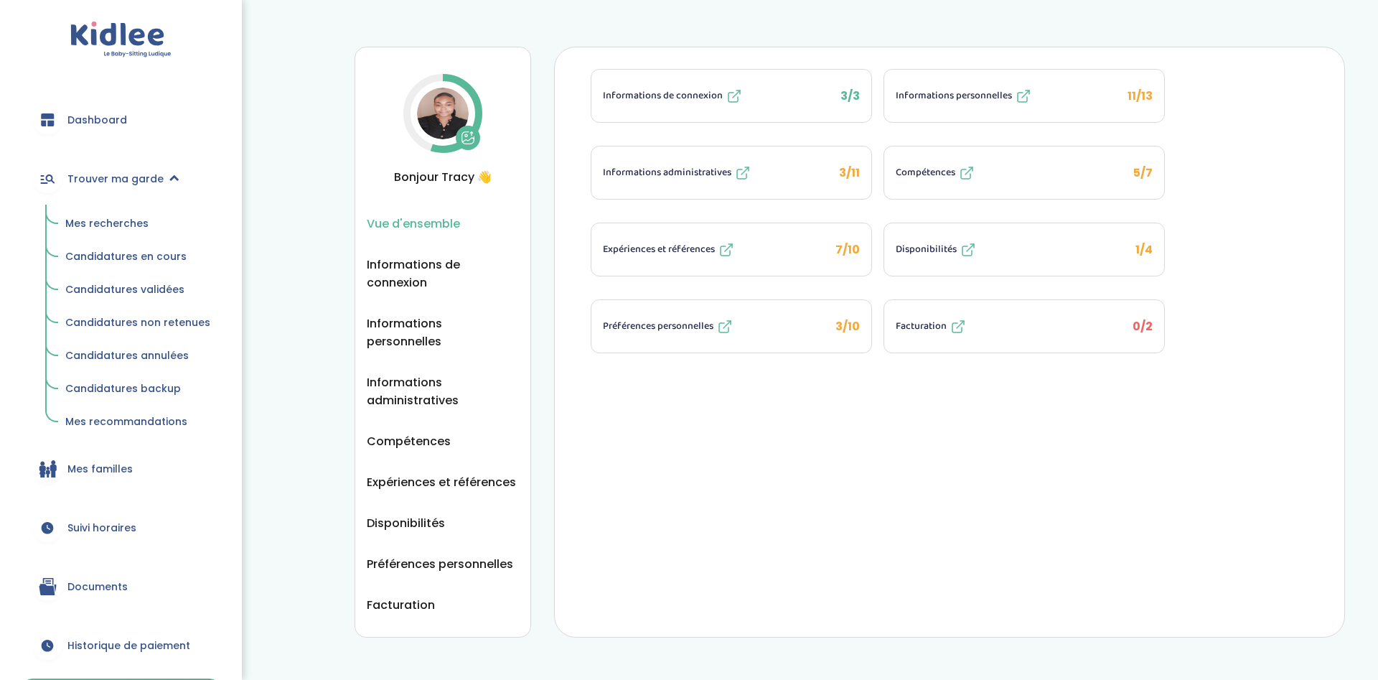
click at [128, 222] on span "Mes recherches" at bounding box center [106, 223] width 83 height 14
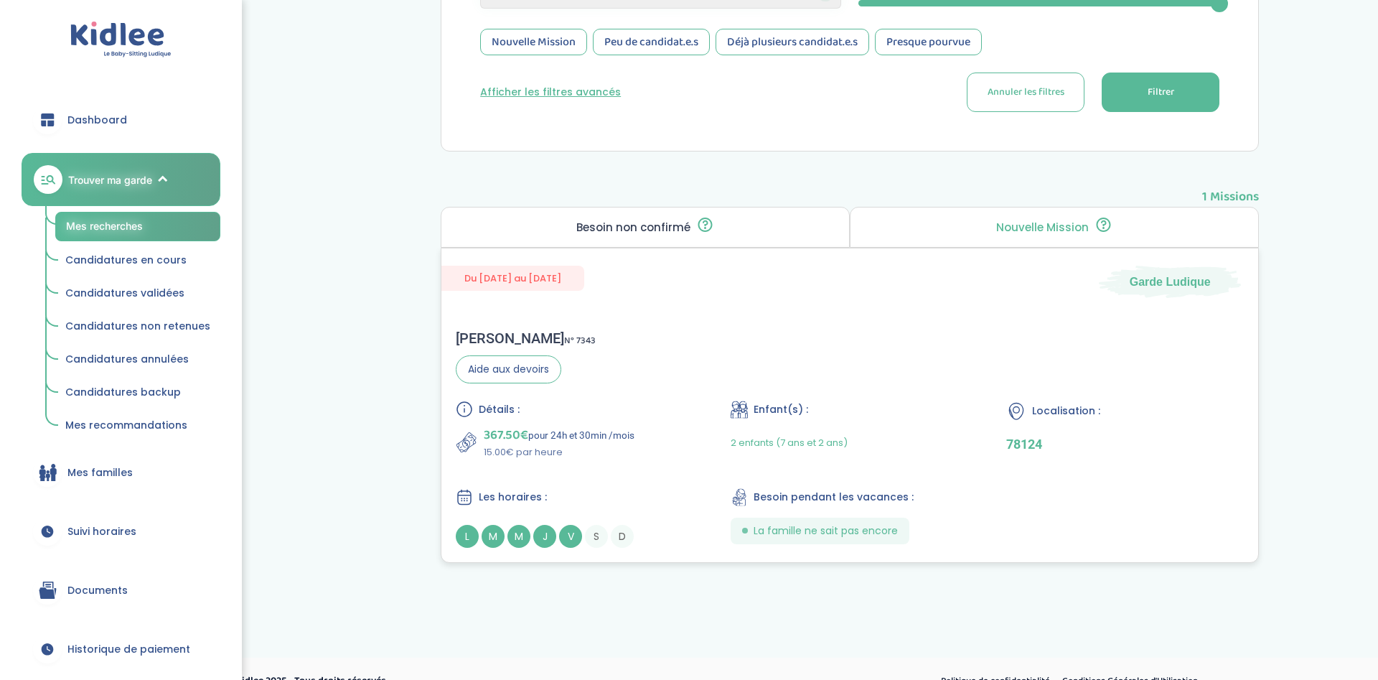
scroll to position [435, 0]
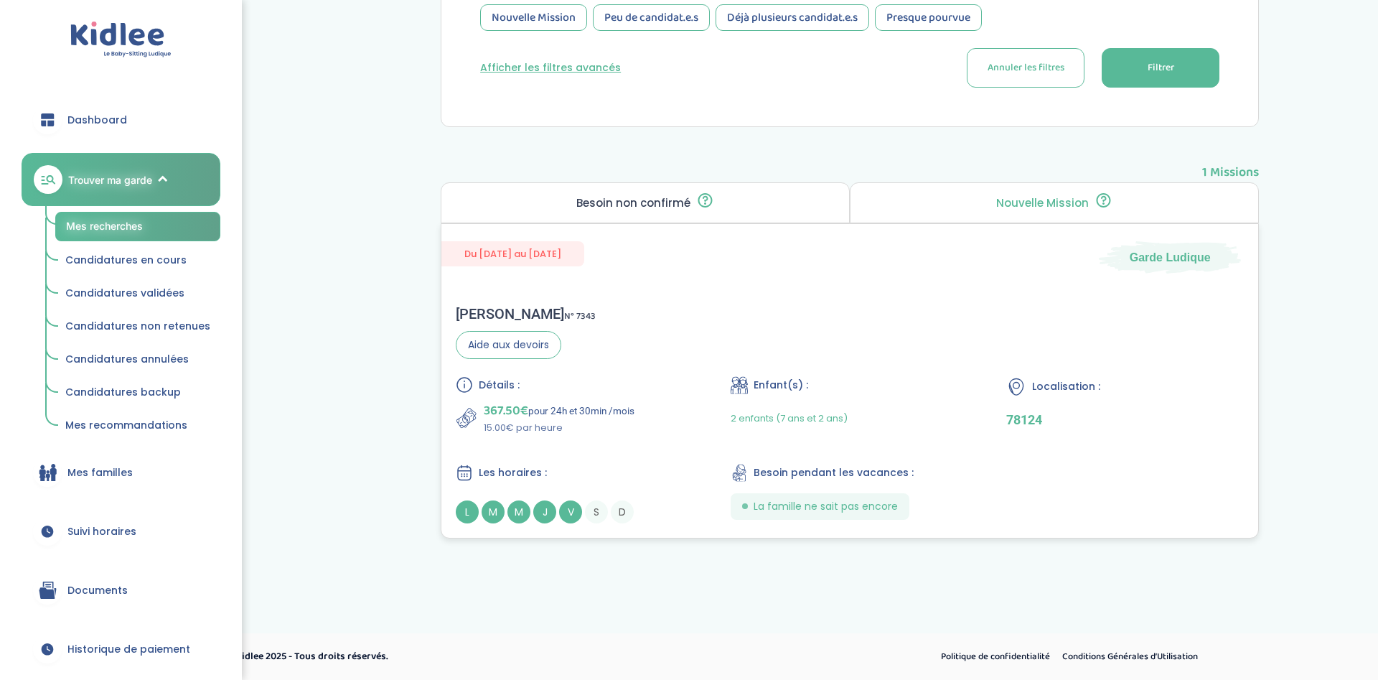
click at [972, 359] on div "Rachid R . N° 7343 Aide aux devoirs Détails : 367.50€ pour 24h et 30min /mois 1…" at bounding box center [849, 414] width 817 height 247
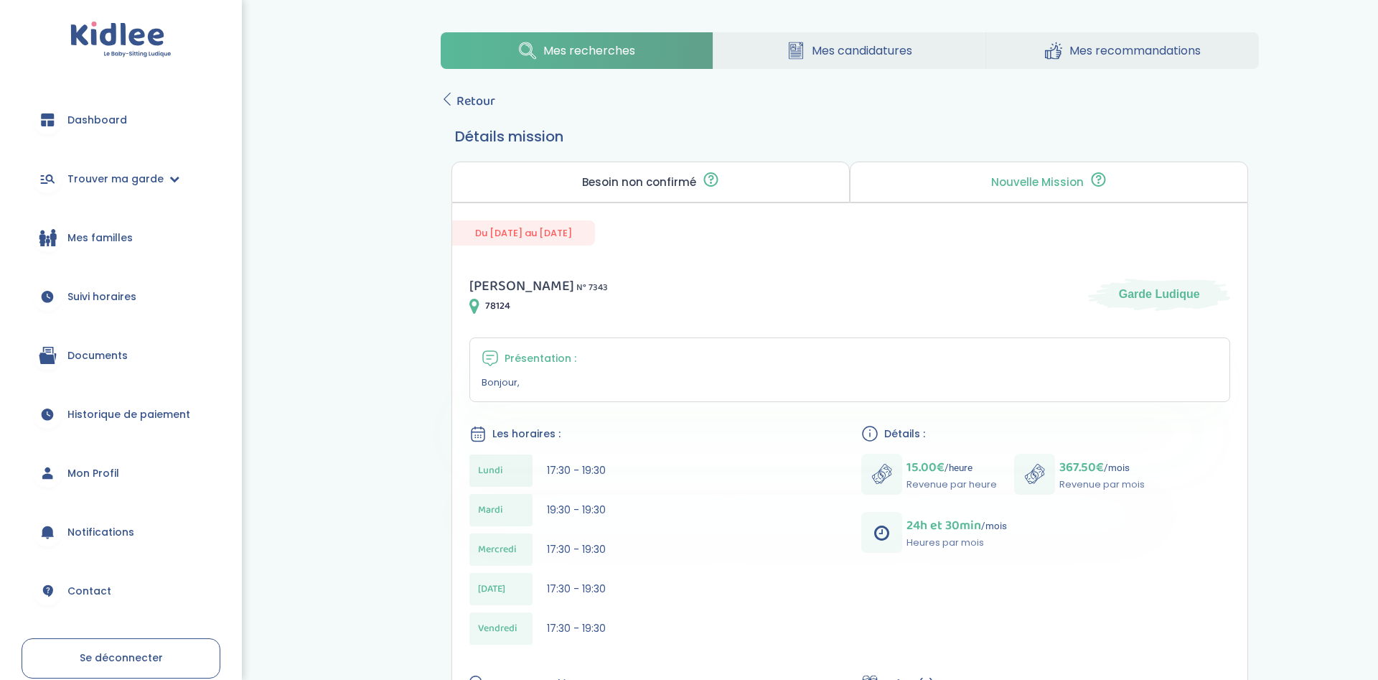
click at [841, 42] on span "Mes candidatures" at bounding box center [862, 51] width 100 height 18
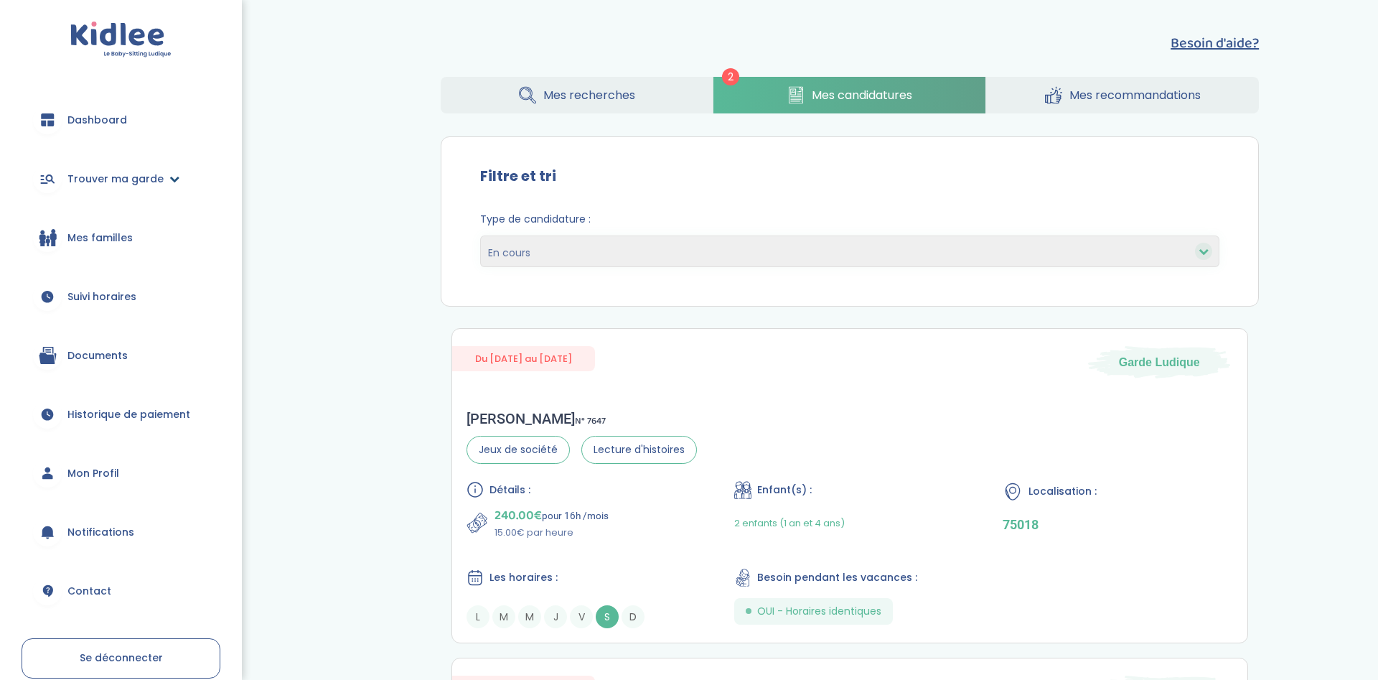
click at [133, 187] on link "Trouver ma garde" at bounding box center [121, 179] width 199 height 52
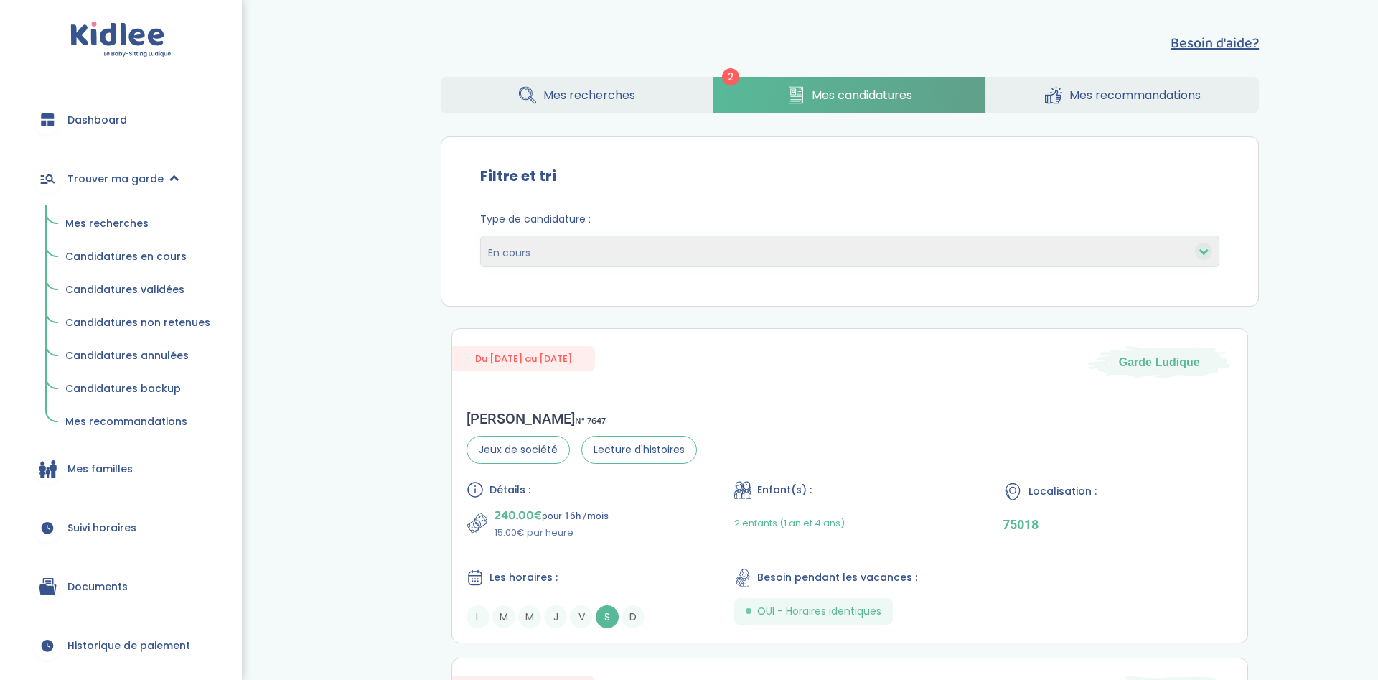
click at [115, 220] on span "Mes recherches" at bounding box center [106, 223] width 83 height 14
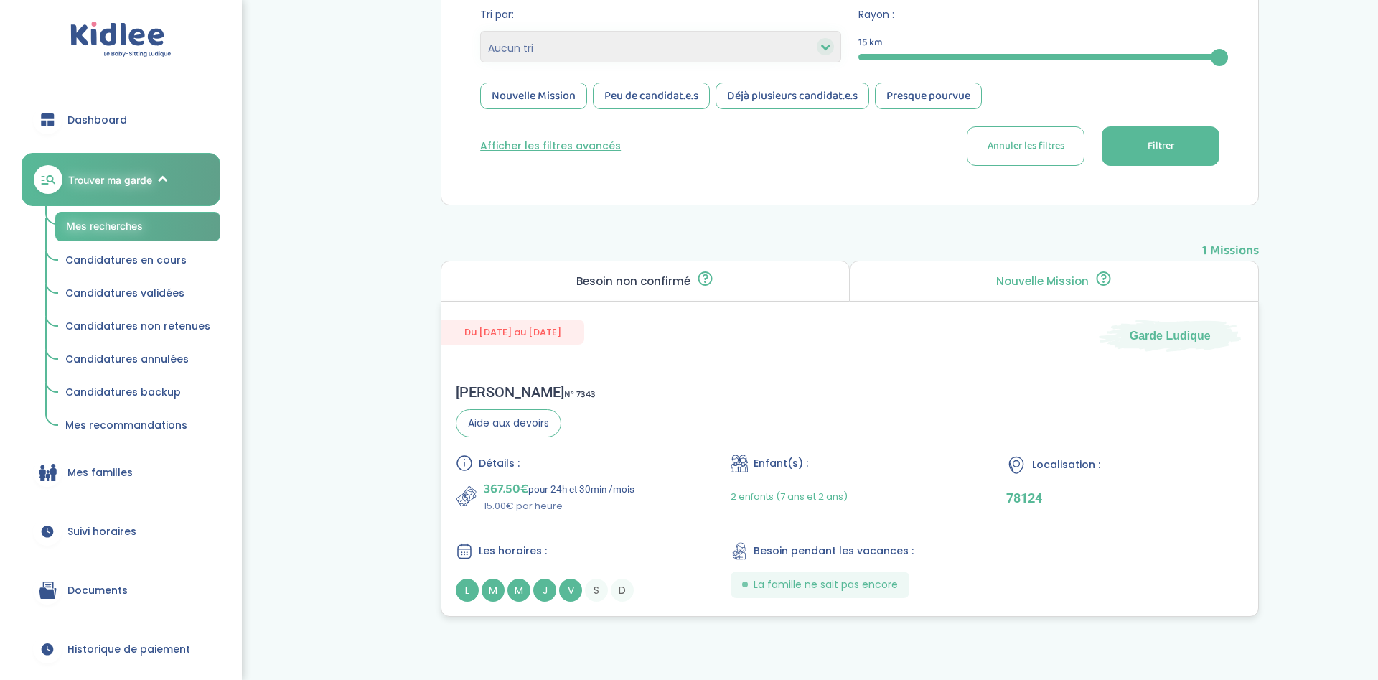
scroll to position [366, 0]
